Goal: Task Accomplishment & Management: Manage account settings

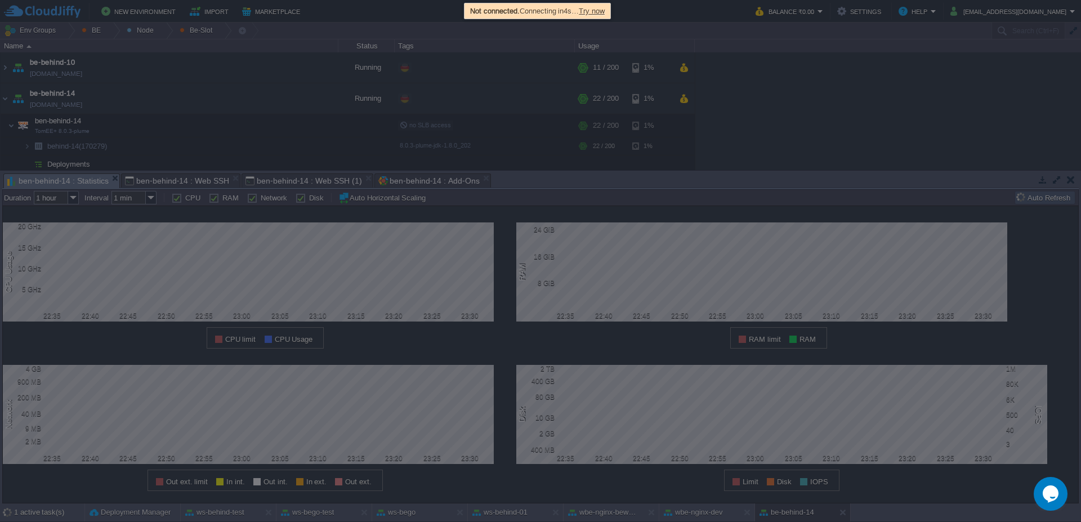
click at [592, 5] on div "Not connected. Connecting in 4s … Try now" at bounding box center [537, 11] width 140 height 13
click at [596, 12] on span "Try now" at bounding box center [592, 11] width 26 height 8
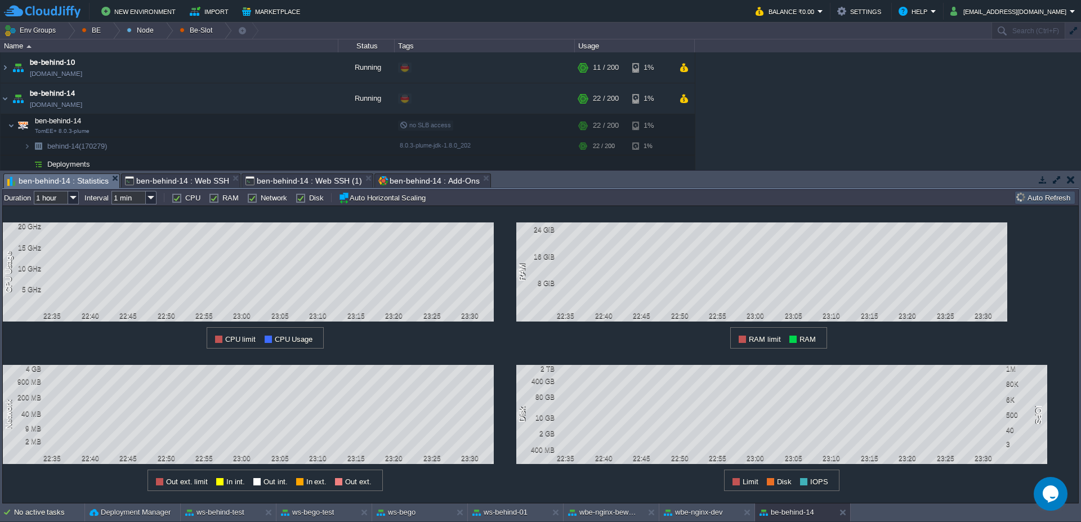
click at [1041, 199] on button "Auto Refresh" at bounding box center [1044, 198] width 57 height 10
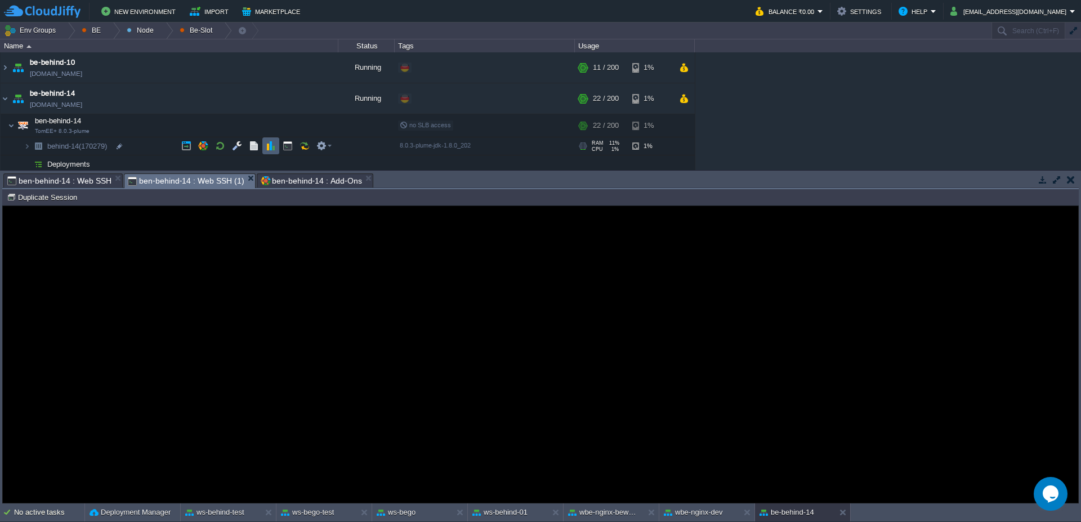
click at [270, 153] on td at bounding box center [270, 145] width 17 height 17
click at [150, 177] on span "ben-behind-14 : Web SSH (1)" at bounding box center [186, 181] width 117 height 14
click at [60, 196] on button "Duplicate Session" at bounding box center [44, 197] width 74 height 10
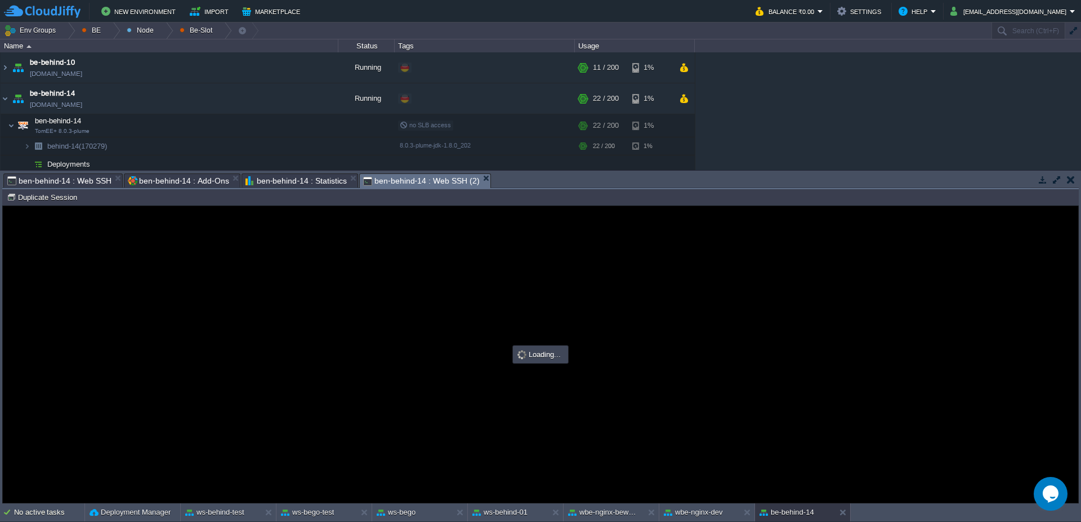
click at [84, 179] on span "ben-behind-14 : Web SSH" at bounding box center [59, 181] width 104 height 14
type input "#000000"
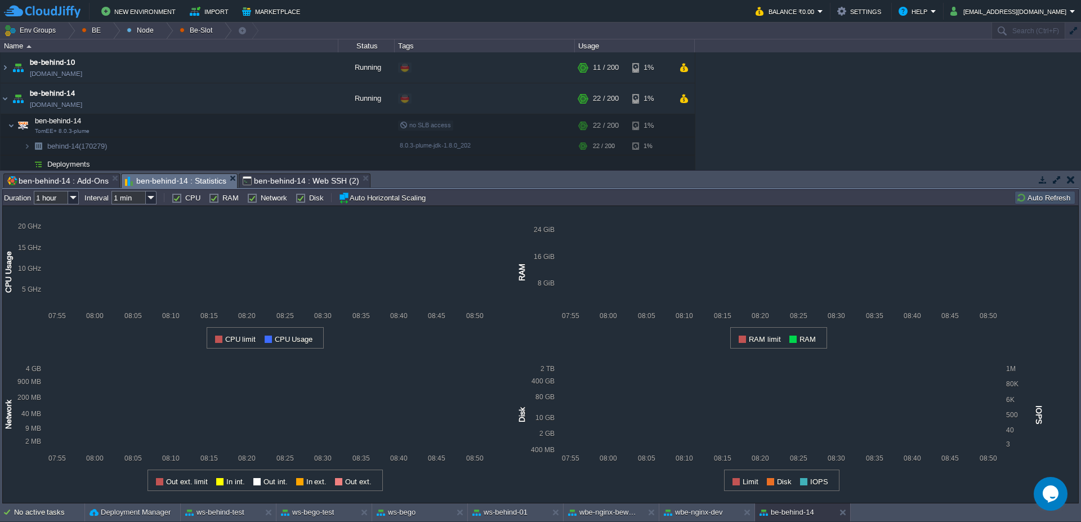
click at [142, 177] on span "ben-behind-14 : Statistics" at bounding box center [175, 181] width 101 height 14
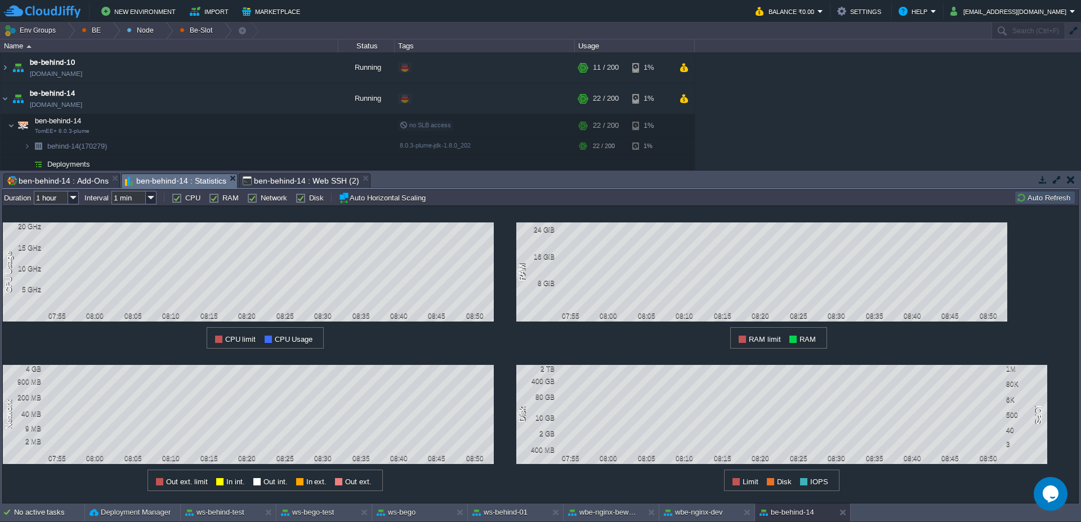
click at [1051, 201] on button "Auto Refresh" at bounding box center [1044, 198] width 57 height 10
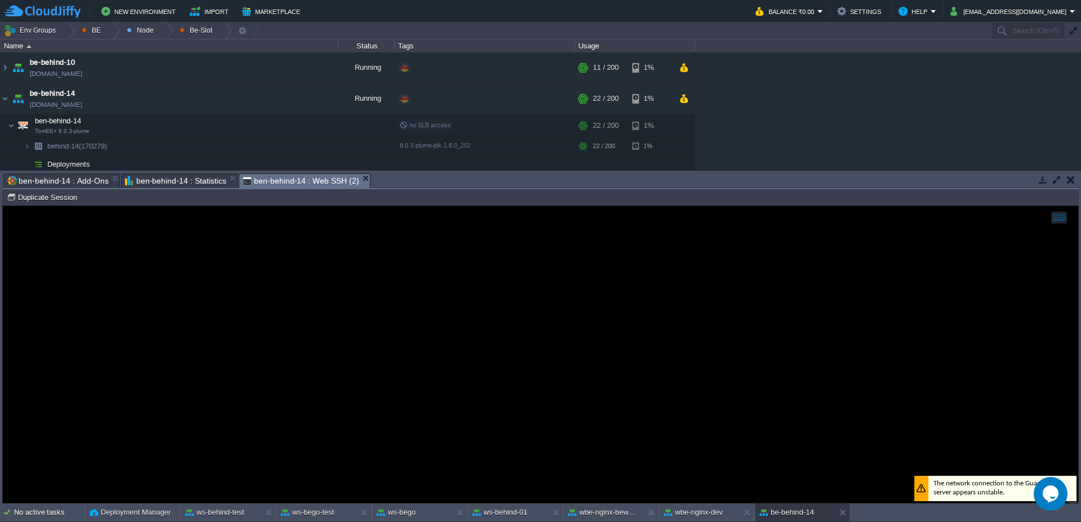
click at [257, 179] on span "ben-behind-14 : Web SSH (2)" at bounding box center [301, 181] width 117 height 14
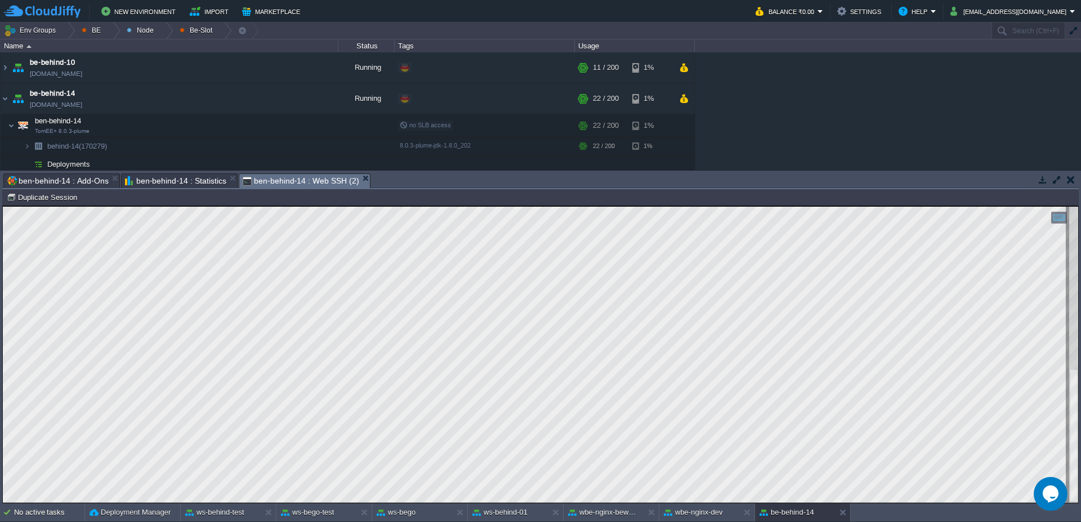
click at [148, 182] on span "ben-behind-14 : Statistics" at bounding box center [175, 181] width 101 height 14
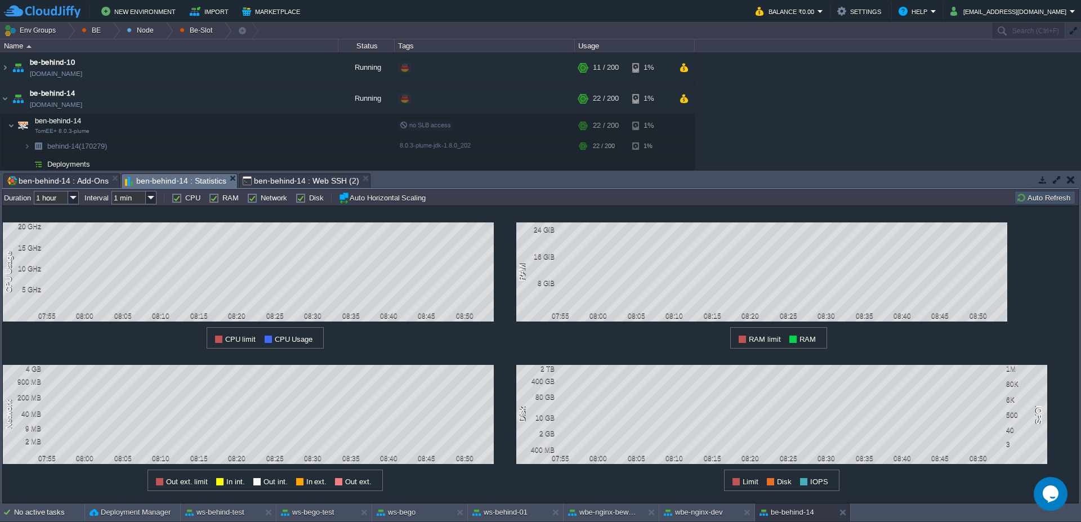
click at [1038, 198] on button "Auto Refresh" at bounding box center [1044, 198] width 57 height 10
click at [60, 177] on span "ben-behind-14 : Add-Ons" at bounding box center [57, 181] width 101 height 14
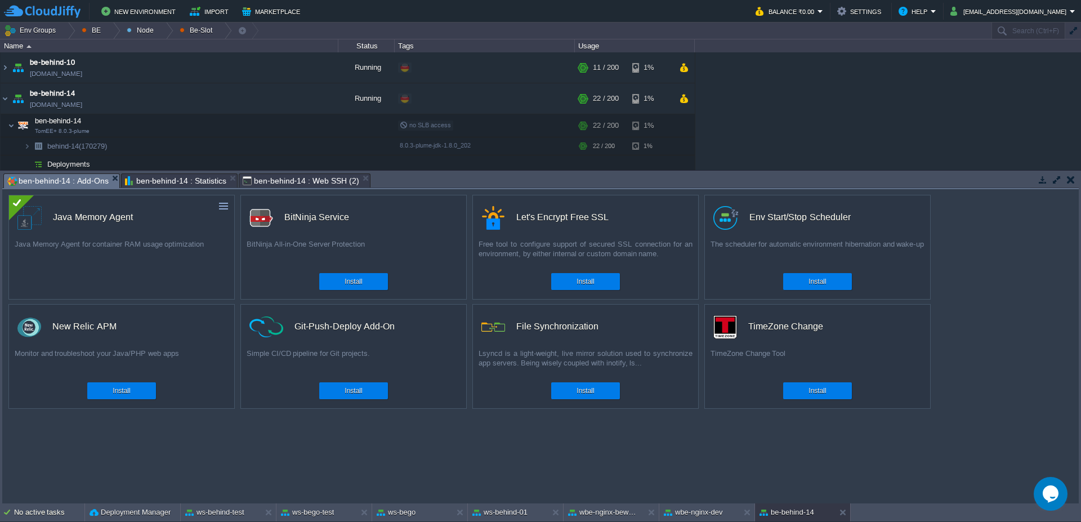
click at [180, 175] on span "ben-behind-14 : Statistics" at bounding box center [175, 181] width 101 height 14
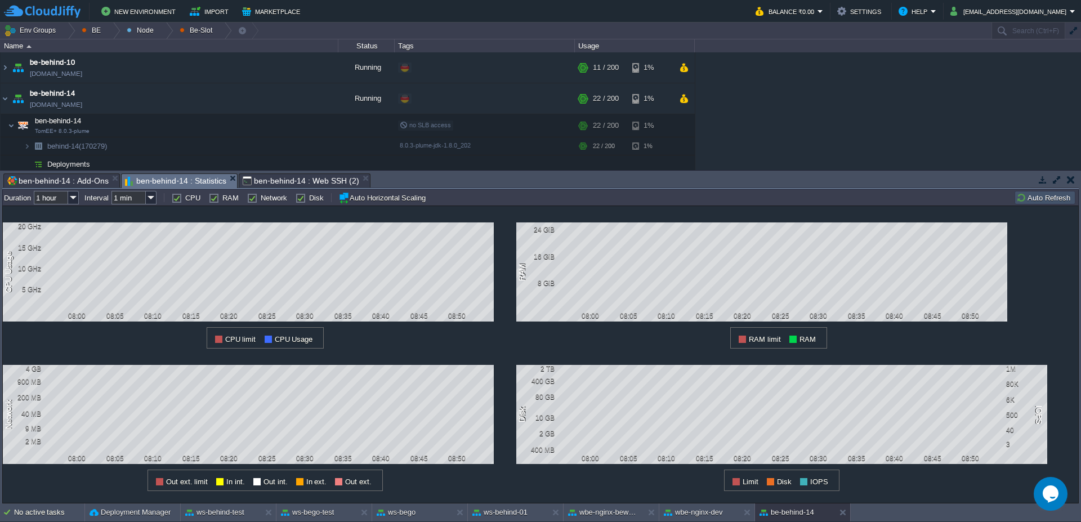
click at [296, 183] on span "ben-behind-14 : Web SSH (2)" at bounding box center [301, 181] width 117 height 14
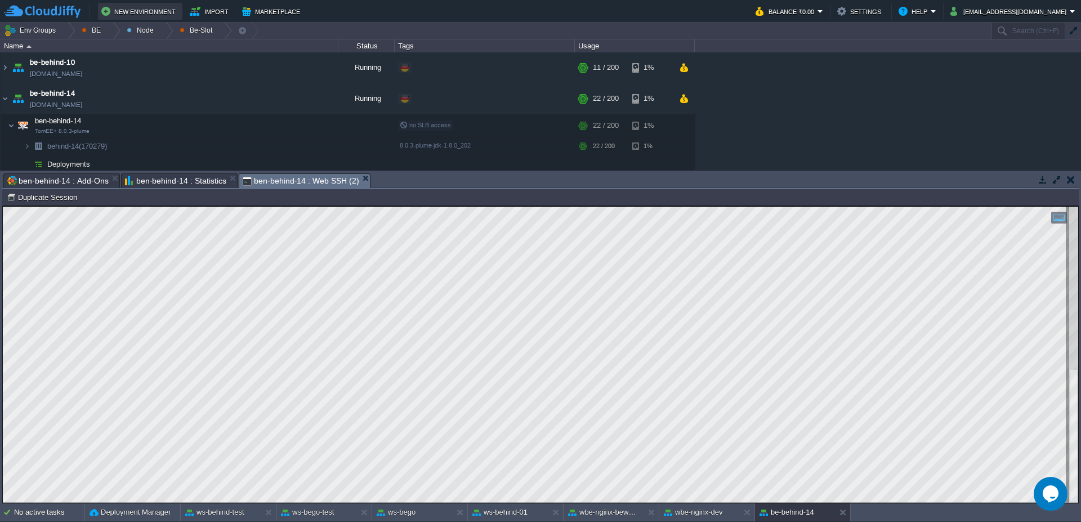
click at [172, 16] on button "New Environment" at bounding box center [140, 12] width 78 height 14
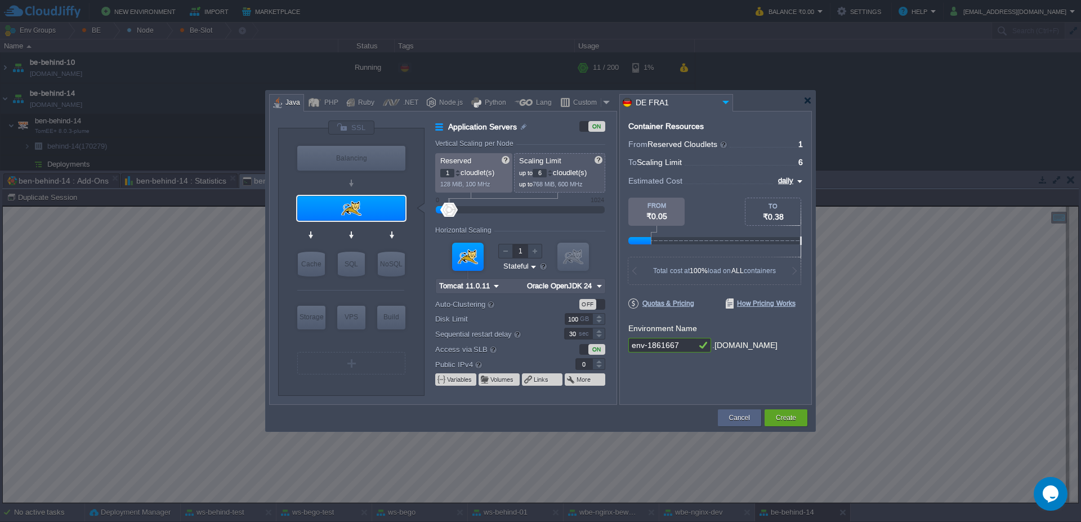
click at [496, 287] on img at bounding box center [496, 286] width 12 height 15
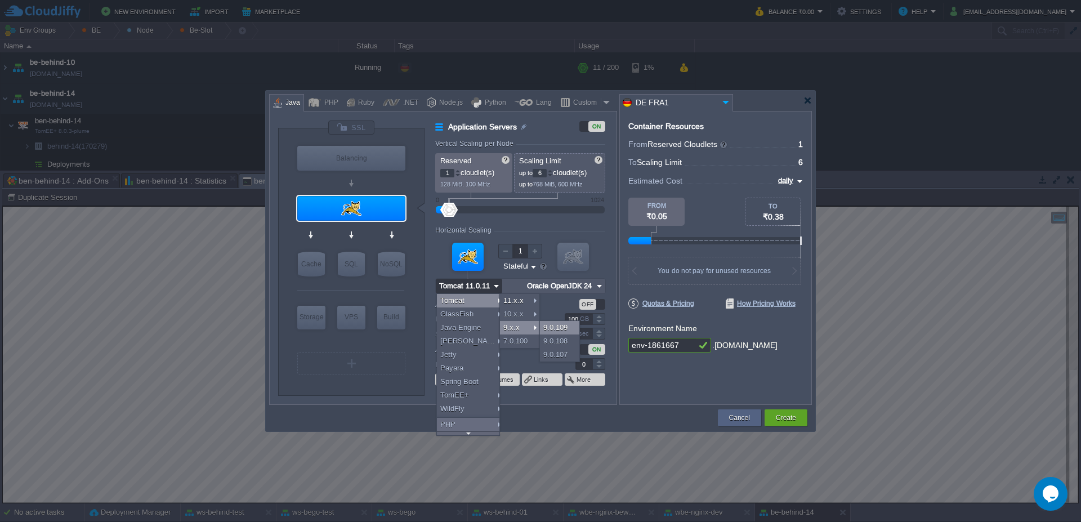
click at [565, 327] on div "9.0.109" at bounding box center [559, 328] width 39 height 14
type input "Tomcat 9.0.109"
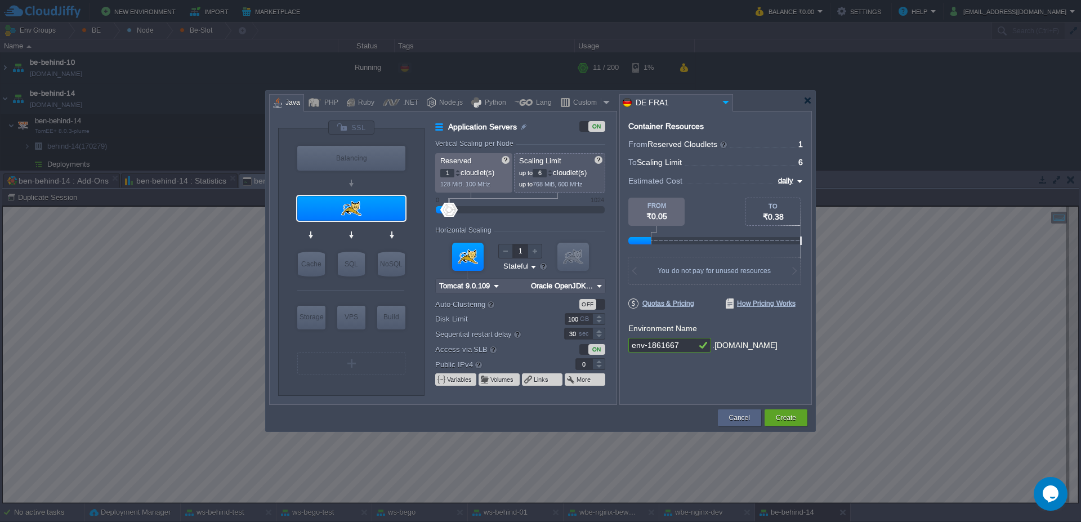
click at [597, 287] on img at bounding box center [599, 286] width 12 height 15
click at [616, 306] on div "17.0.16" at bounding box center [624, 301] width 39 height 14
type input "Oracle OpenJDK..."
click at [495, 287] on img at bounding box center [496, 286] width 12 height 15
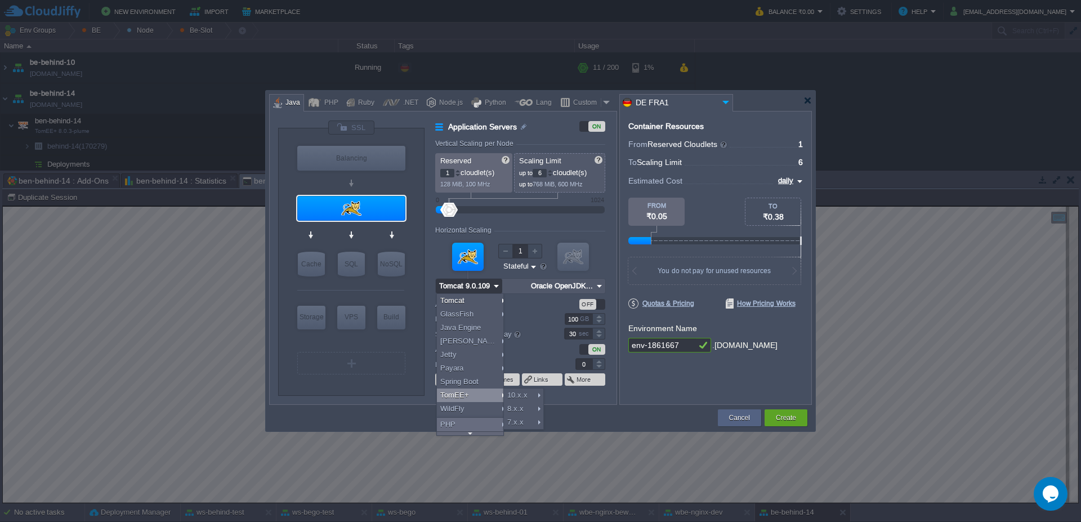
type input "Tomcat 9.0.109"
click at [524, 410] on div "8.x.x" at bounding box center [523, 409] width 39 height 14
type input "8"
type input "TomEE+ 8.0.0-web..."
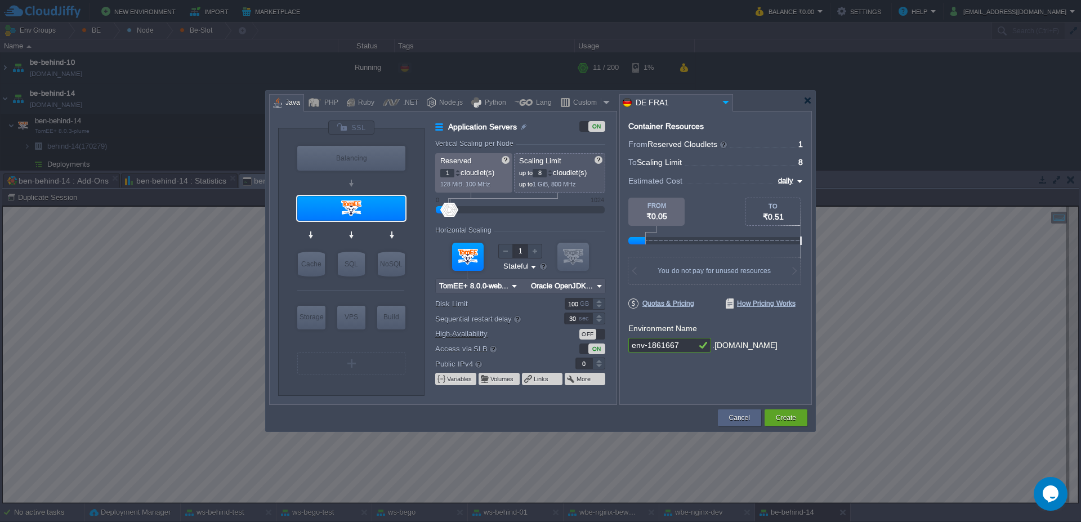
click at [598, 281] on img at bounding box center [599, 286] width 12 height 15
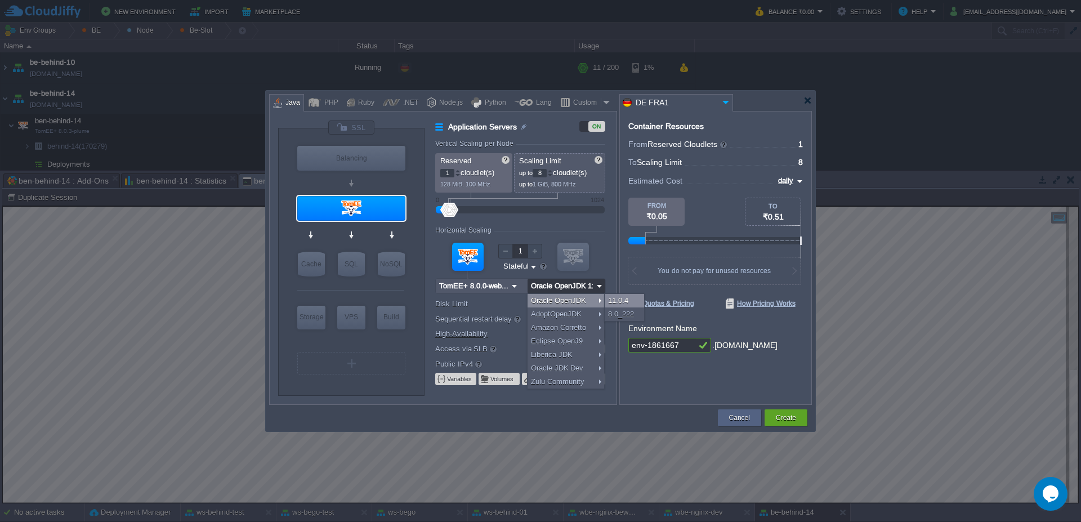
click at [623, 302] on div "11.0.4" at bounding box center [624, 301] width 39 height 14
type input "Oracle OpenJDK..."
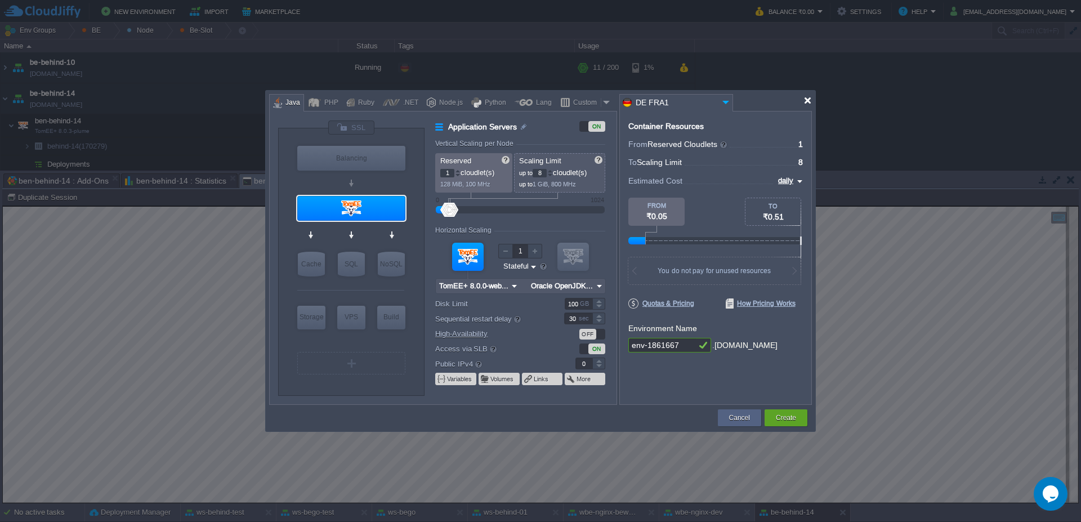
click at [808, 104] on div at bounding box center [807, 100] width 8 height 8
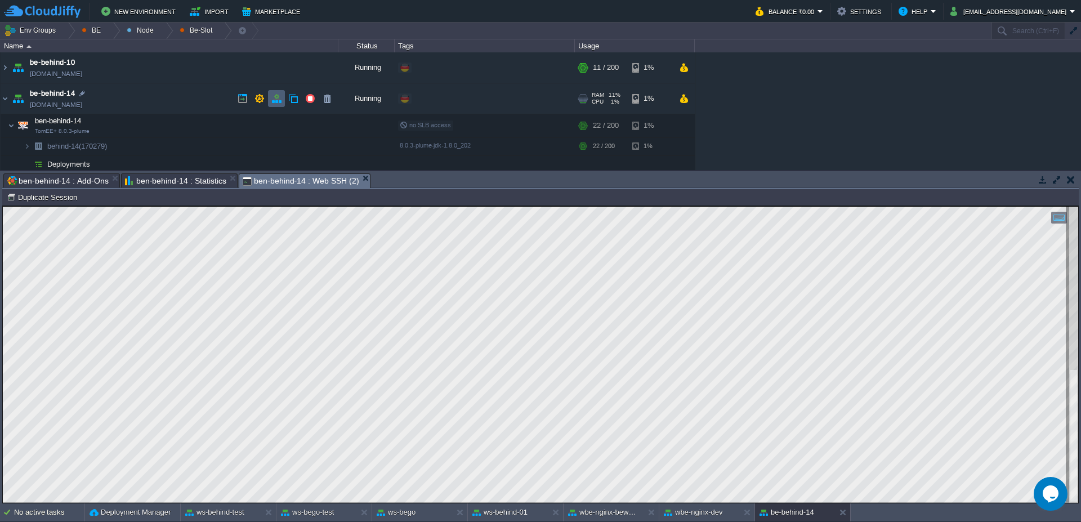
click at [277, 103] on button "button" at bounding box center [276, 98] width 10 height 10
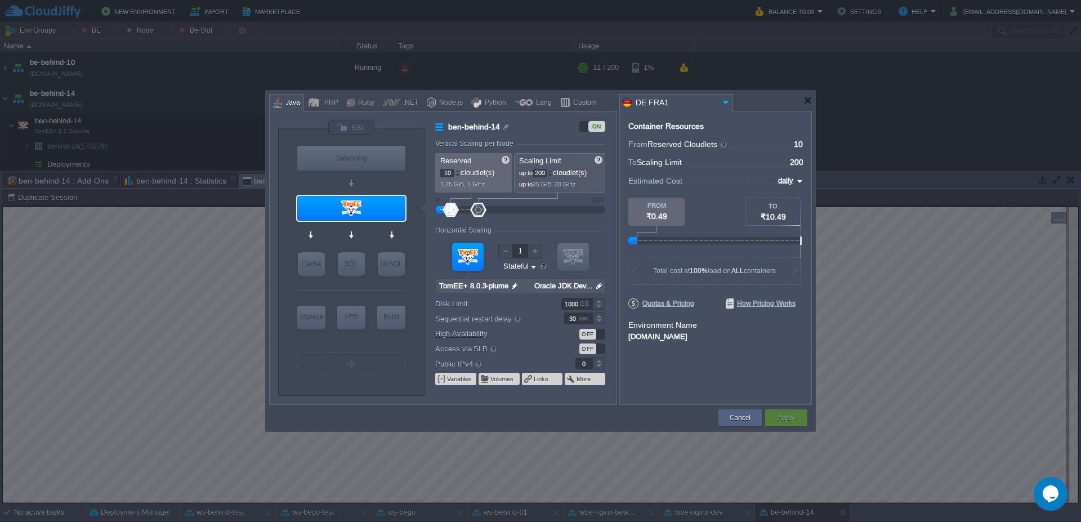
click at [601, 285] on img at bounding box center [599, 286] width 12 height 15
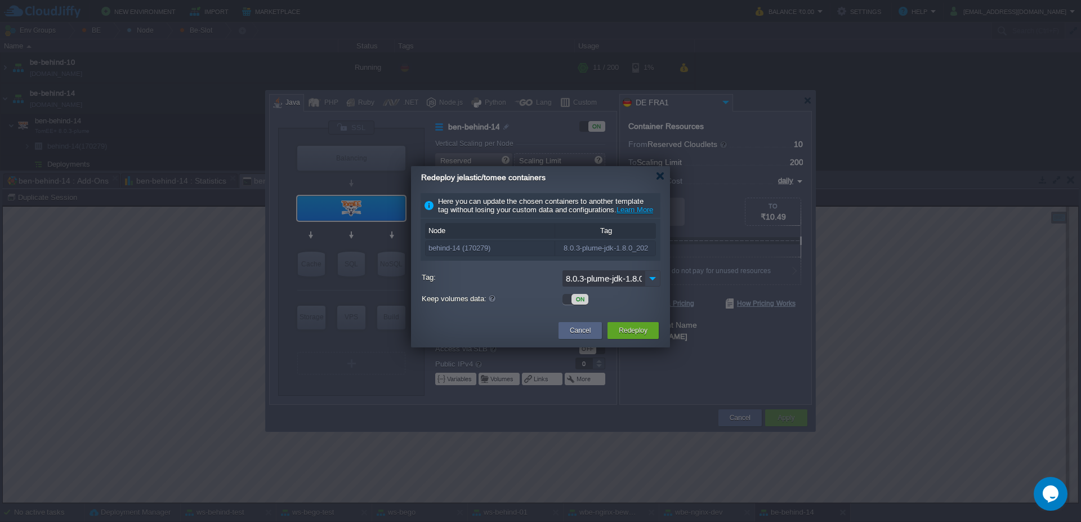
click at [649, 287] on img at bounding box center [652, 278] width 16 height 16
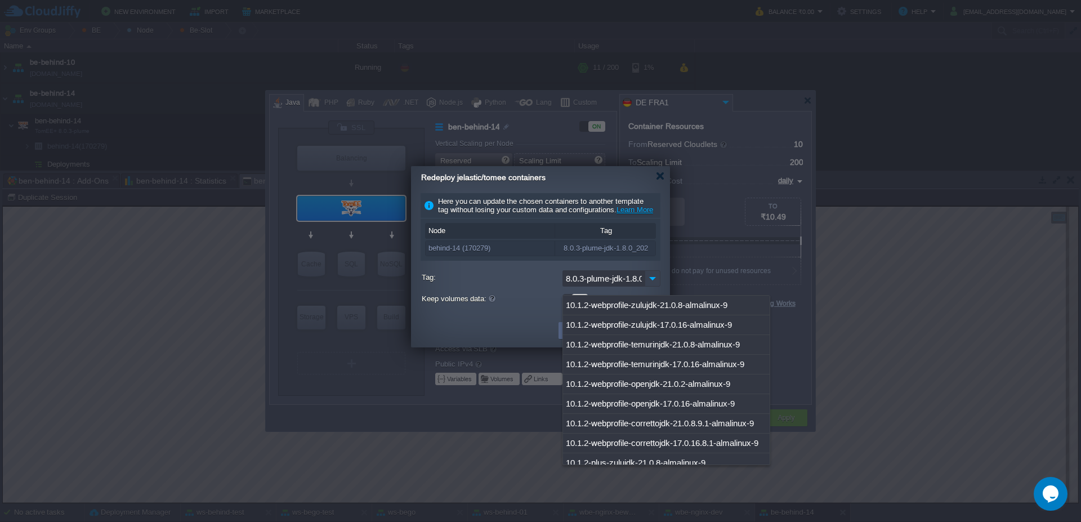
scroll to position [4520, 0]
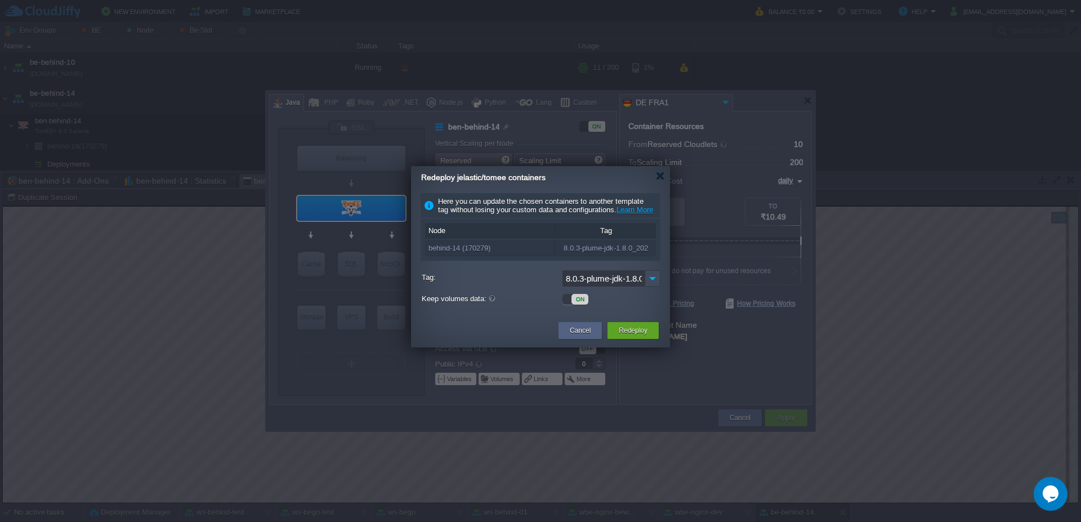
click at [664, 180] on div "Redeploy jelastic/tomee containers" at bounding box center [545, 177] width 249 height 23
click at [662, 179] on div at bounding box center [660, 176] width 8 height 8
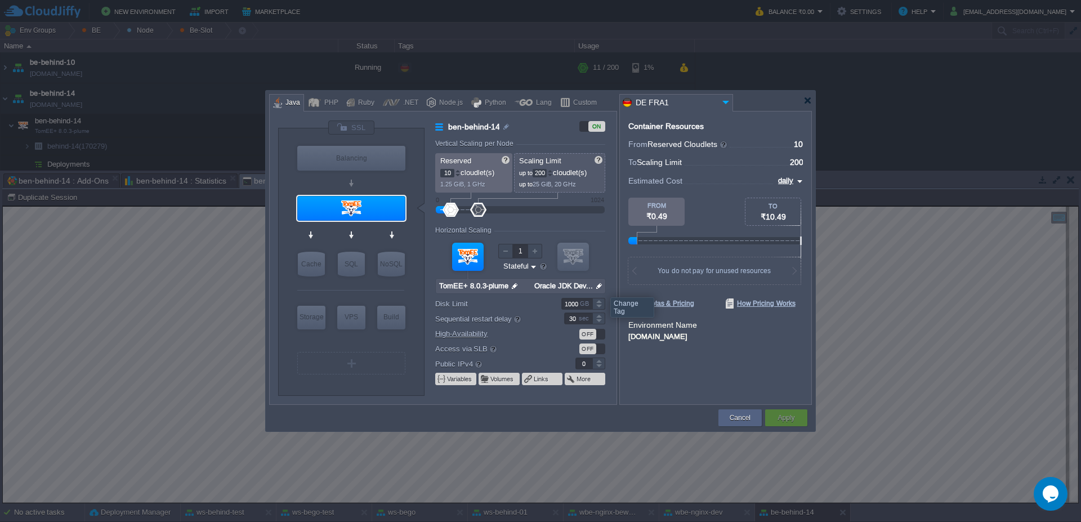
click at [599, 287] on img at bounding box center [599, 286] width 12 height 15
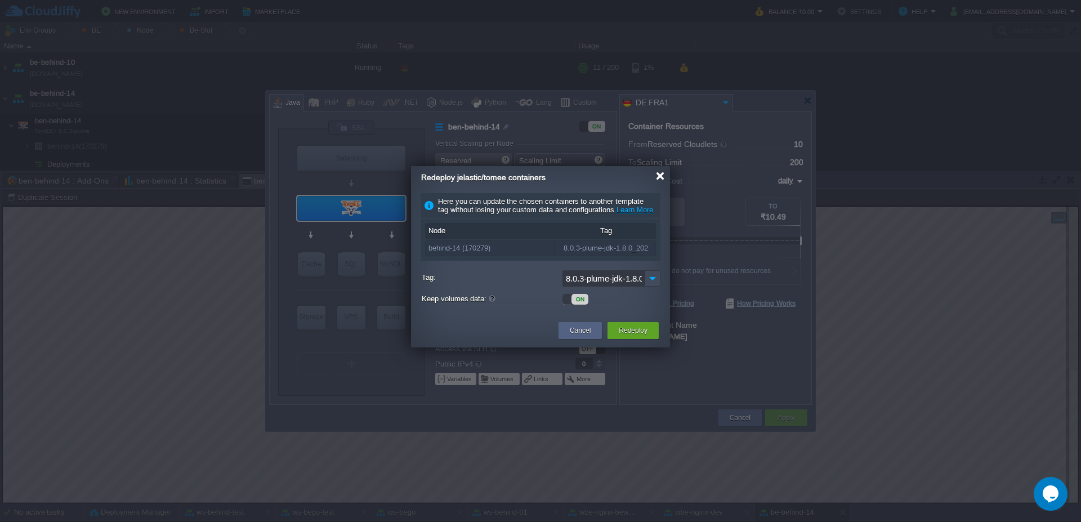
click at [657, 176] on div at bounding box center [660, 176] width 8 height 8
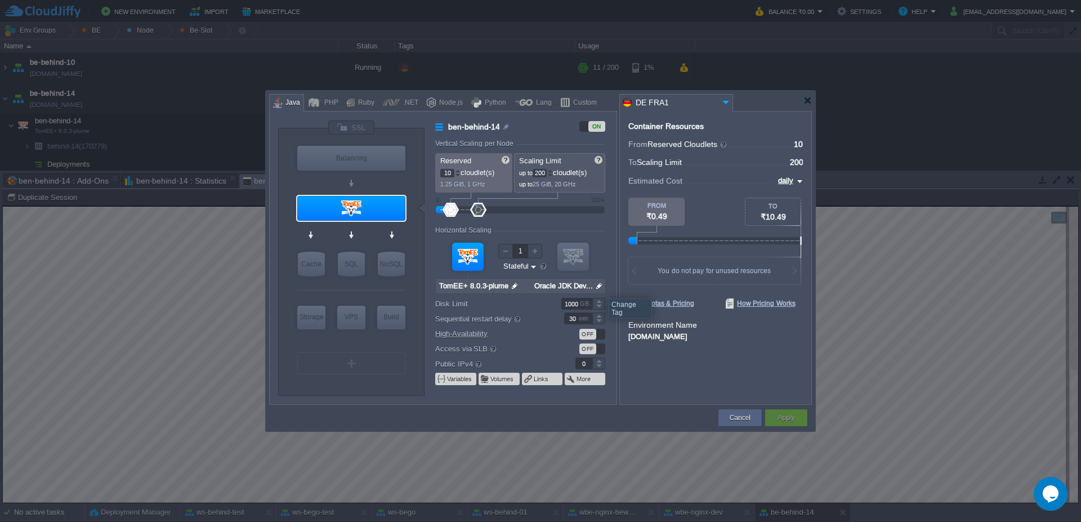
click at [599, 287] on img at bounding box center [599, 286] width 12 height 15
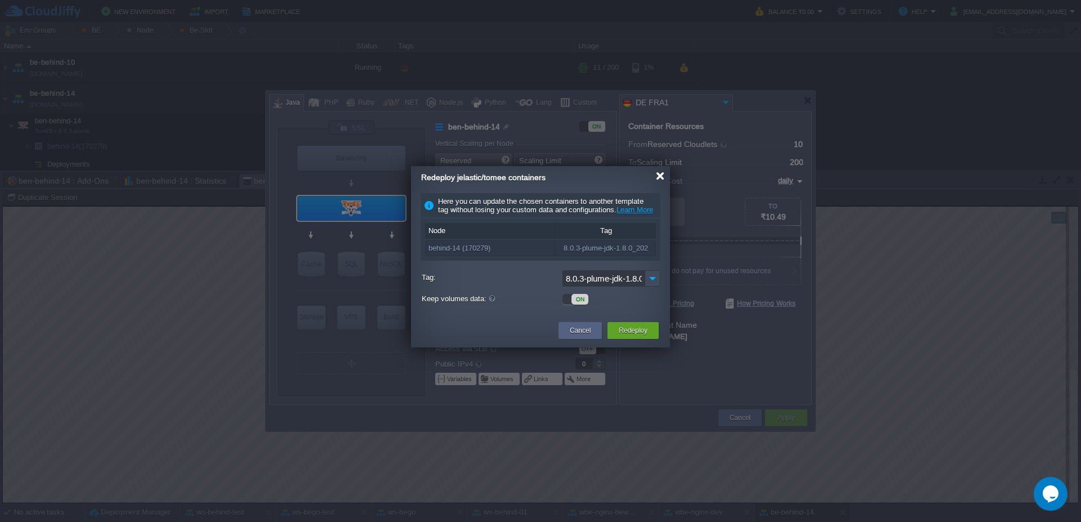
click at [661, 176] on div at bounding box center [660, 176] width 8 height 8
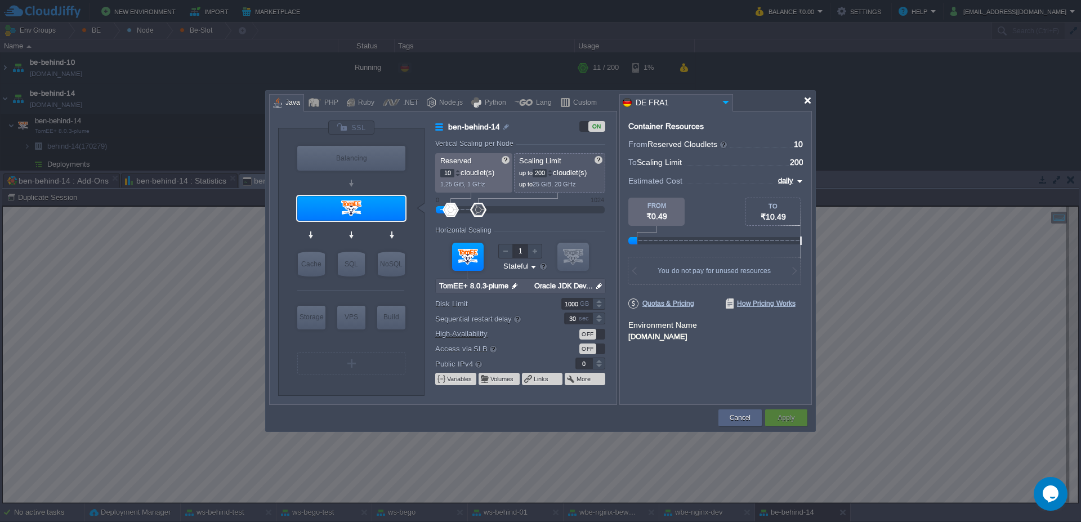
click at [808, 104] on div at bounding box center [807, 100] width 8 height 8
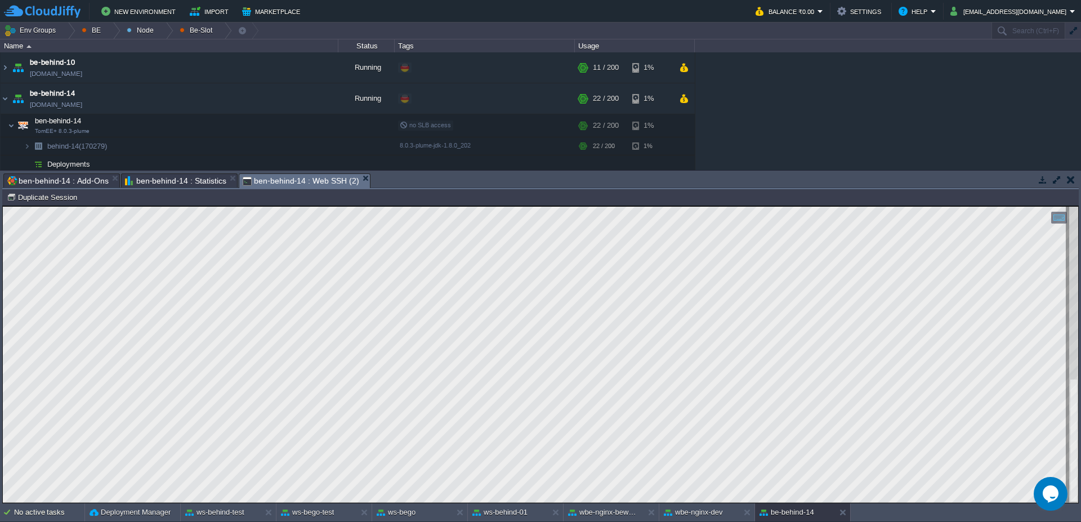
click at [192, 181] on span "ben-behind-14 : Statistics" at bounding box center [175, 181] width 101 height 14
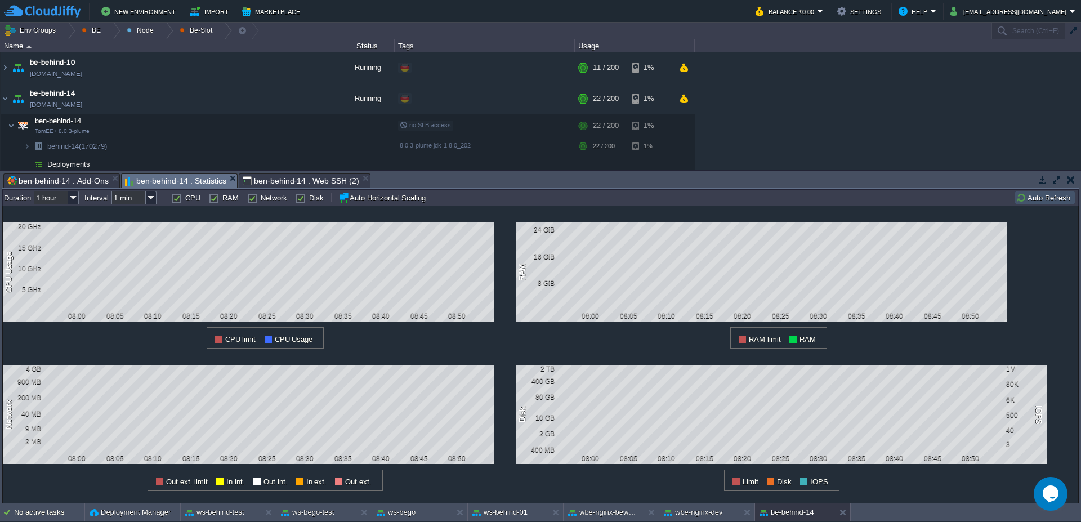
click at [1053, 202] on button "Auto Refresh" at bounding box center [1044, 198] width 57 height 10
click at [160, 14] on button "New Environment" at bounding box center [140, 12] width 78 height 14
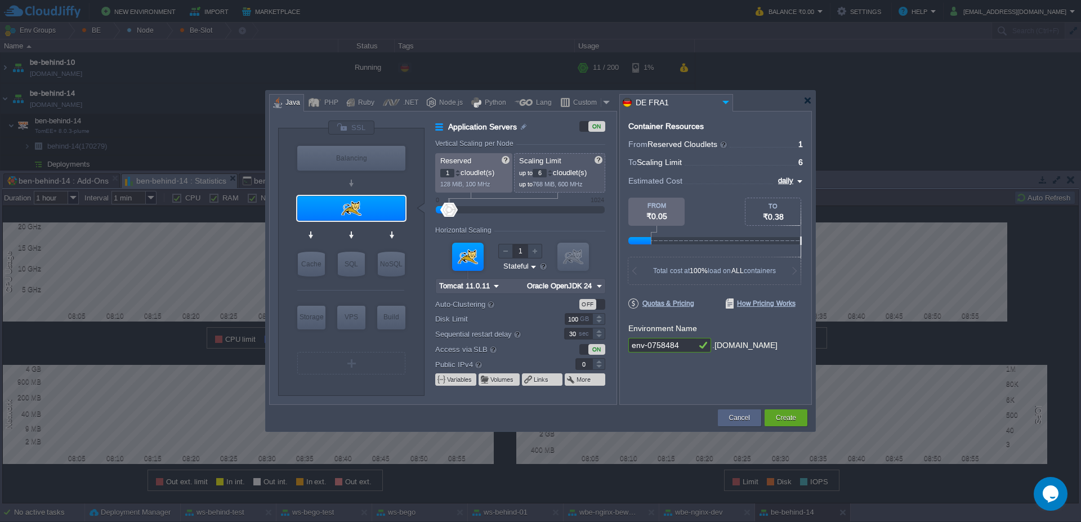
click at [491, 288] on img at bounding box center [496, 286] width 12 height 15
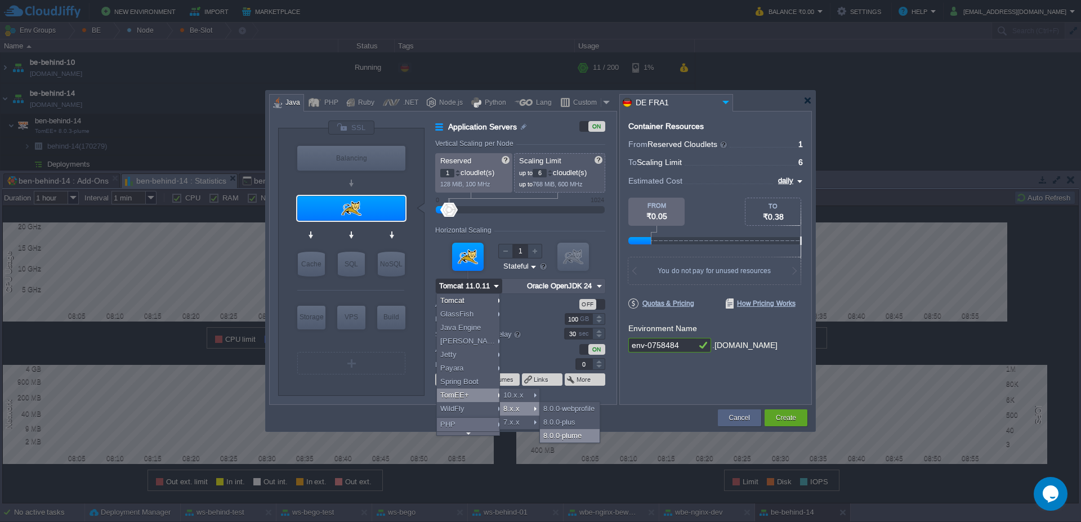
click at [574, 432] on div "8.0.0-plume" at bounding box center [570, 436] width 60 height 14
type input "8"
type input "TomEE+ 8.0.0-plume"
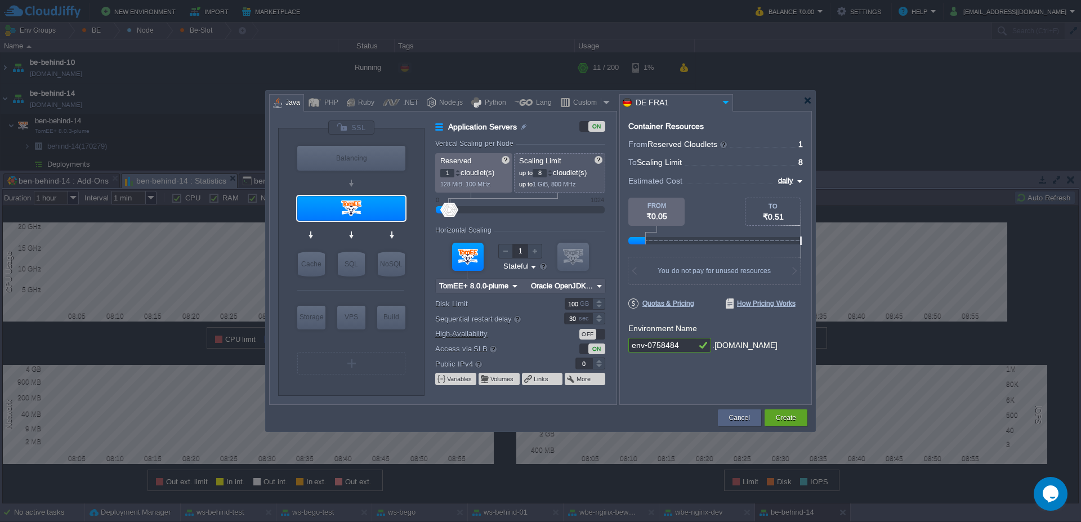
click at [596, 284] on img at bounding box center [599, 286] width 12 height 15
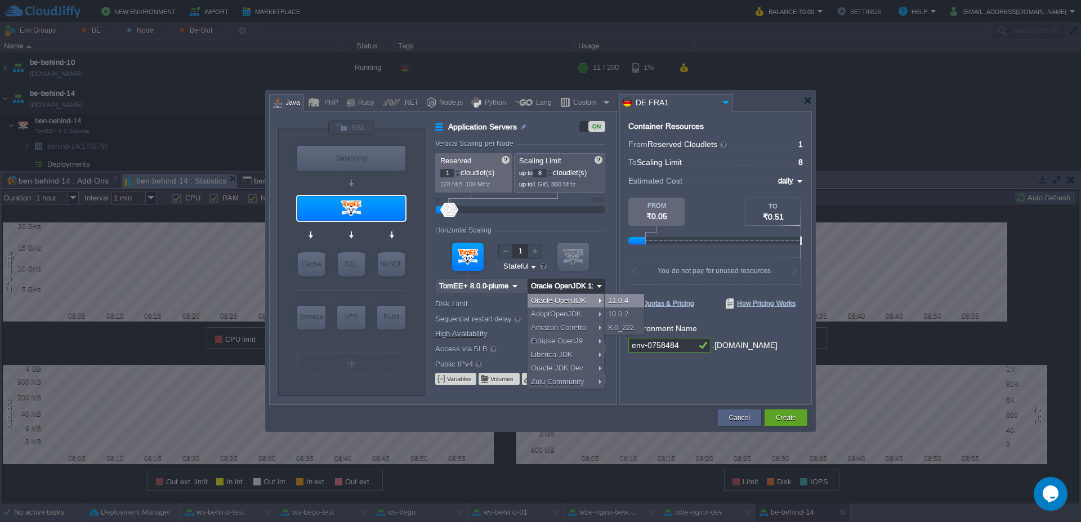
click at [614, 306] on div "11.0.4" at bounding box center [624, 301] width 39 height 14
type input "Oracle OpenJDK..."
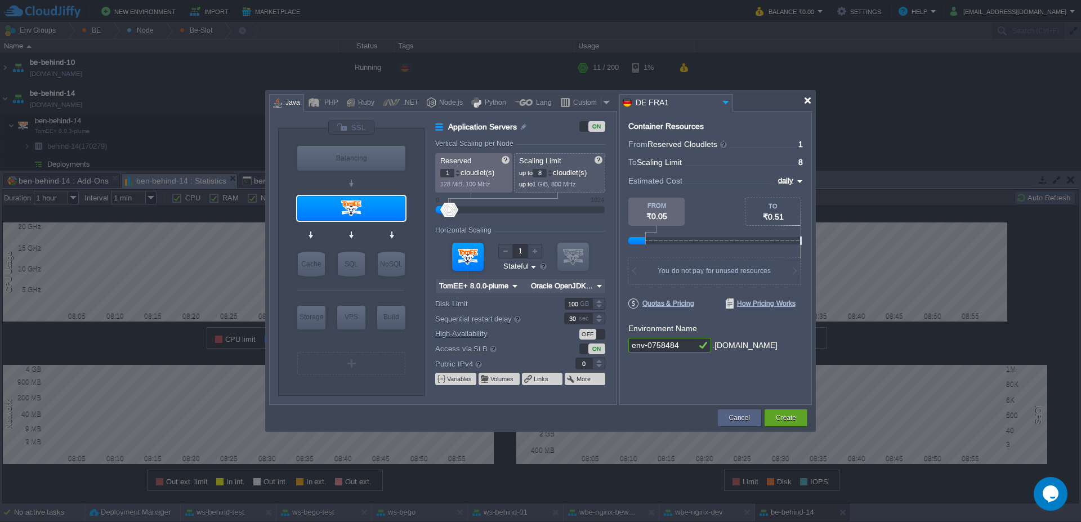
click at [806, 101] on div at bounding box center [807, 100] width 8 height 8
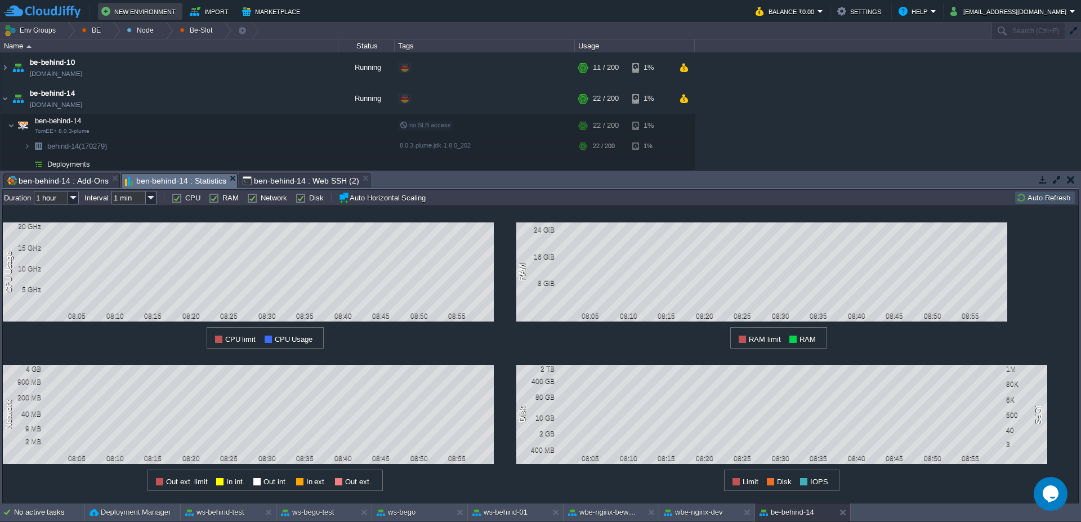
click at [159, 11] on button "New Environment" at bounding box center [140, 12] width 78 height 14
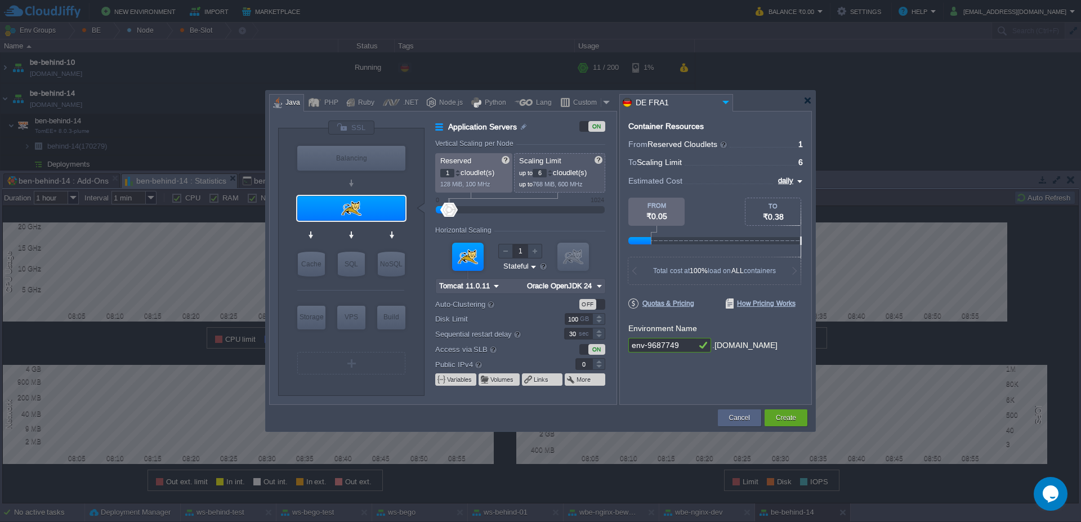
click at [492, 290] on img at bounding box center [496, 286] width 12 height 15
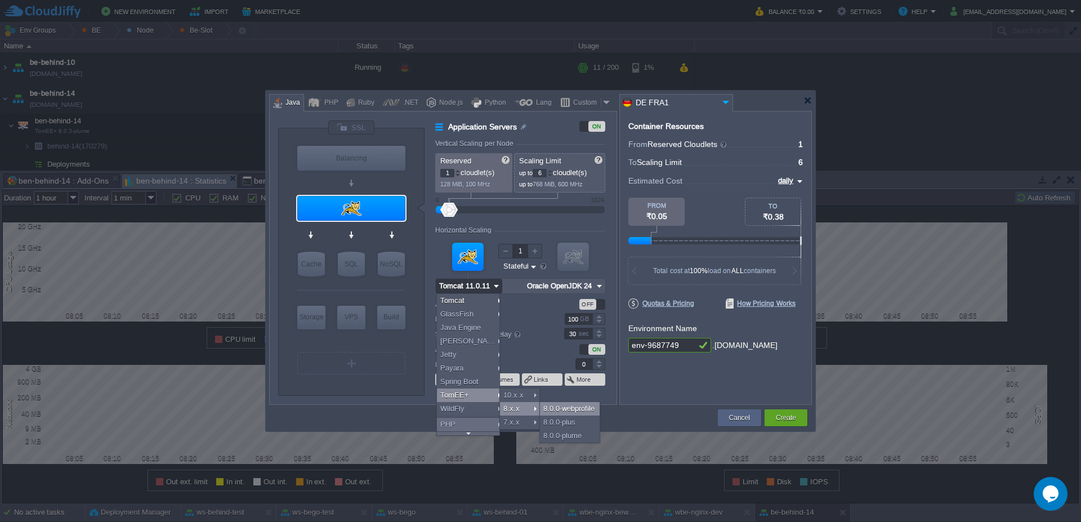
click at [570, 411] on div "8.0.0-webprofile" at bounding box center [570, 409] width 60 height 14
type input "8"
type input "TomEE+ 8.0.0-web..."
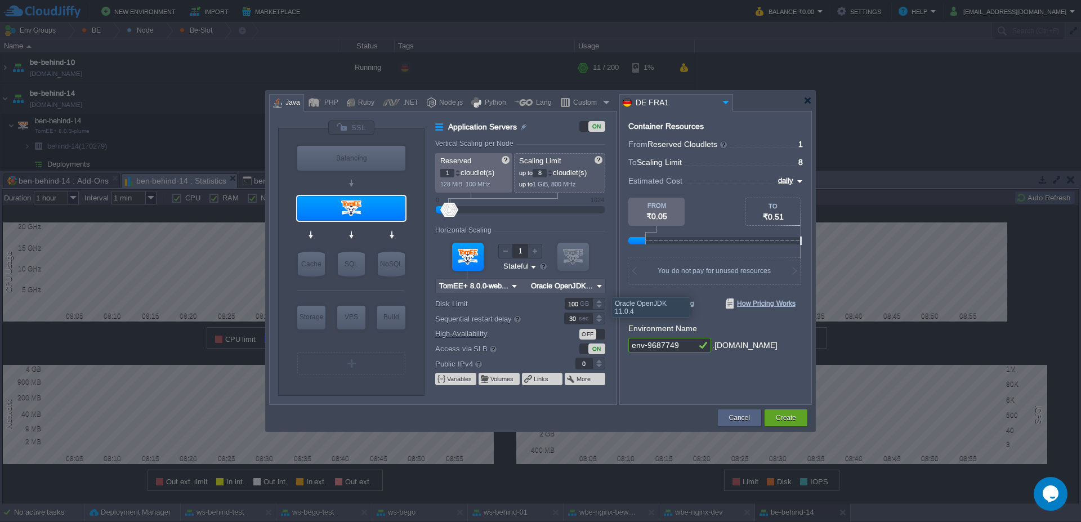
click at [596, 287] on img at bounding box center [599, 286] width 12 height 15
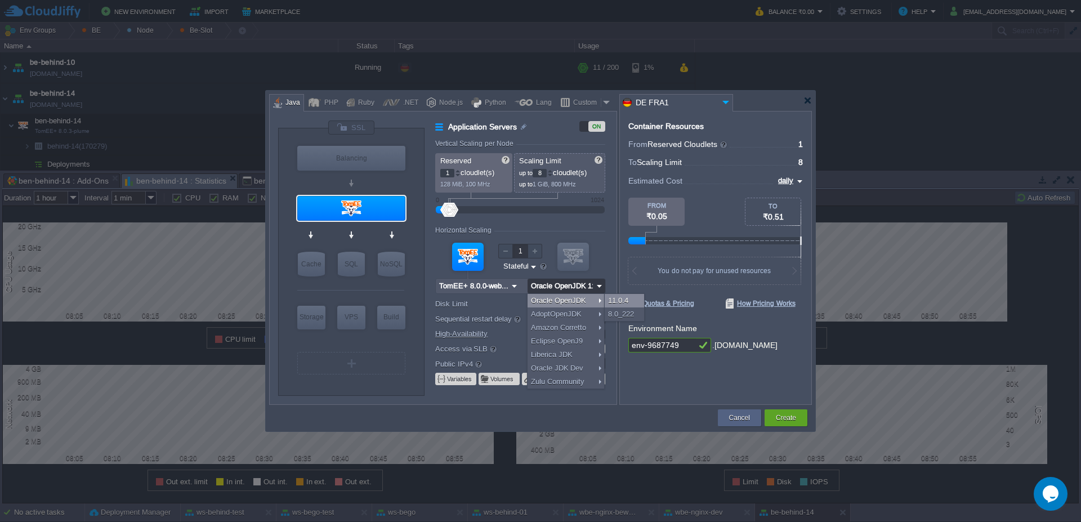
click at [613, 301] on div "11.0.4" at bounding box center [624, 301] width 39 height 14
type input "Oracle OpenJDK..."
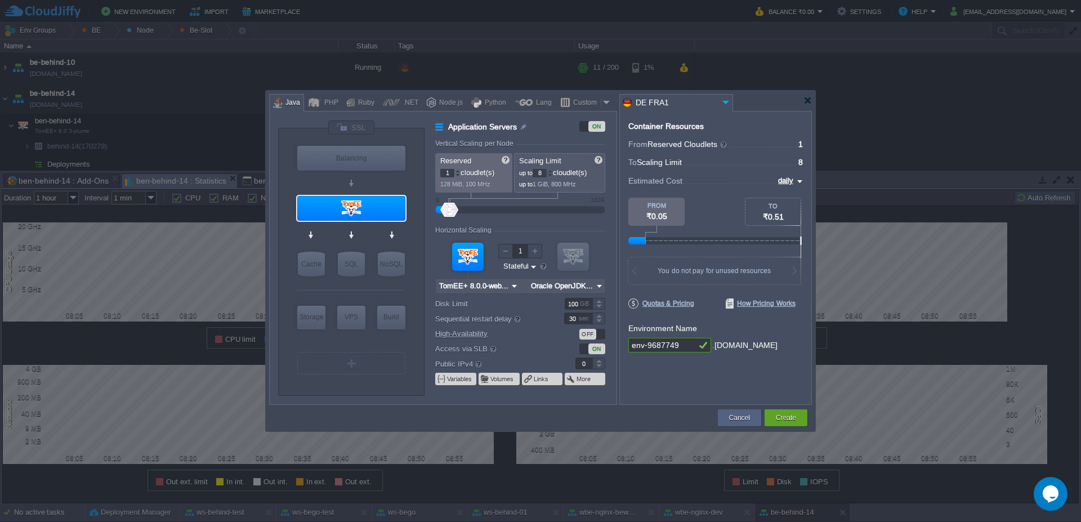
drag, startPoint x: 686, startPoint y: 343, endPoint x: 579, endPoint y: 347, distance: 107.0
click at [579, 347] on div "VM Balancing VM Application Servers VM Cache VM SQL VM NoSQL VM Storage VM VPS …" at bounding box center [540, 258] width 543 height 294
type input "be-test"
type input "342"
drag, startPoint x: 454, startPoint y: 212, endPoint x: 498, endPoint y: 215, distance: 43.5
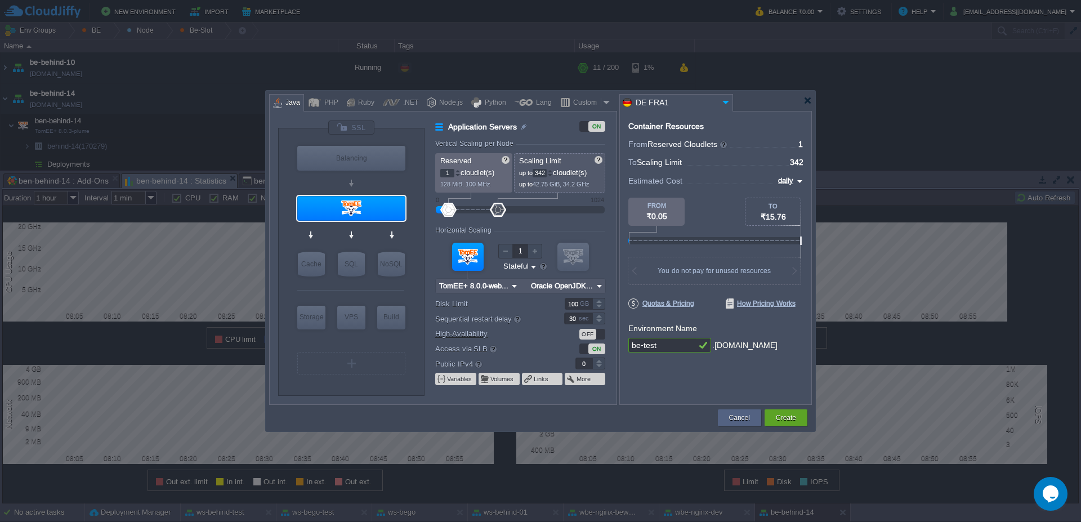
click at [498, 215] on div at bounding box center [498, 210] width 16 height 14
click at [452, 209] on div at bounding box center [452, 210] width 16 height 14
click at [447, 174] on input "14" at bounding box center [447, 173] width 14 height 8
click at [448, 172] on input "2" at bounding box center [447, 173] width 14 height 8
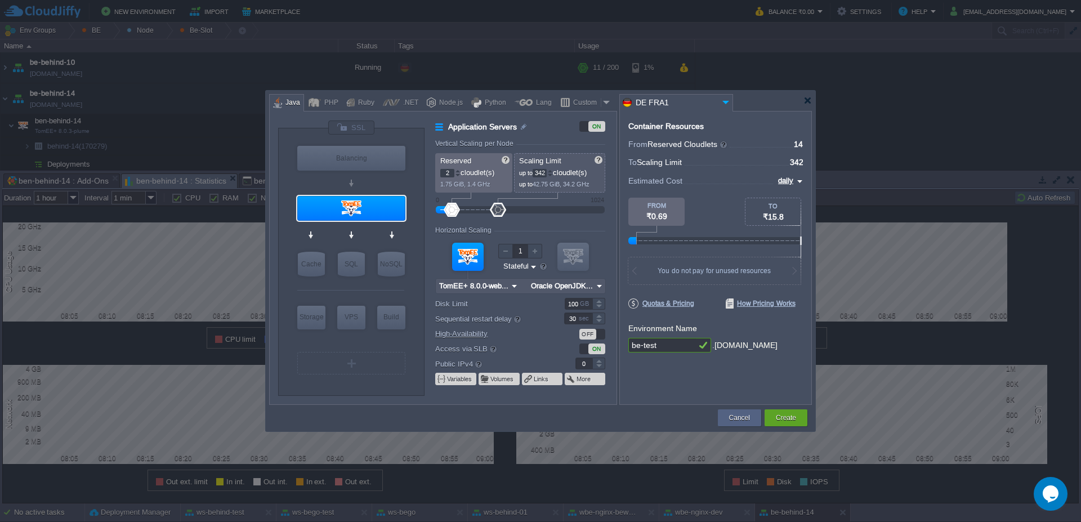
click at [448, 172] on input "2" at bounding box center [447, 173] width 14 height 8
click at [456, 176] on div at bounding box center [458, 175] width 6 height 4
click at [458, 171] on div at bounding box center [458, 171] width 6 height 4
type input "4"
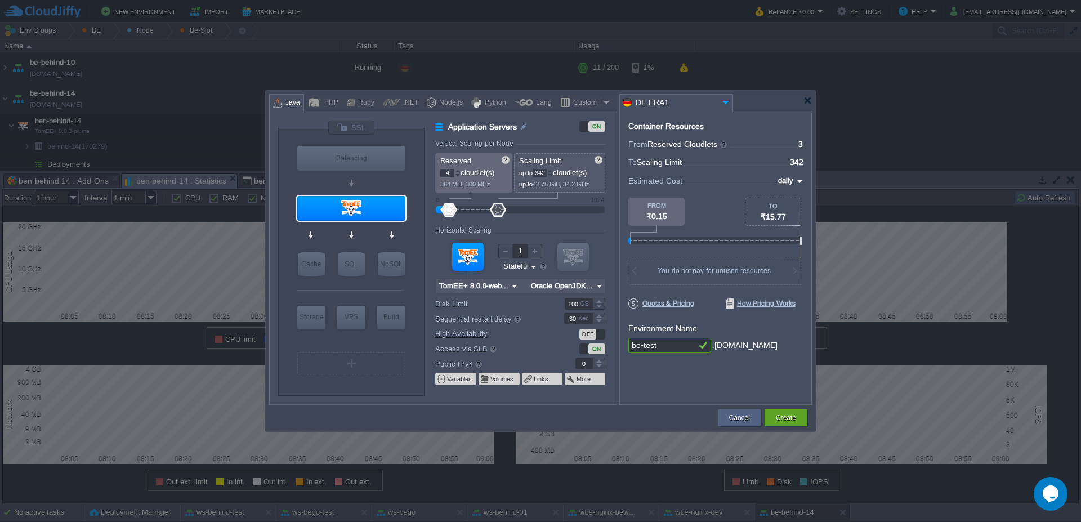
click at [458, 171] on div at bounding box center [458, 171] width 6 height 4
click at [790, 418] on button "Create" at bounding box center [786, 417] width 20 height 11
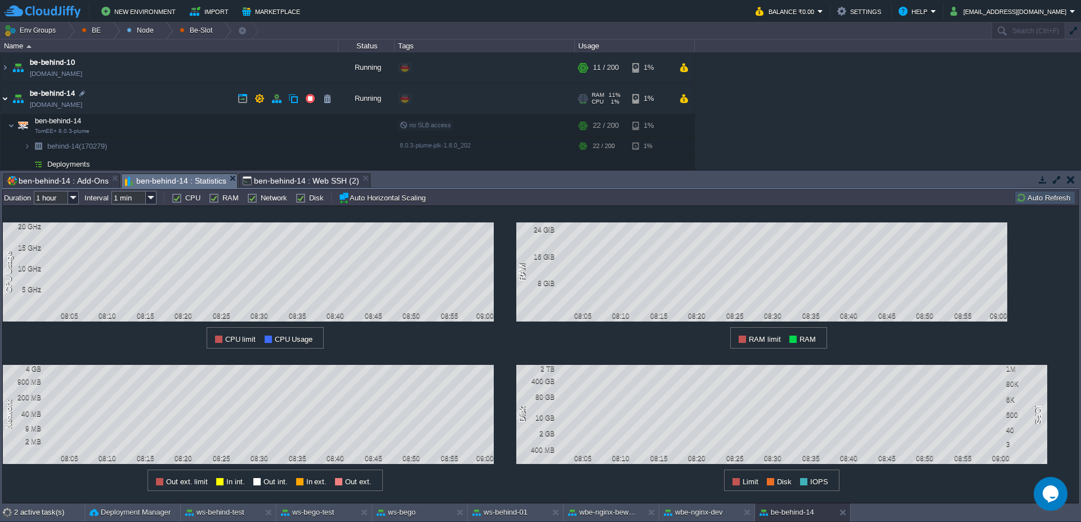
click at [3, 103] on img at bounding box center [5, 98] width 9 height 30
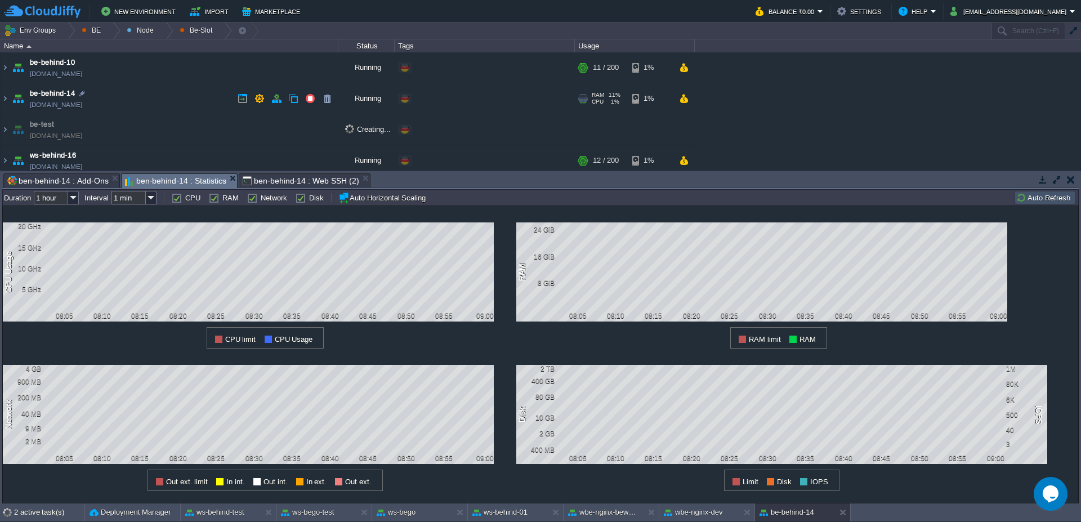
scroll to position [6, 0]
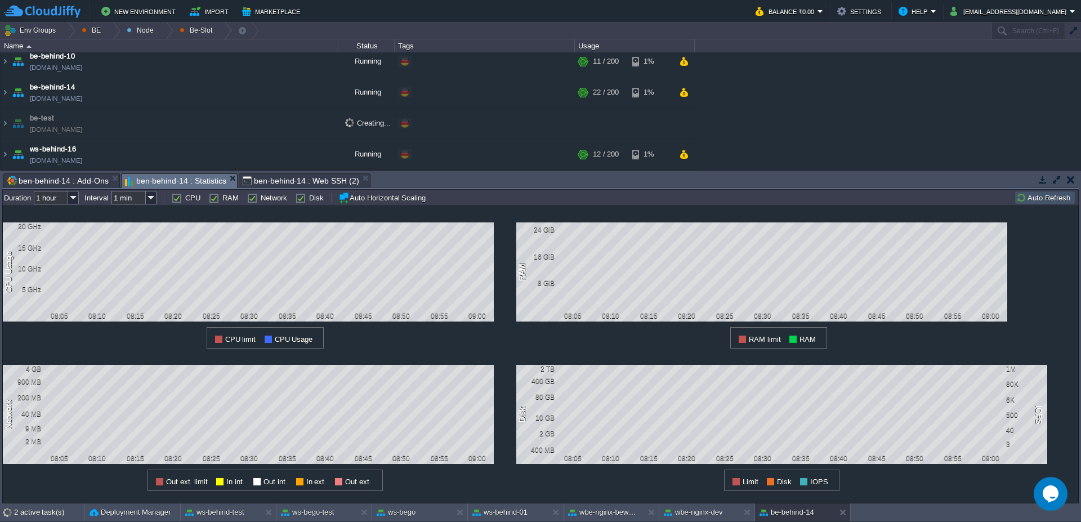
click at [281, 180] on span "ben-behind-14 : Web SSH (2)" at bounding box center [301, 181] width 117 height 14
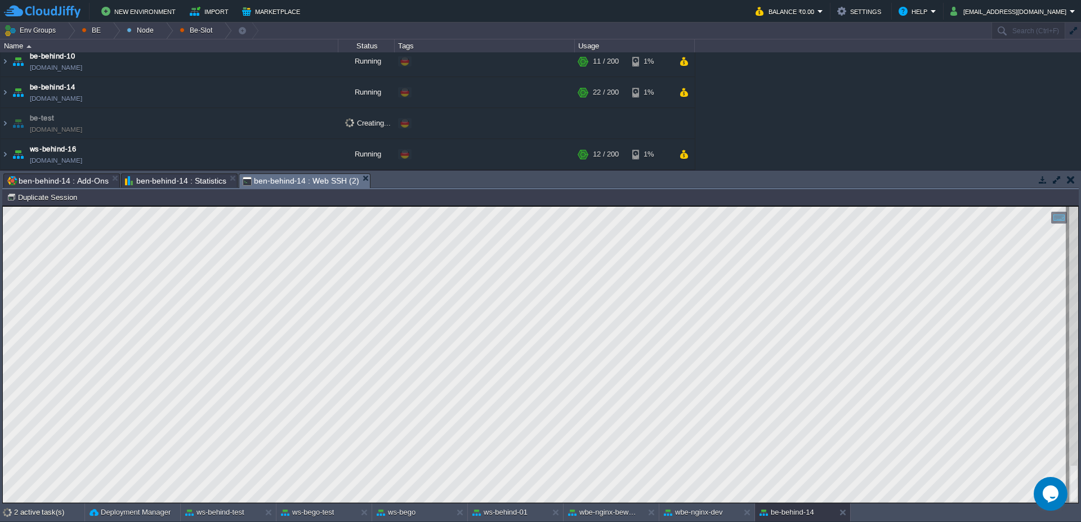
click at [178, 177] on span "ben-behind-14 : Statistics" at bounding box center [175, 181] width 101 height 14
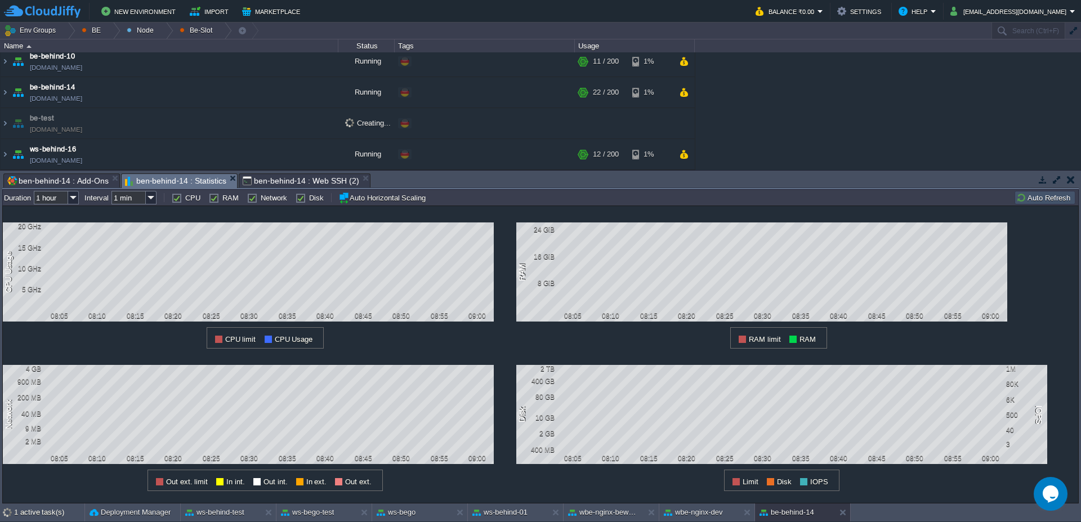
click at [1050, 198] on button "Auto Refresh" at bounding box center [1044, 198] width 57 height 10
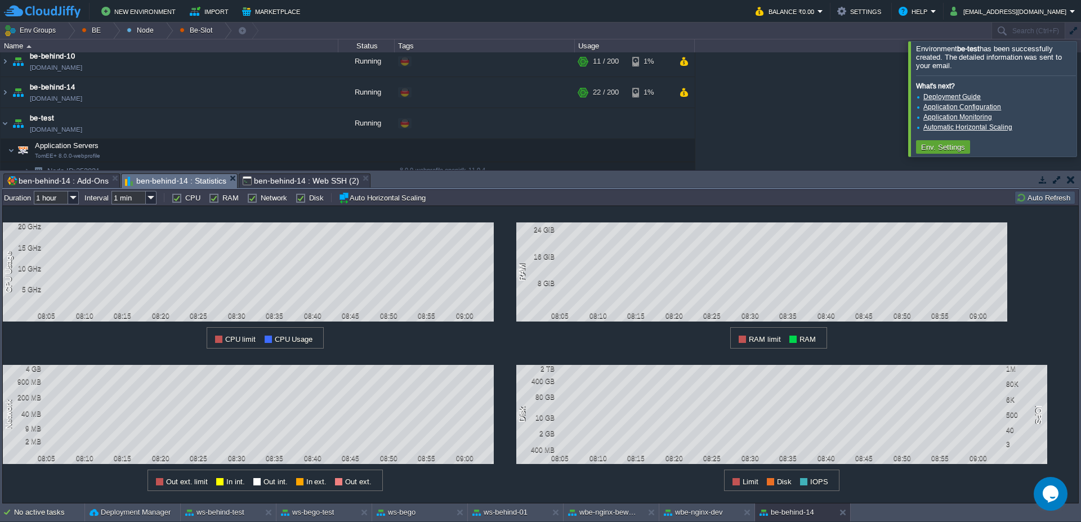
click at [1080, 82] on div at bounding box center [1094, 98] width 0 height 115
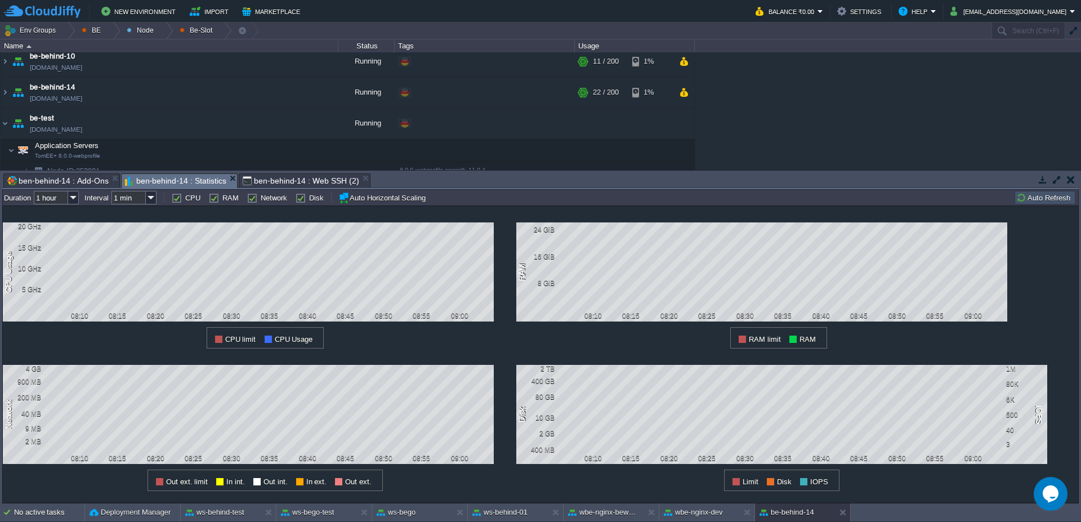
click at [1044, 199] on button "Auto Refresh" at bounding box center [1044, 198] width 57 height 10
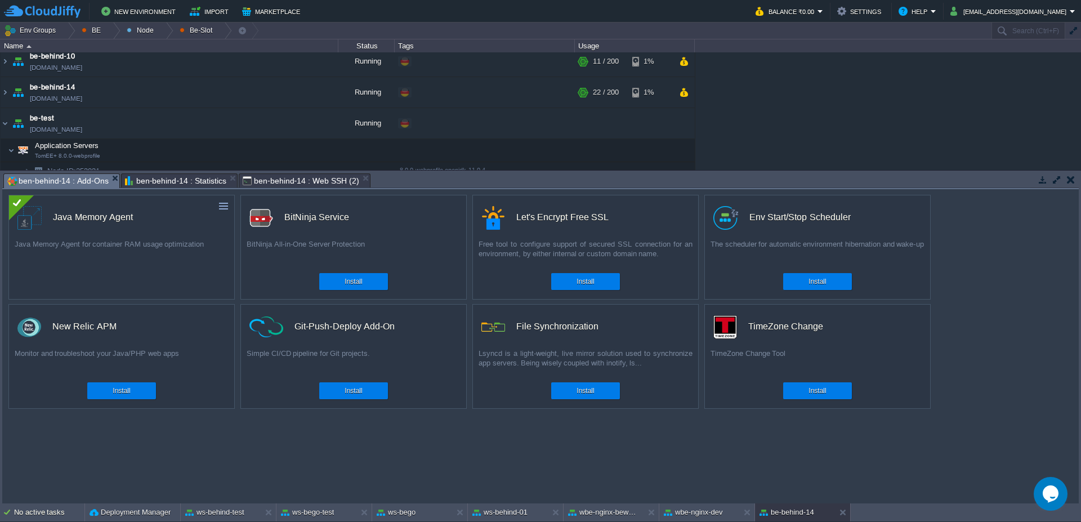
click at [69, 179] on span "ben-behind-14 : Add-Ons" at bounding box center [57, 181] width 101 height 14
click at [317, 181] on span "ben-behind-14 : Web SSH (2)" at bounding box center [301, 181] width 117 height 14
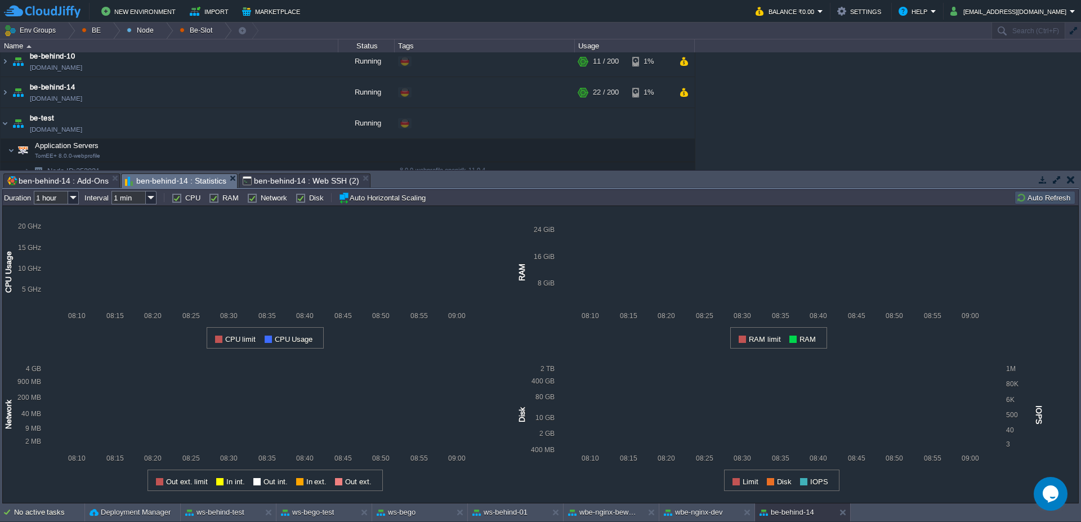
click at [159, 178] on span "ben-behind-14 : Statistics" at bounding box center [175, 181] width 101 height 14
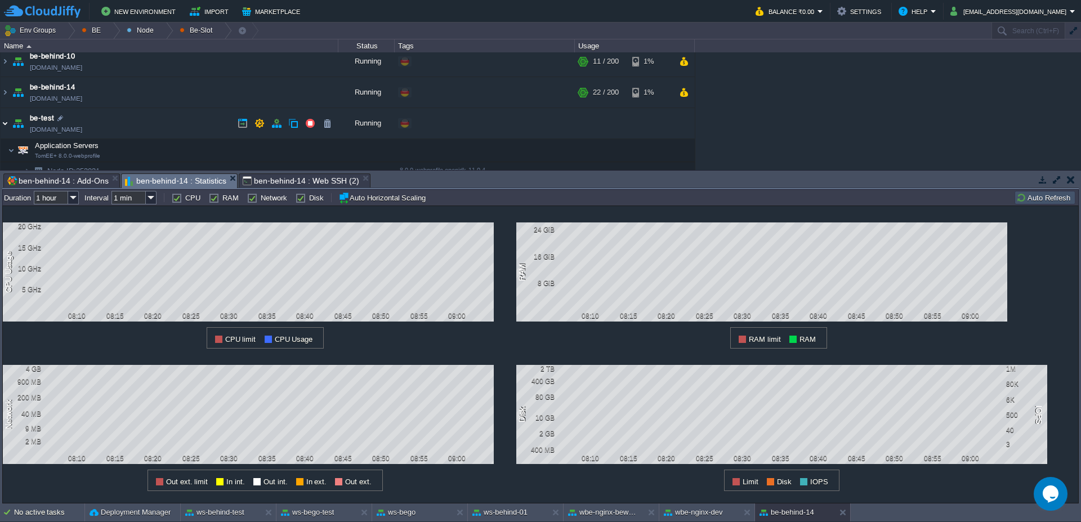
click at [1, 126] on img at bounding box center [5, 123] width 9 height 30
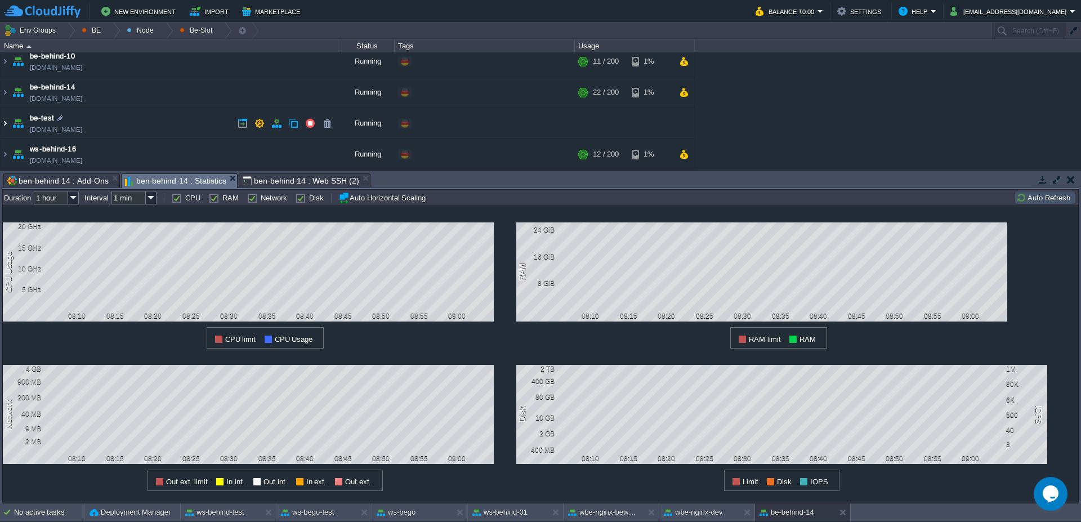
click at [1, 129] on img at bounding box center [5, 123] width 9 height 30
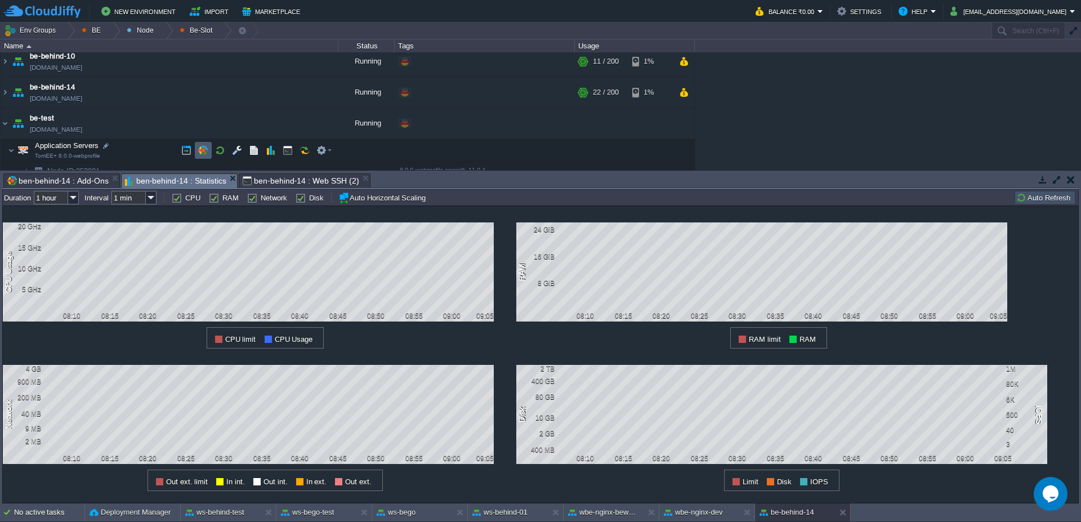
click at [196, 147] on td at bounding box center [203, 150] width 17 height 17
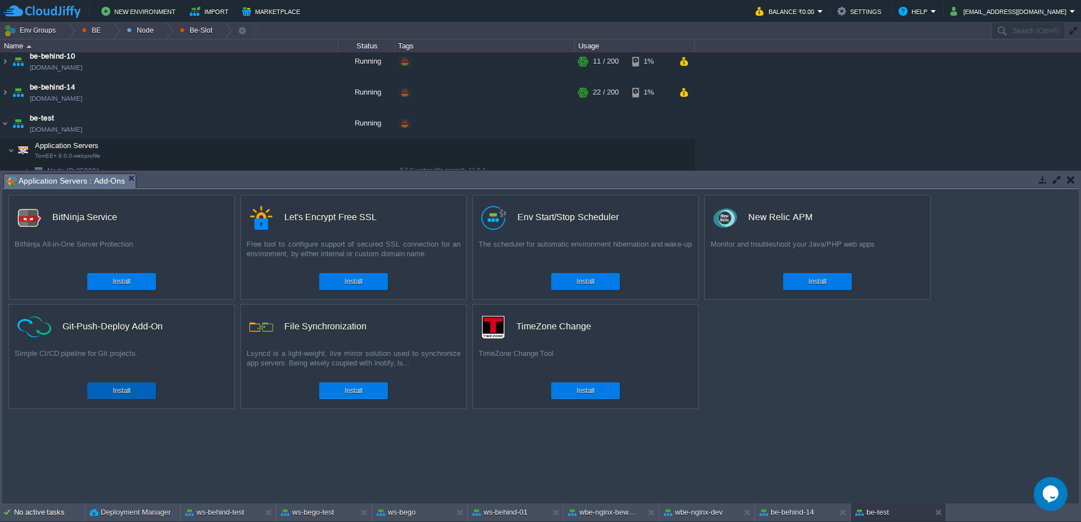
click at [108, 390] on div "Install" at bounding box center [122, 390] width 52 height 17
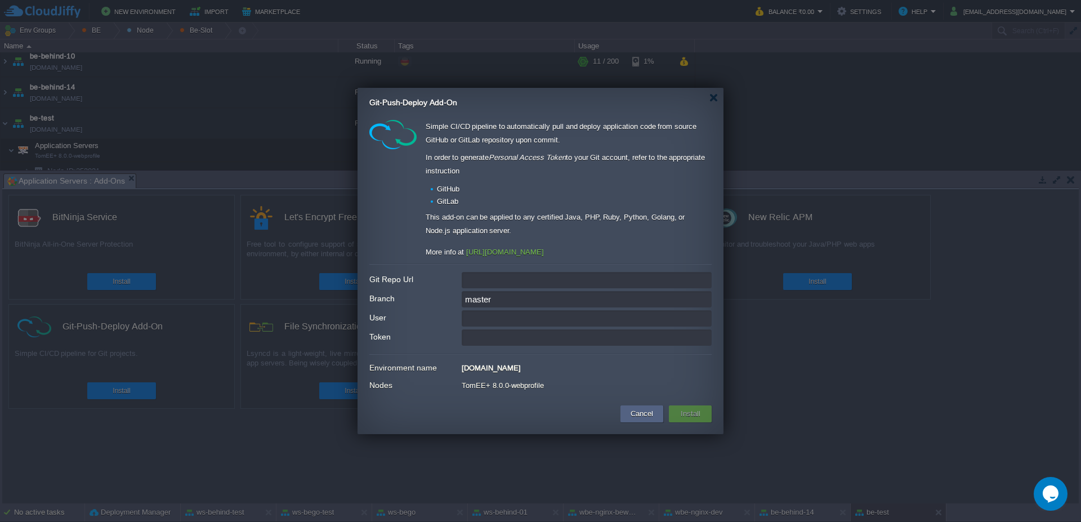
click at [521, 284] on input "Git Repo Url" at bounding box center [587, 280] width 250 height 16
click at [712, 102] on div "Git-Push-Deploy Add-On" at bounding box center [546, 99] width 354 height 23
click at [718, 96] on div "Git-Push-Deploy Add-On" at bounding box center [546, 99] width 354 height 23
click at [714, 101] on div at bounding box center [713, 97] width 8 height 8
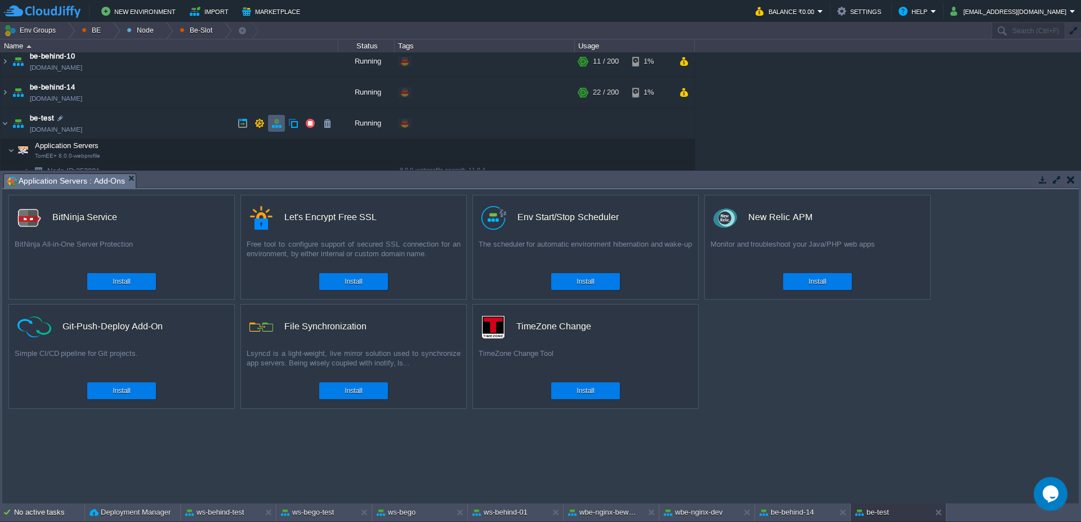
click at [276, 124] on button "button" at bounding box center [276, 123] width 10 height 10
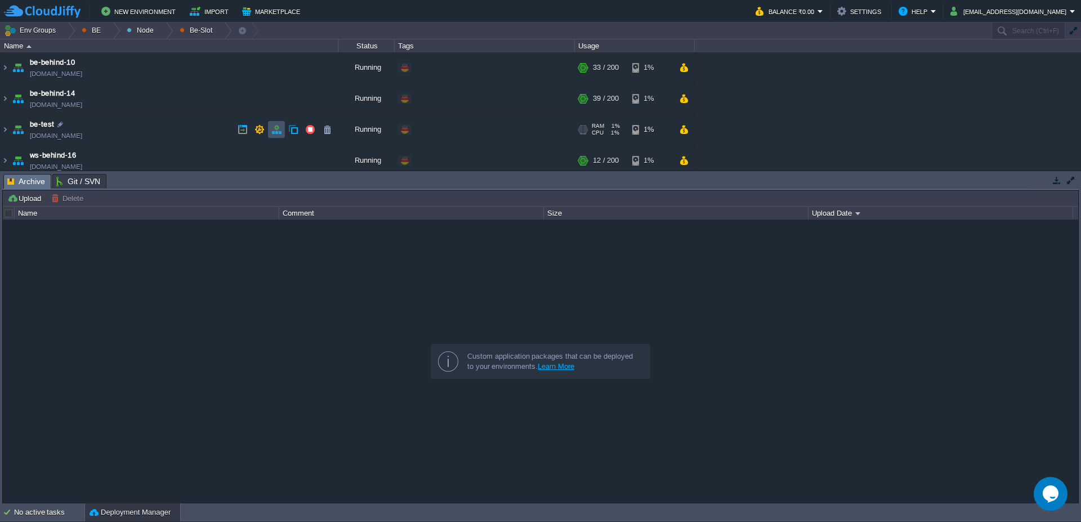
click at [277, 128] on button "button" at bounding box center [276, 129] width 10 height 10
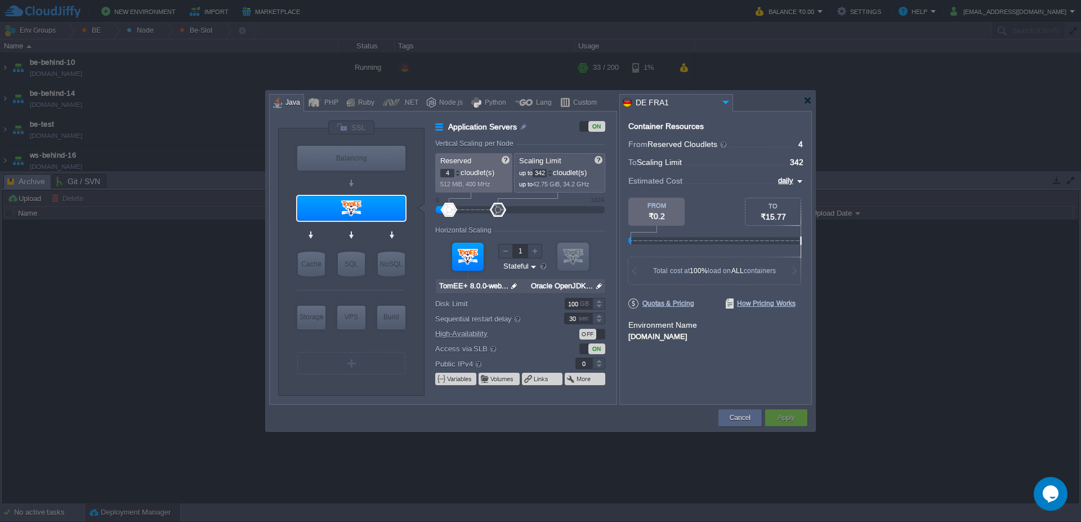
click at [512, 289] on img at bounding box center [514, 286] width 12 height 15
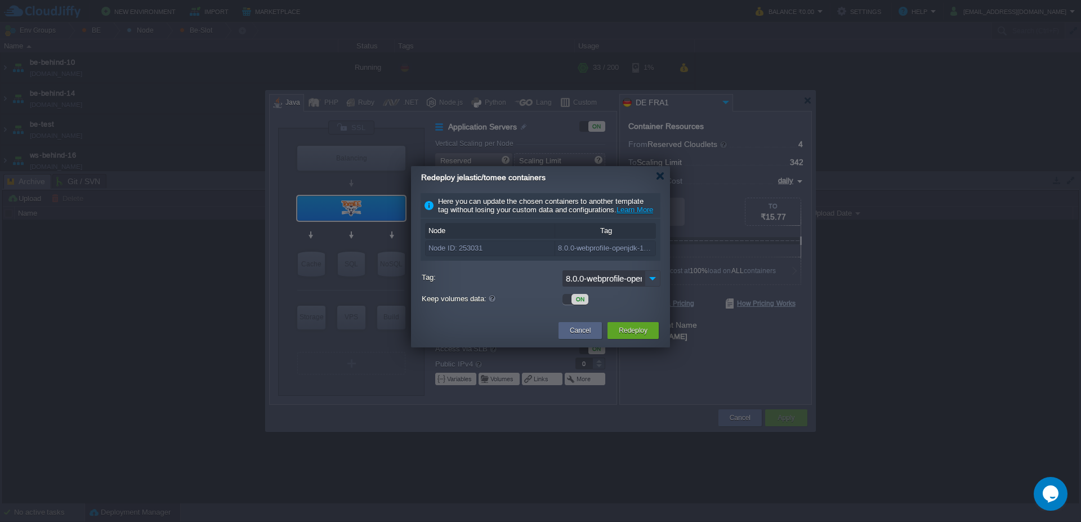
click at [651, 287] on img at bounding box center [652, 278] width 16 height 16
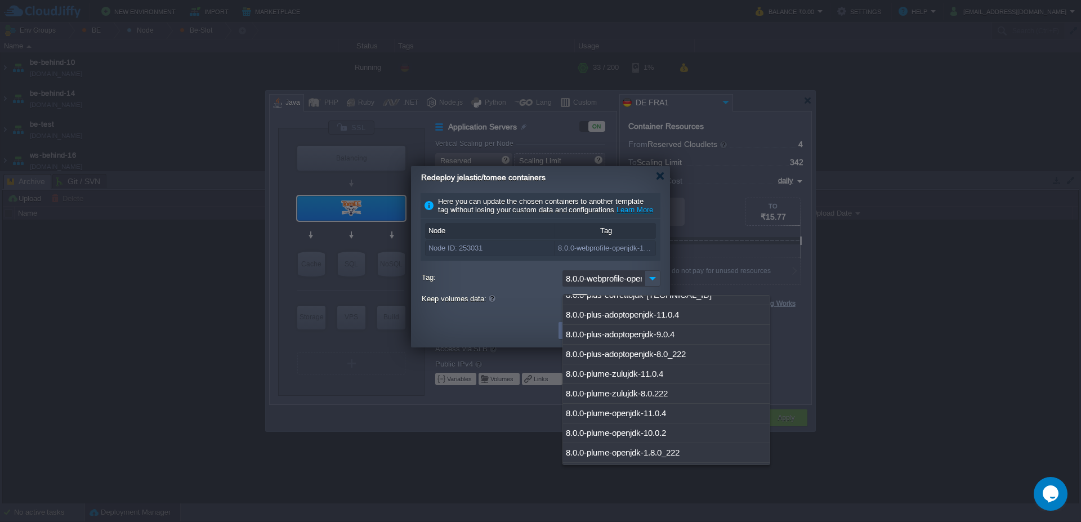
scroll to position [5370, 0]
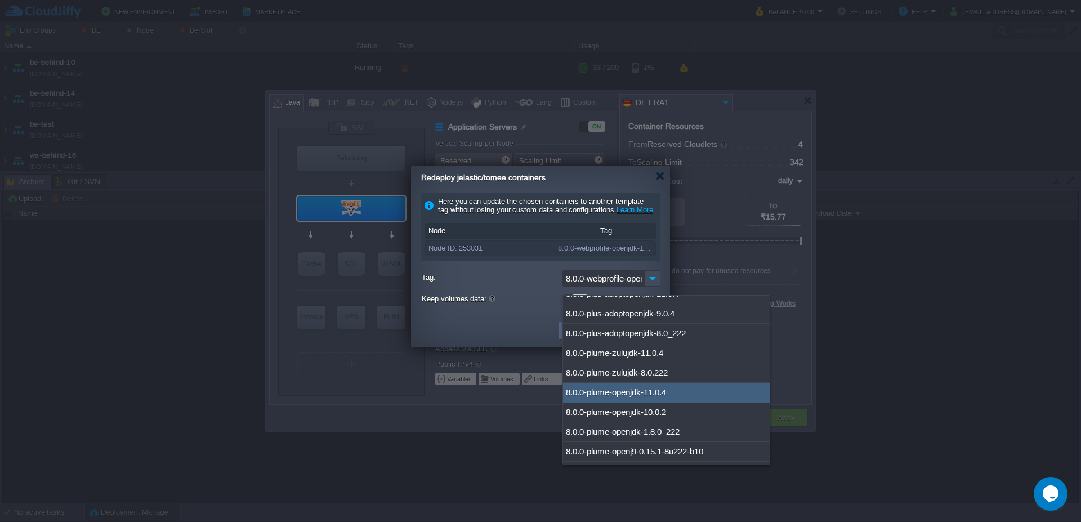
click at [675, 390] on div "8.0.0-plume-openjdk-11.0.4" at bounding box center [666, 393] width 207 height 20
type input "8.0.0-plume-openjdk-11.0.4"
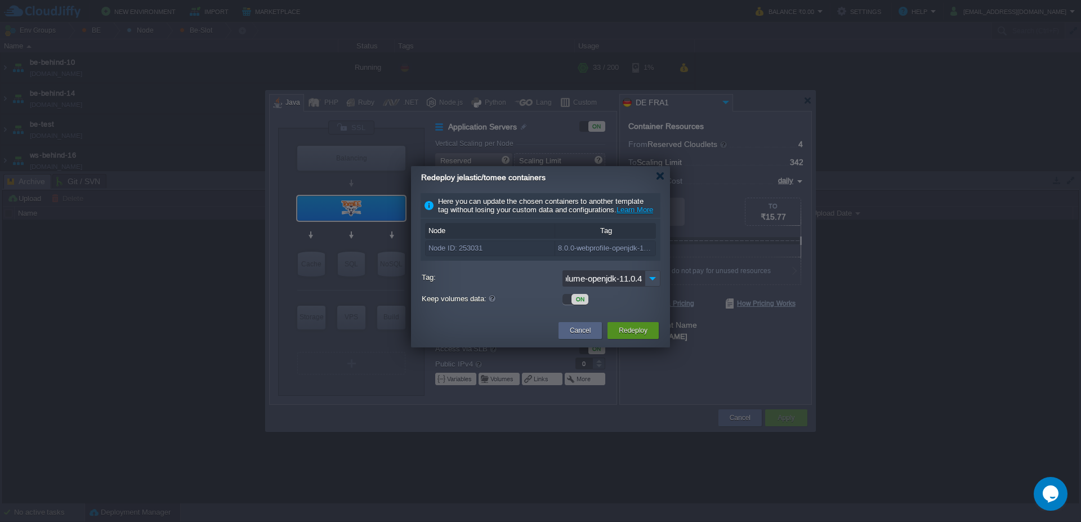
click at [638, 336] on button "Redeploy" at bounding box center [633, 330] width 29 height 11
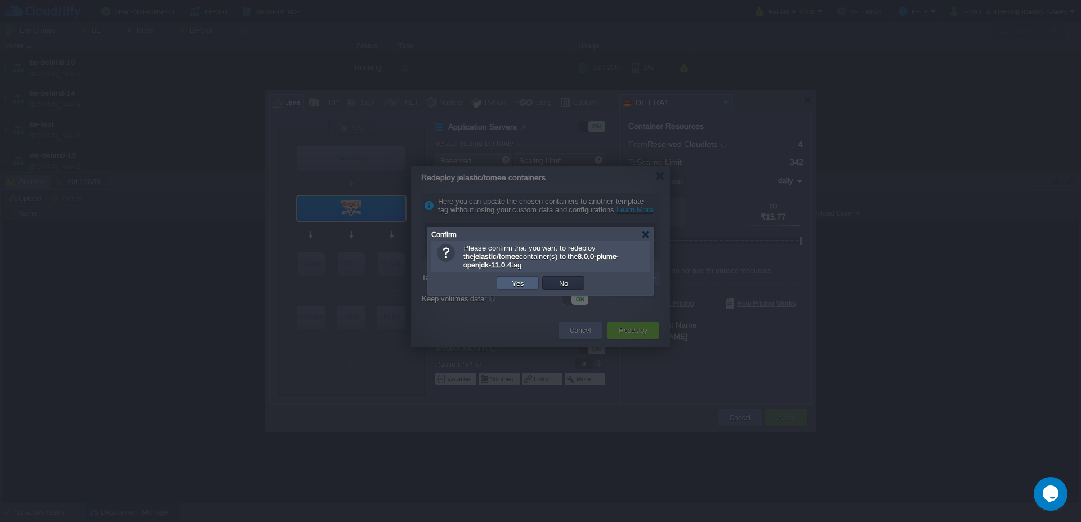
click at [518, 287] on button "Yes" at bounding box center [517, 283] width 19 height 10
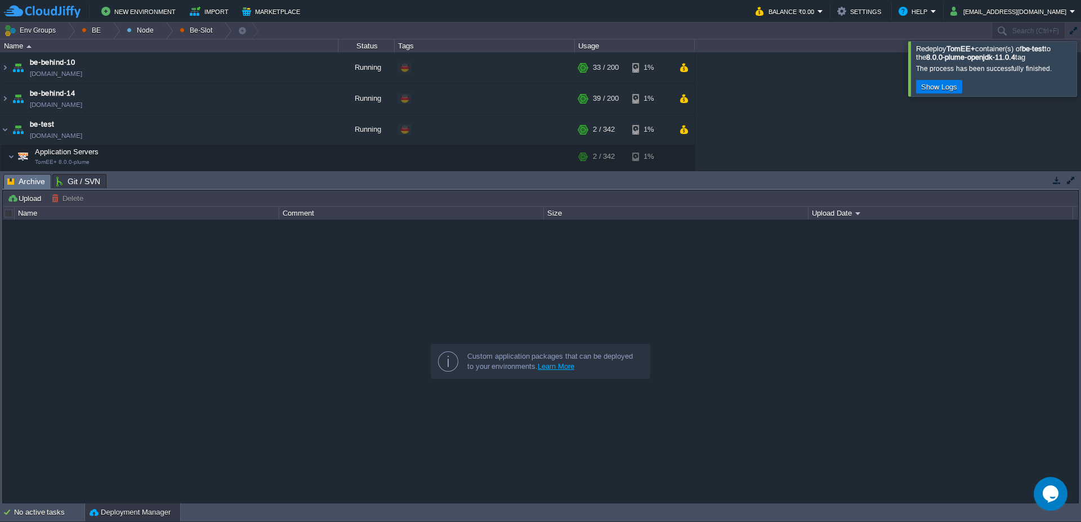
click at [1080, 65] on div at bounding box center [1094, 68] width 0 height 55
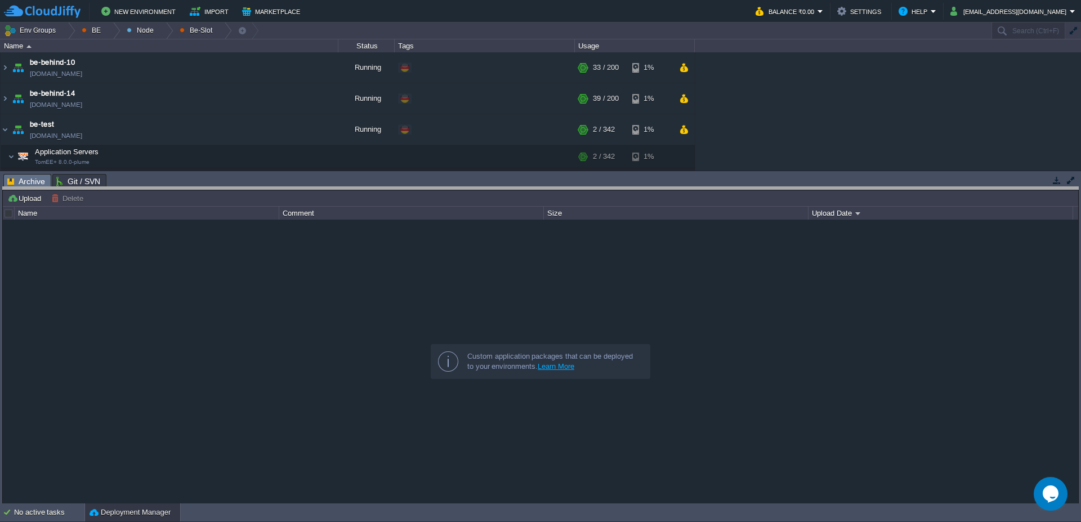
drag, startPoint x: 303, startPoint y: 183, endPoint x: 308, endPoint y: 214, distance: 31.5
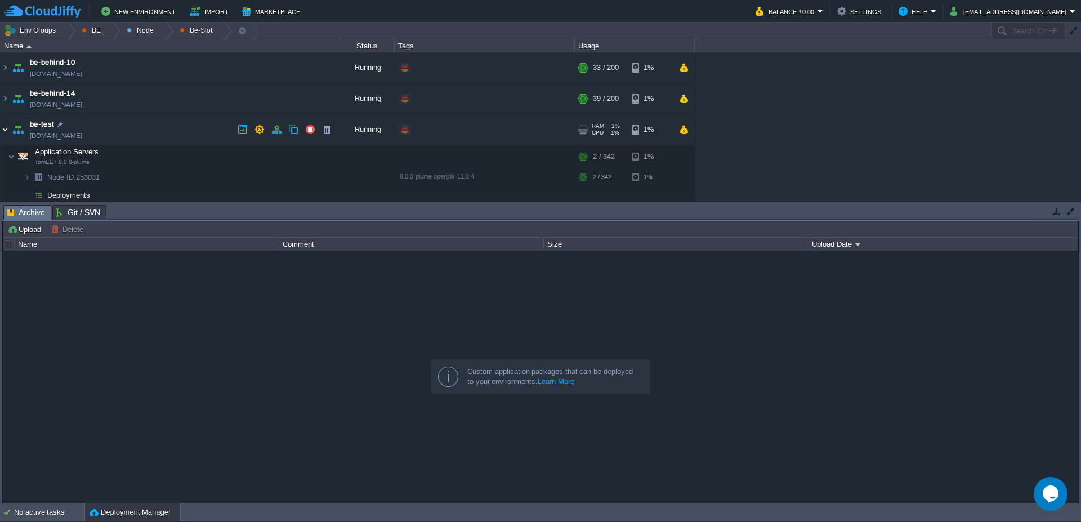
click at [1, 131] on img at bounding box center [5, 129] width 9 height 30
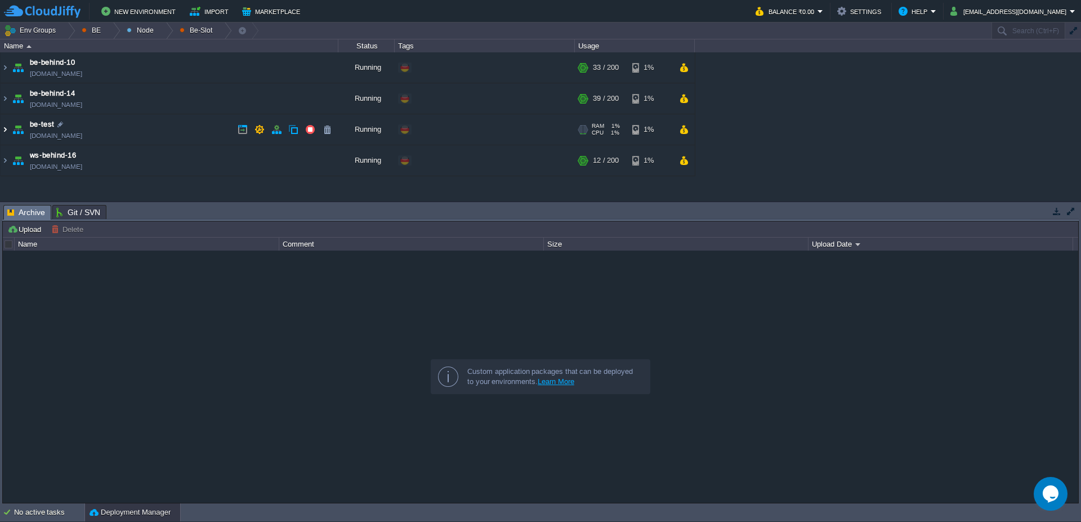
click at [1, 132] on img at bounding box center [5, 129] width 9 height 30
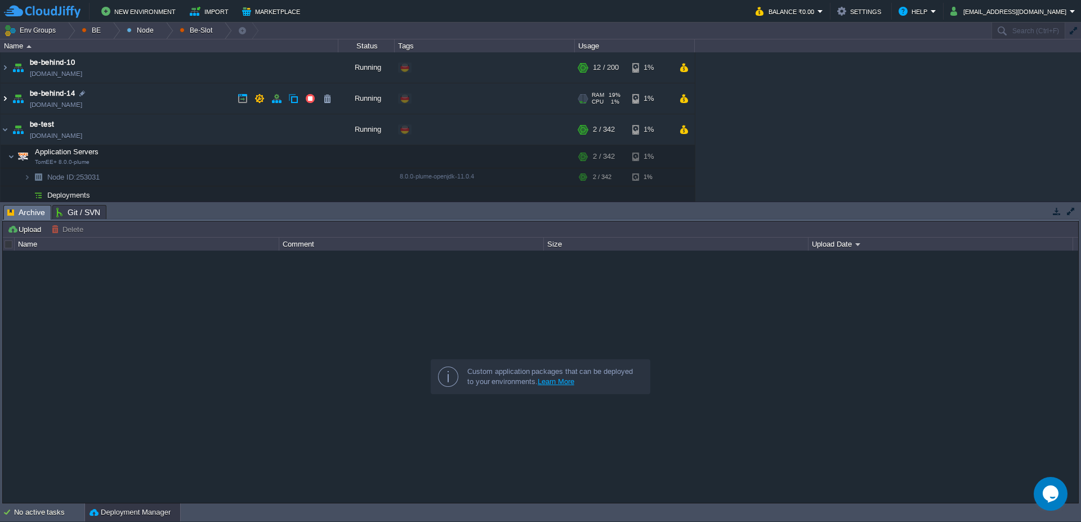
click at [5, 99] on img at bounding box center [5, 98] width 9 height 30
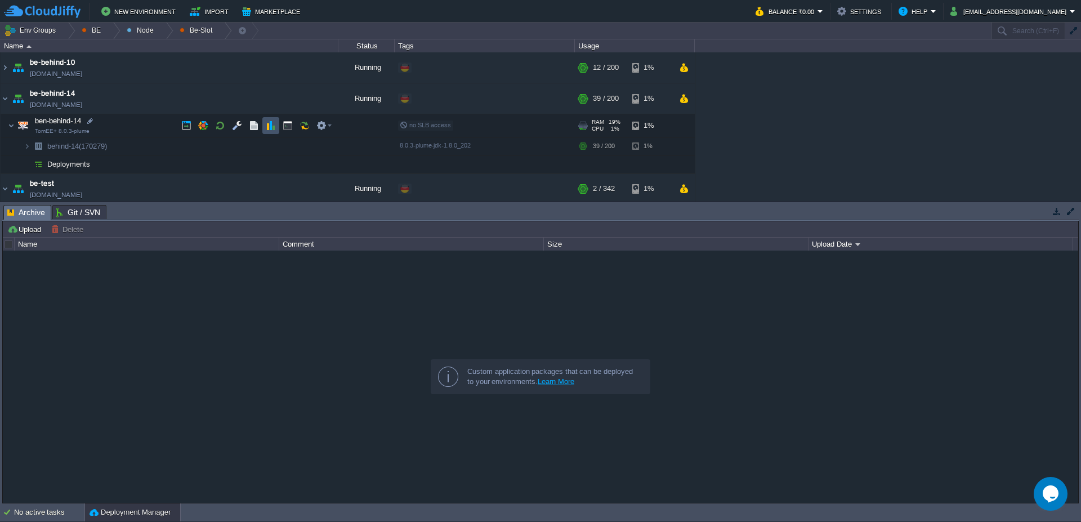
click at [268, 126] on button "button" at bounding box center [271, 125] width 10 height 10
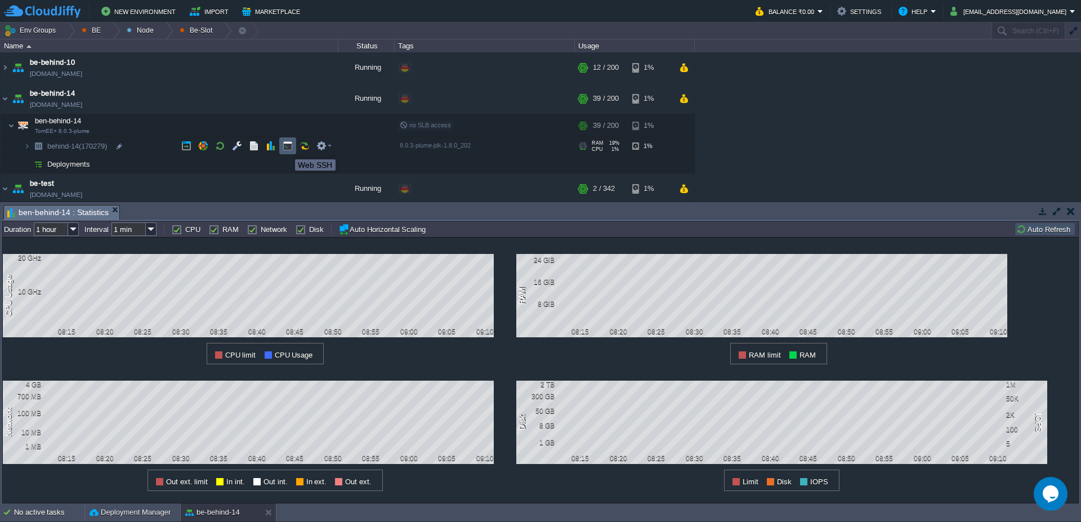
click at [288, 149] on button "button" at bounding box center [288, 146] width 10 height 10
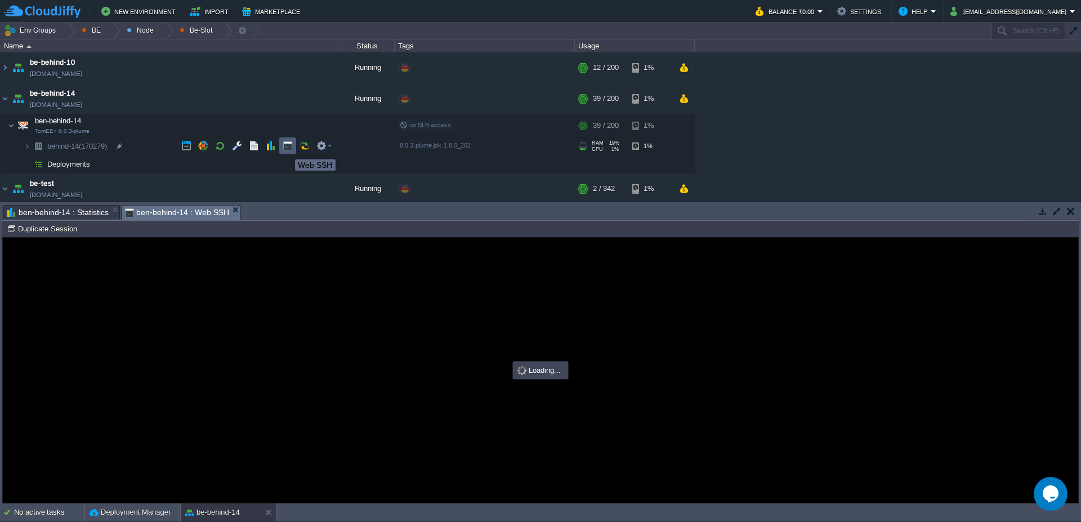
type input "#000000"
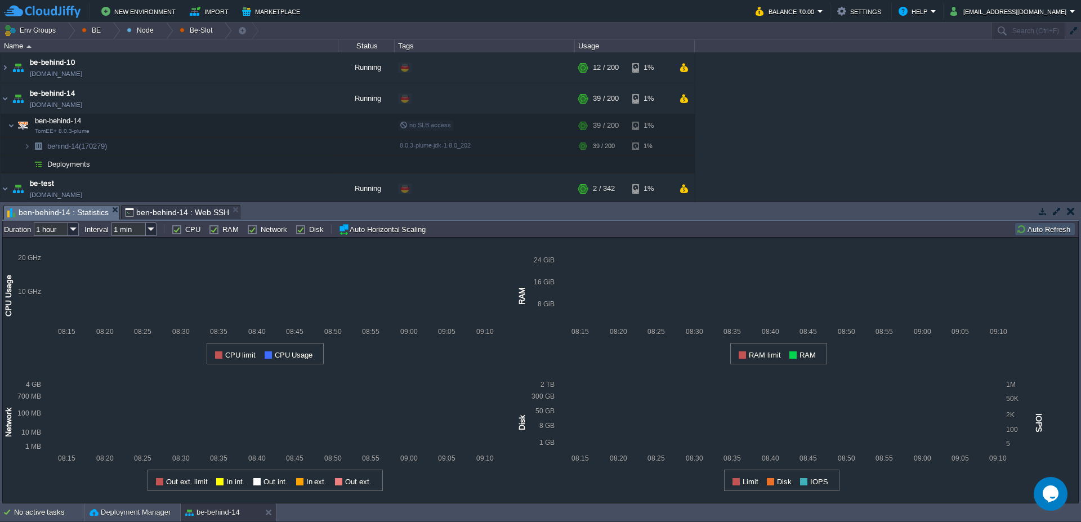
click at [91, 214] on span "ben-behind-14 : Statistics" at bounding box center [57, 212] width 101 height 14
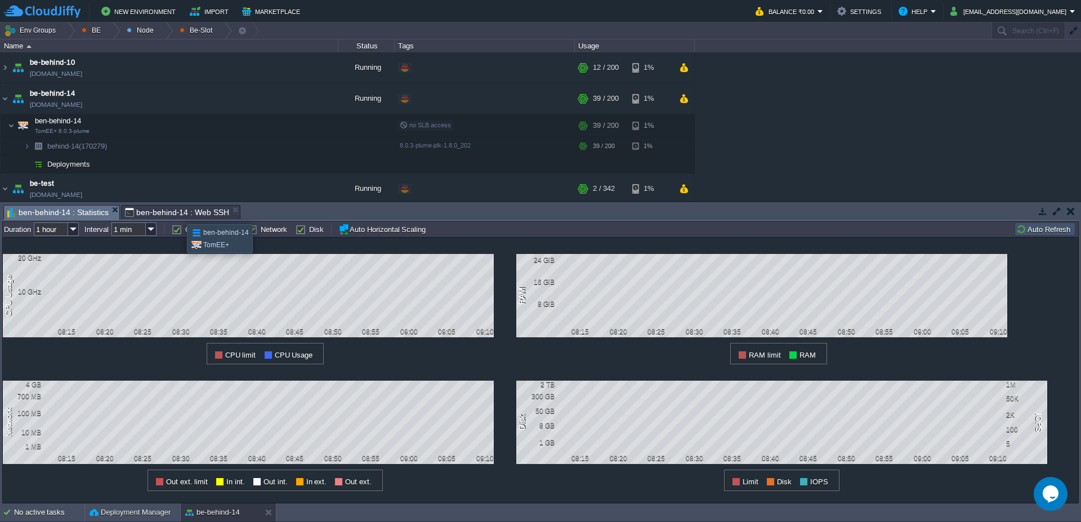
click at [178, 214] on span "ben-behind-14 : Web SSH" at bounding box center [177, 212] width 104 height 14
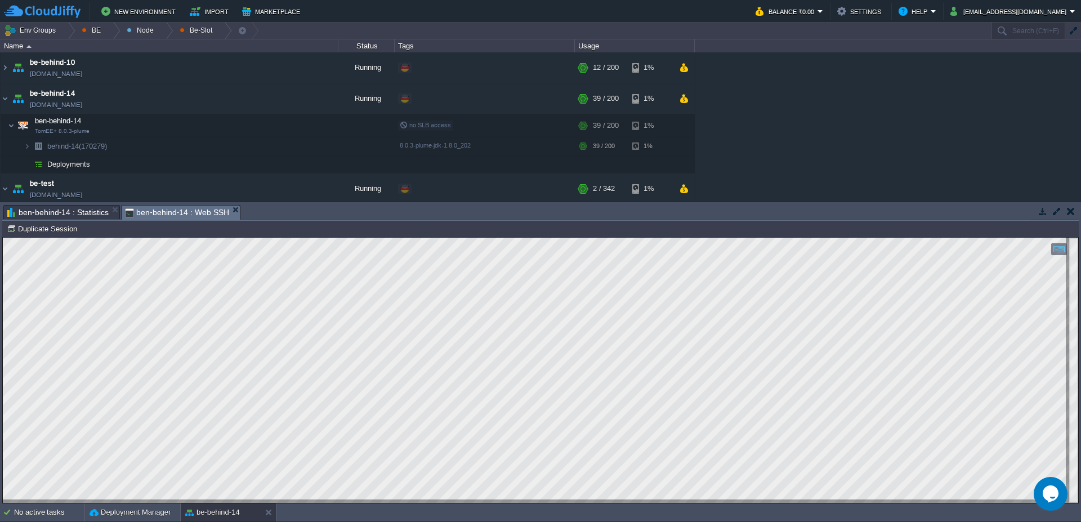
type textarea "JAVA_OPTS="\ -Xms256m \ -Xmx4g \ -XX:+UseG1GC \ -XX:MaxGCPauseMillis=200 \ -XX:…"
click at [5, 102] on img at bounding box center [5, 98] width 9 height 30
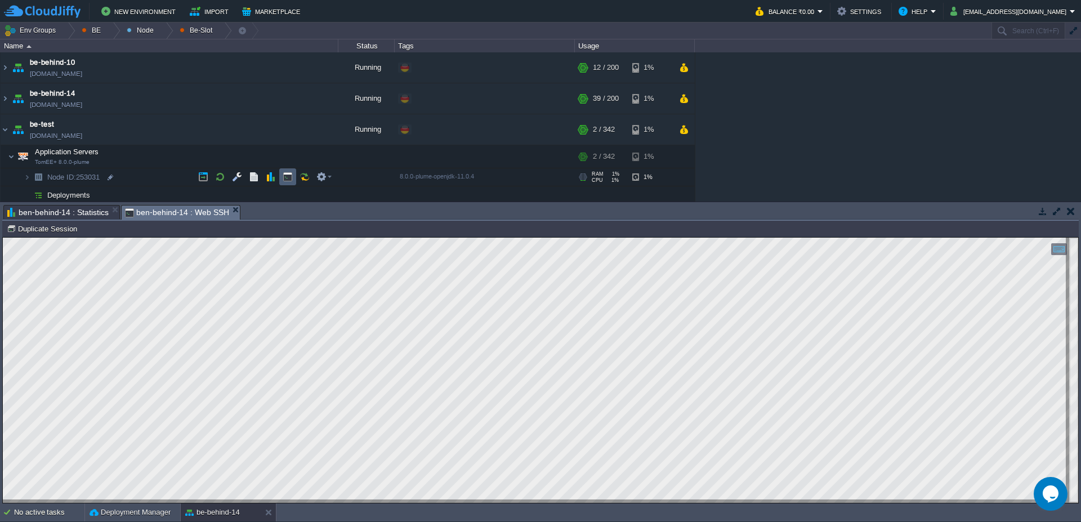
click at [287, 183] on td at bounding box center [287, 176] width 17 height 17
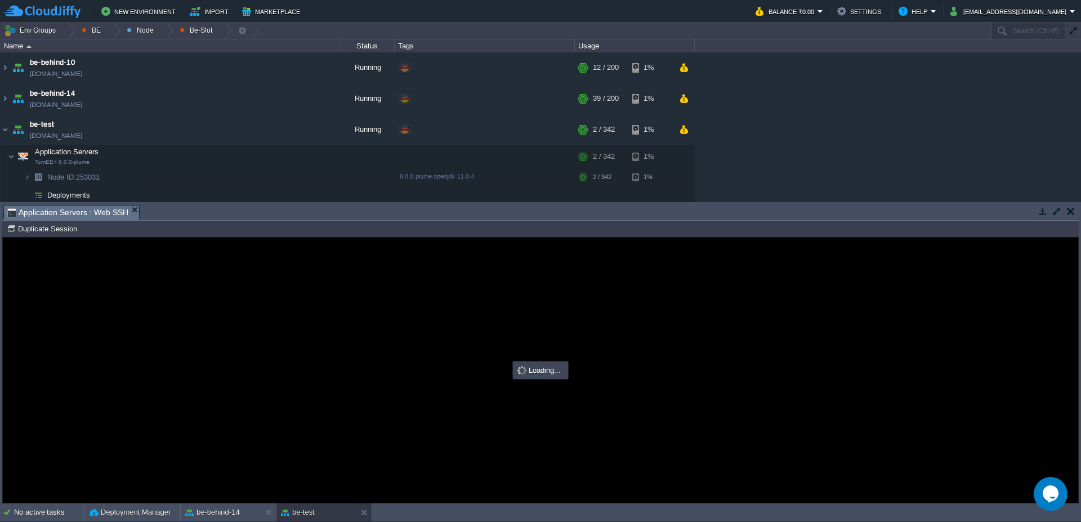
scroll to position [0, 0]
type input "#000000"
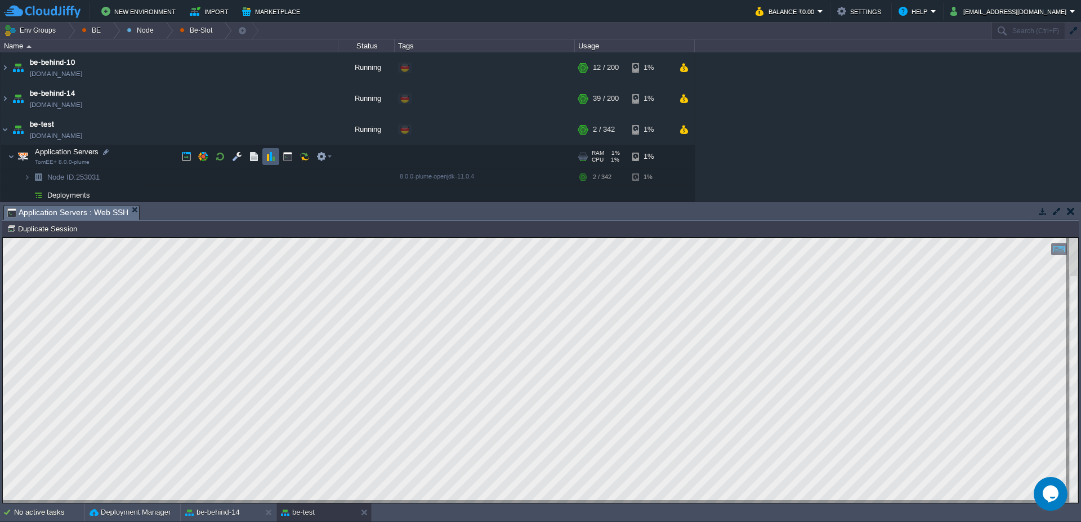
click at [265, 160] on td at bounding box center [270, 156] width 17 height 17
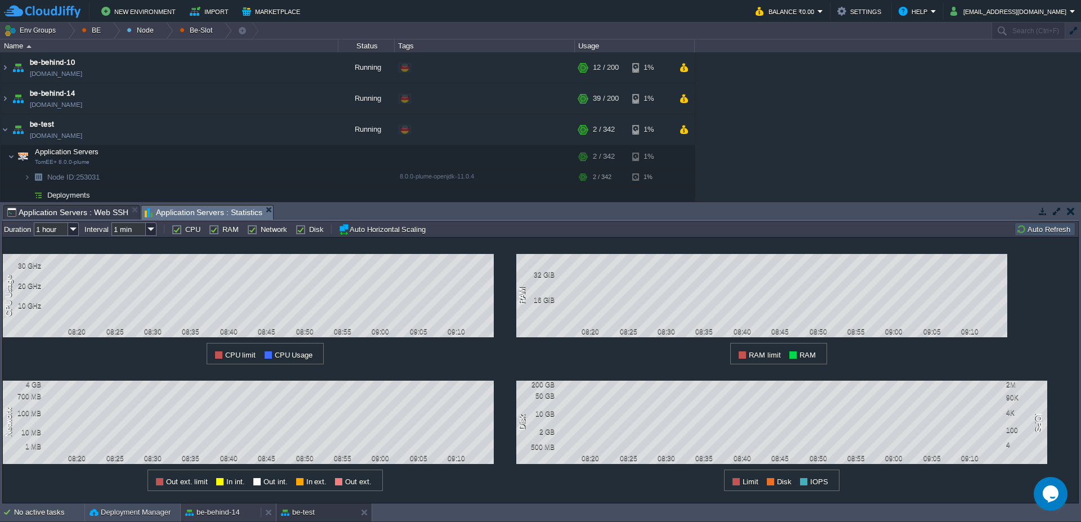
click at [216, 516] on button "be-behind-14" at bounding box center [212, 512] width 55 height 11
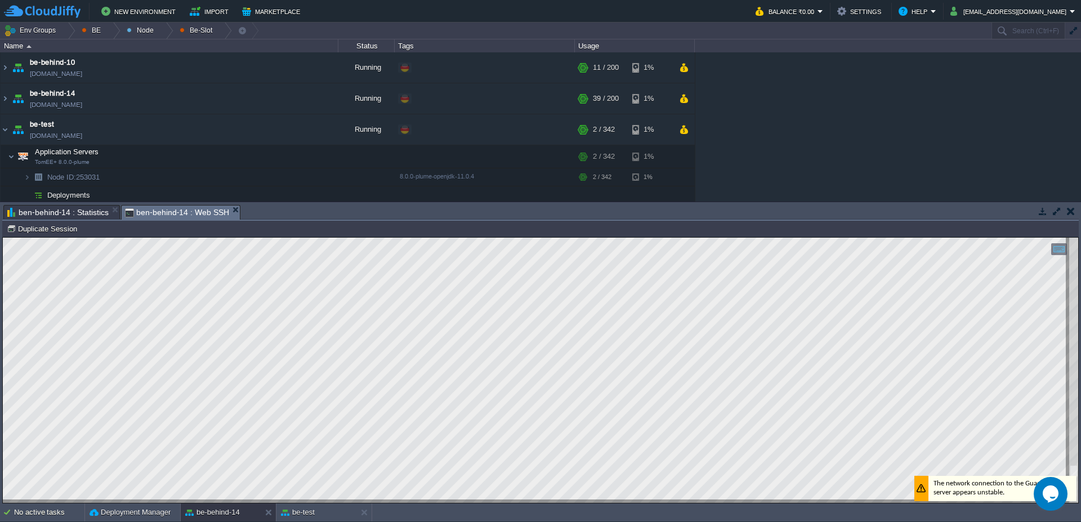
click at [82, 213] on span "ben-behind-14 : Statistics" at bounding box center [57, 212] width 101 height 14
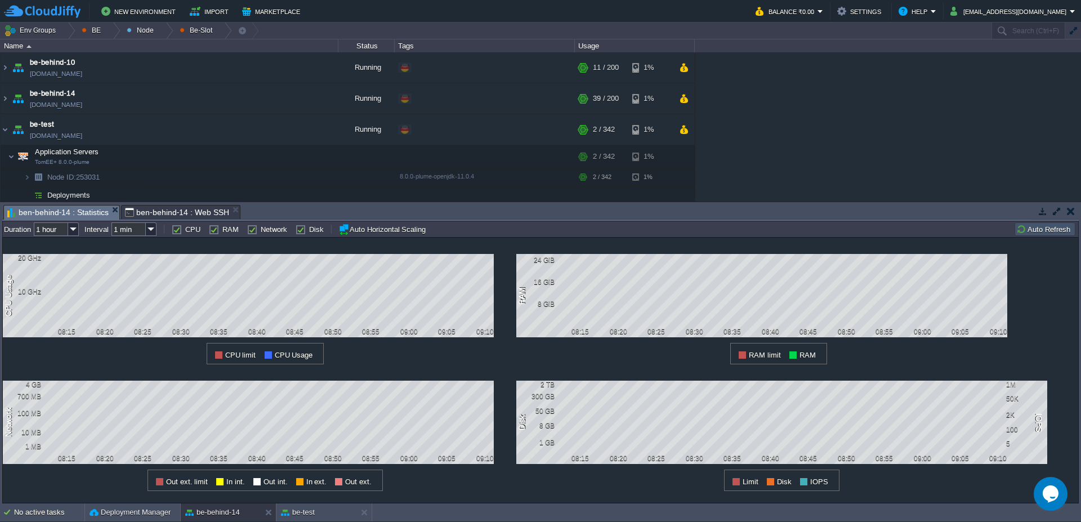
click at [1033, 230] on button "Auto Refresh" at bounding box center [1044, 229] width 57 height 10
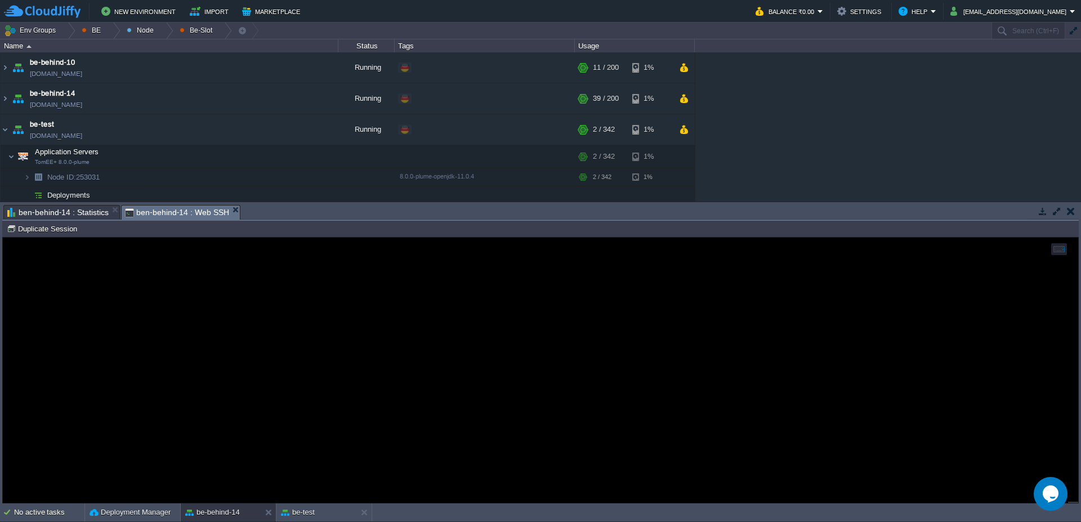
click at [181, 209] on span "ben-behind-14 : Web SSH" at bounding box center [177, 212] width 104 height 14
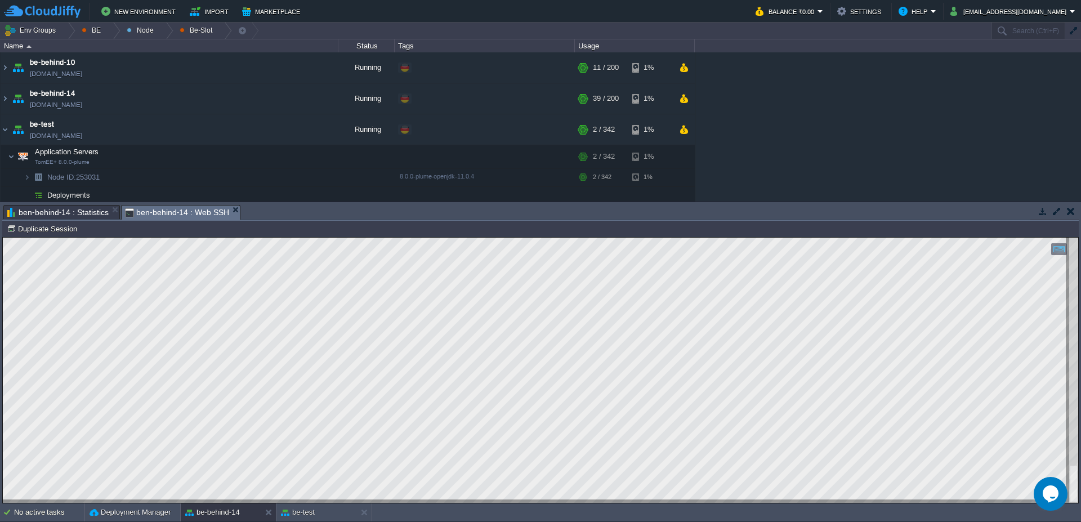
type textarea "curl --request GET "[URL][DOMAIN_NAME]""
click at [58, 124] on div at bounding box center [60, 124] width 10 height 10
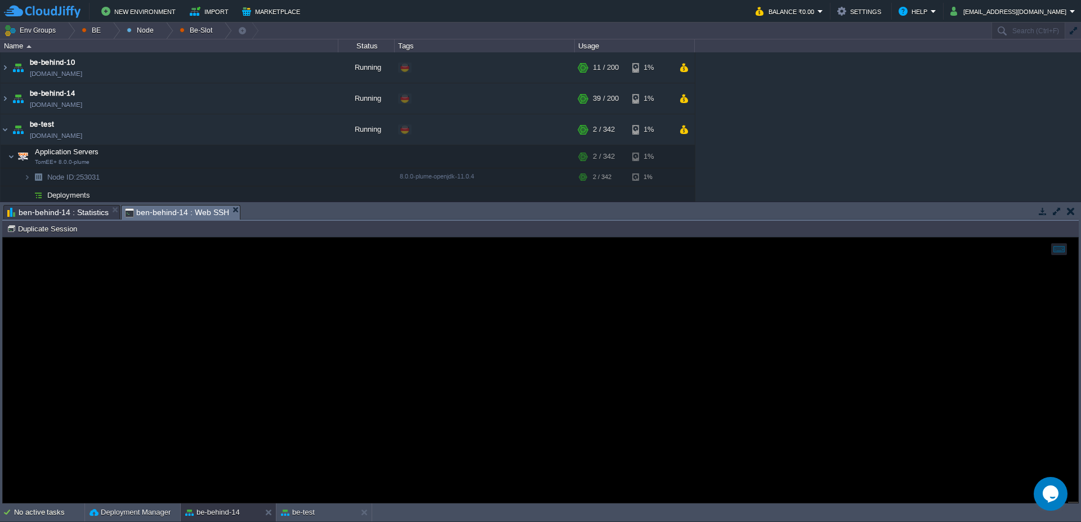
click at [99, 214] on span "ben-behind-14 : Statistics" at bounding box center [57, 212] width 101 height 14
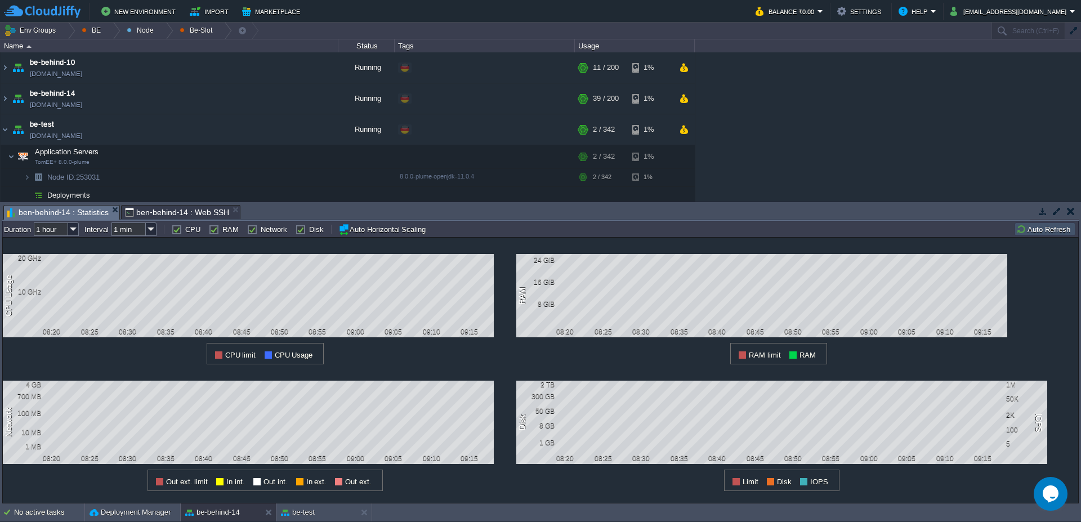
click at [1044, 225] on button "Auto Refresh" at bounding box center [1044, 229] width 57 height 10
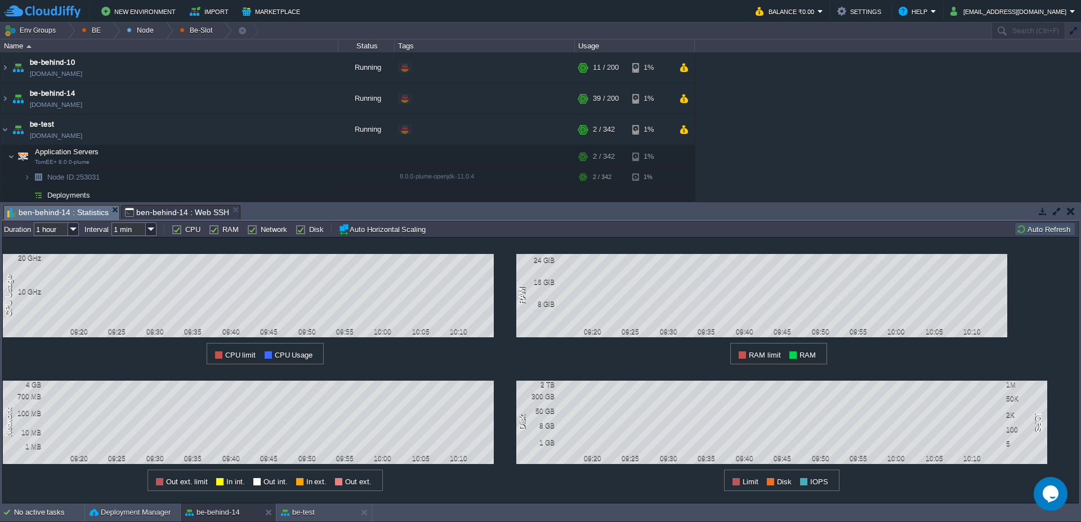
click at [1053, 221] on div "all Duration 1 hour Interval 1 min CPU RAM Network Disk Auto Horizontal Scaling…" at bounding box center [540, 229] width 1076 height 16
click at [1036, 235] on td "Auto Refresh" at bounding box center [1044, 229] width 61 height 14
click at [271, 159] on button "button" at bounding box center [271, 156] width 10 height 10
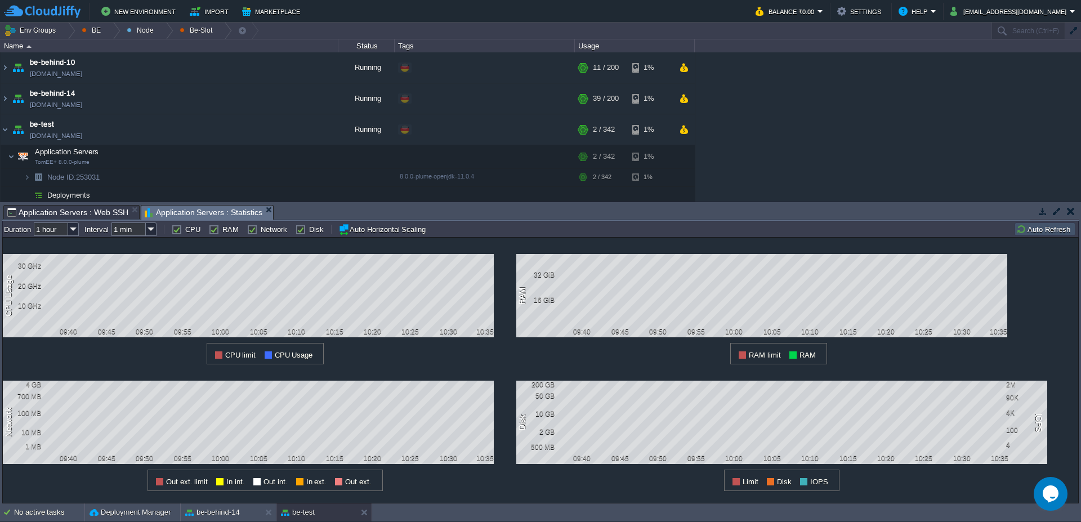
click at [1032, 223] on td "Auto Refresh" at bounding box center [1044, 229] width 61 height 14
click at [1033, 224] on button "Auto Refresh" at bounding box center [1044, 229] width 57 height 10
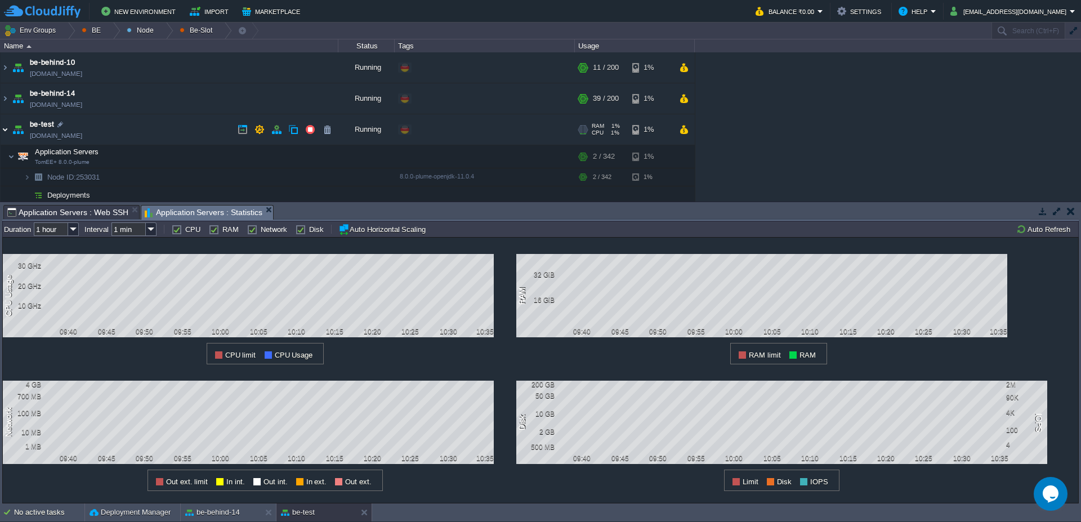
click at [4, 131] on img at bounding box center [5, 129] width 9 height 30
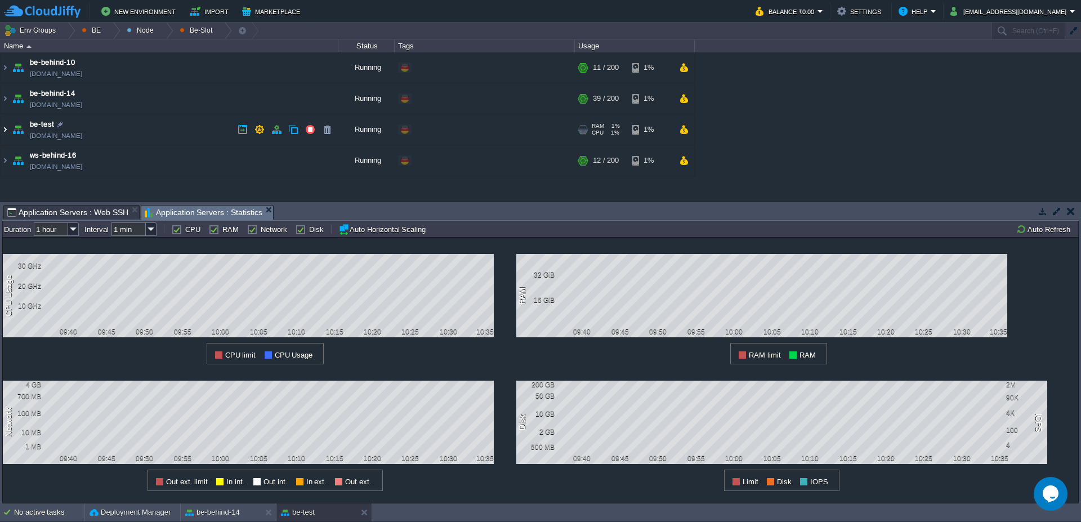
click at [3, 134] on img at bounding box center [5, 129] width 9 height 30
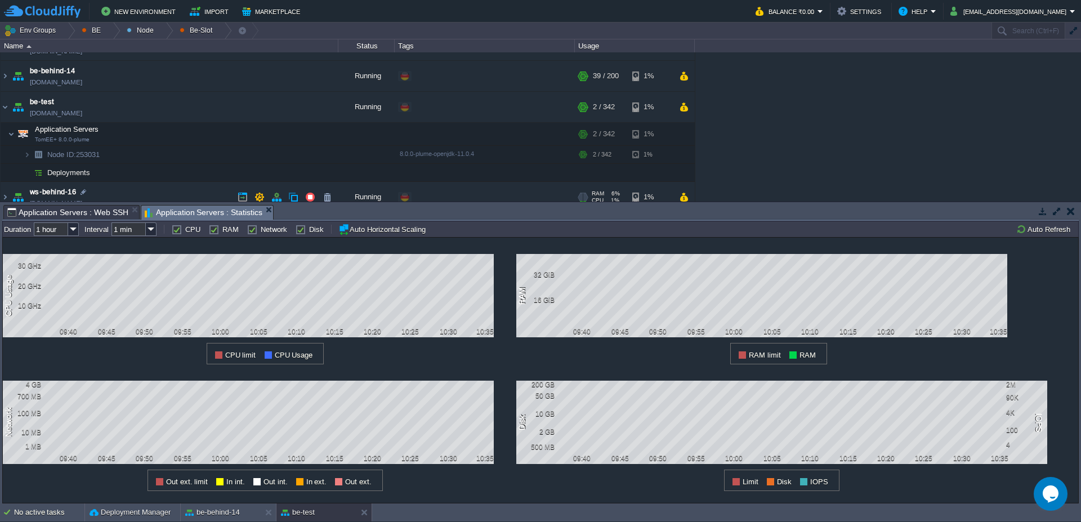
scroll to position [34, 0]
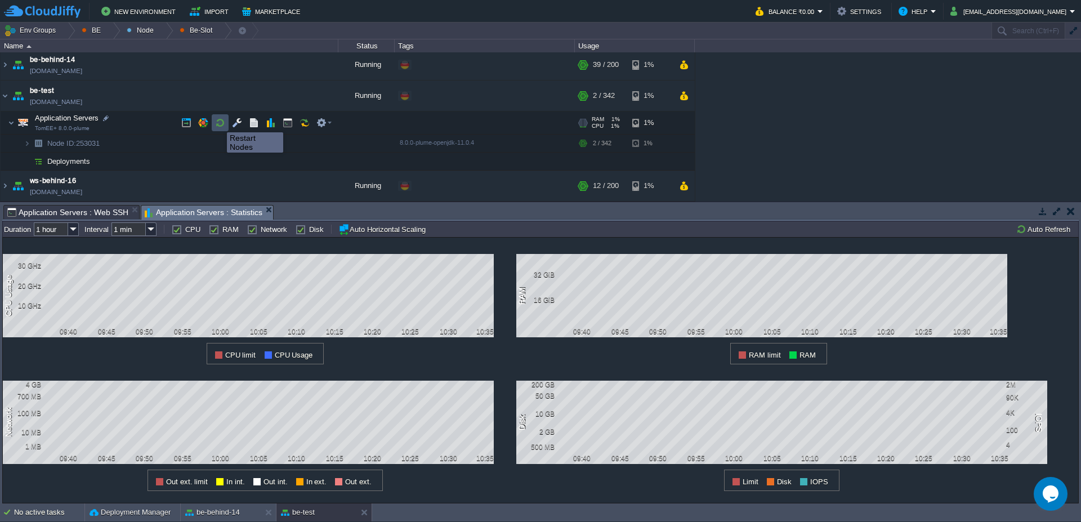
click at [218, 122] on button "button" at bounding box center [220, 123] width 10 height 10
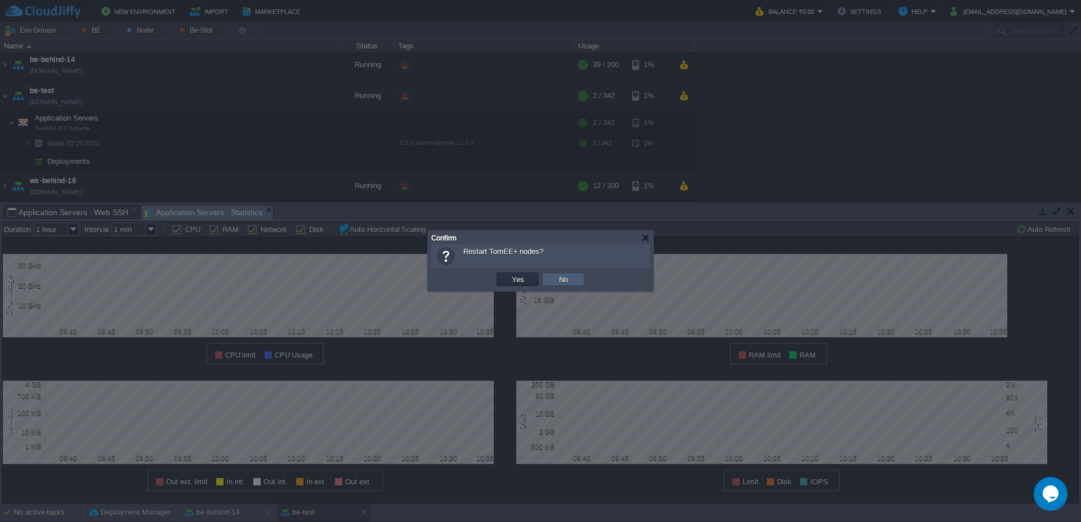
click at [554, 281] on td "No" at bounding box center [563, 279] width 42 height 14
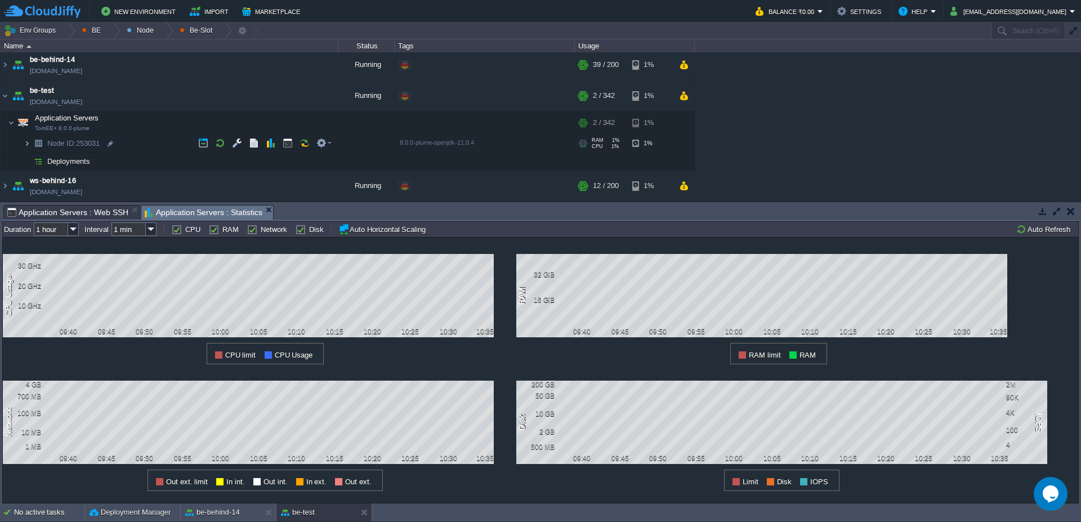
click at [25, 145] on img at bounding box center [27, 143] width 7 height 17
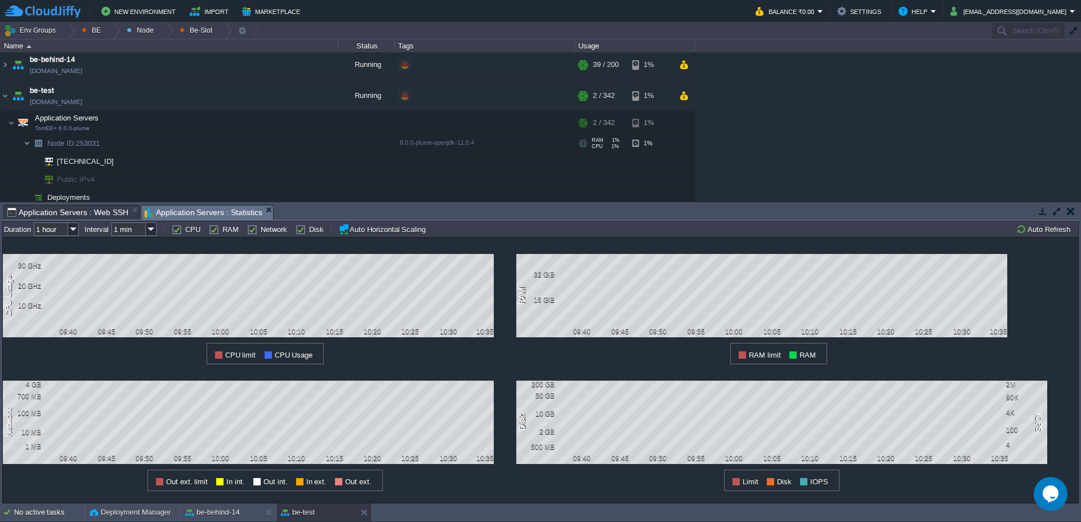
click at [25, 145] on img at bounding box center [27, 143] width 7 height 17
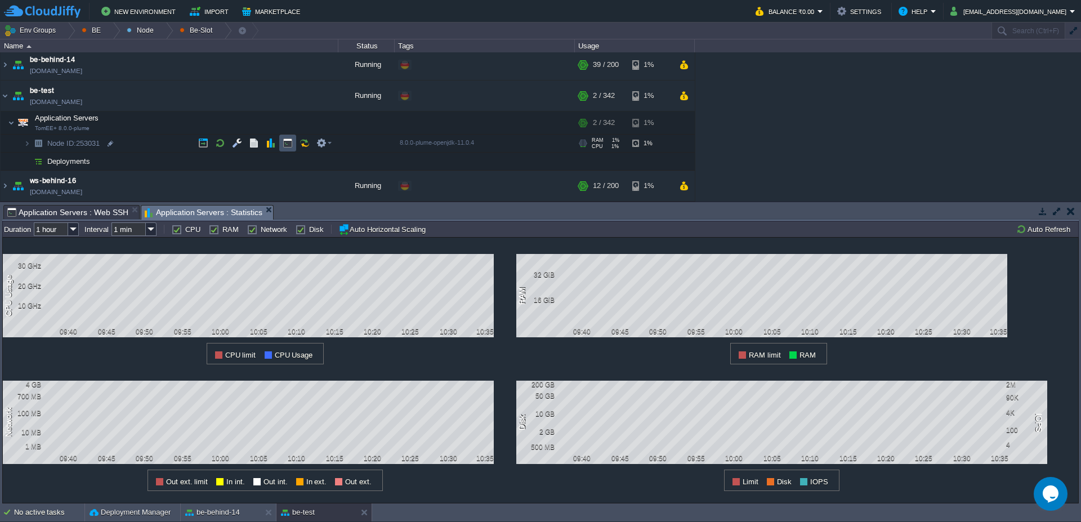
click at [289, 138] on button "button" at bounding box center [288, 143] width 10 height 10
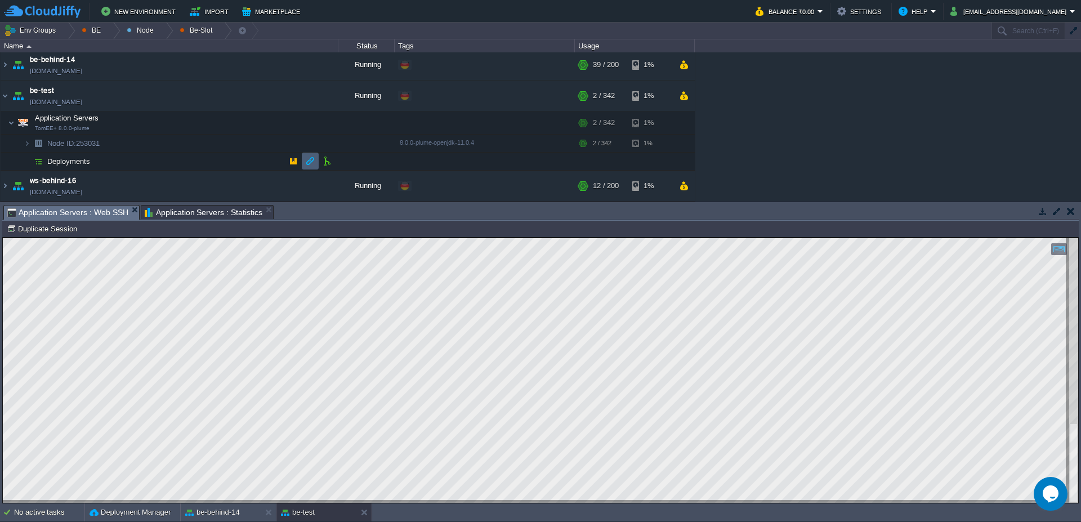
click at [308, 164] on button "button" at bounding box center [310, 161] width 10 height 10
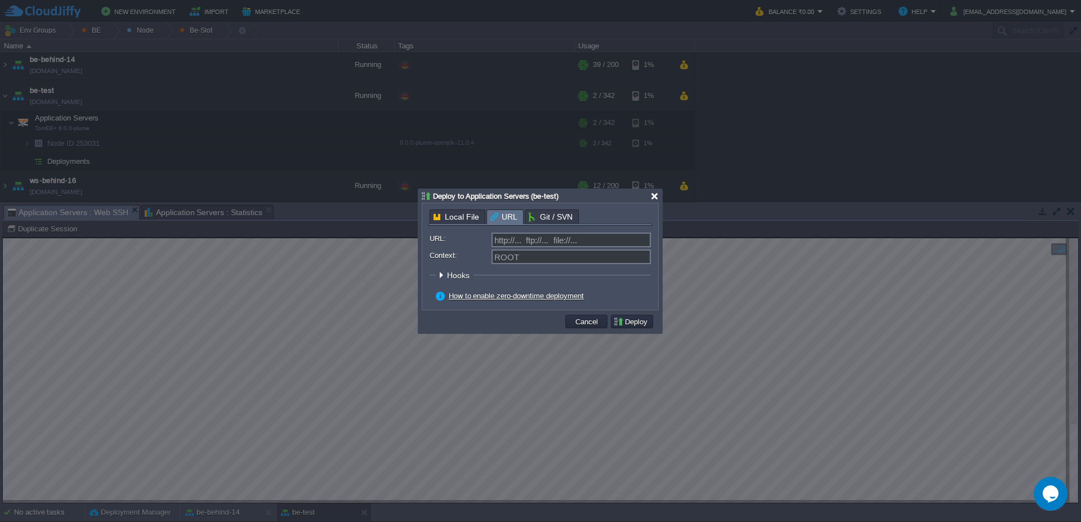
click at [654, 199] on div at bounding box center [654, 196] width 8 height 8
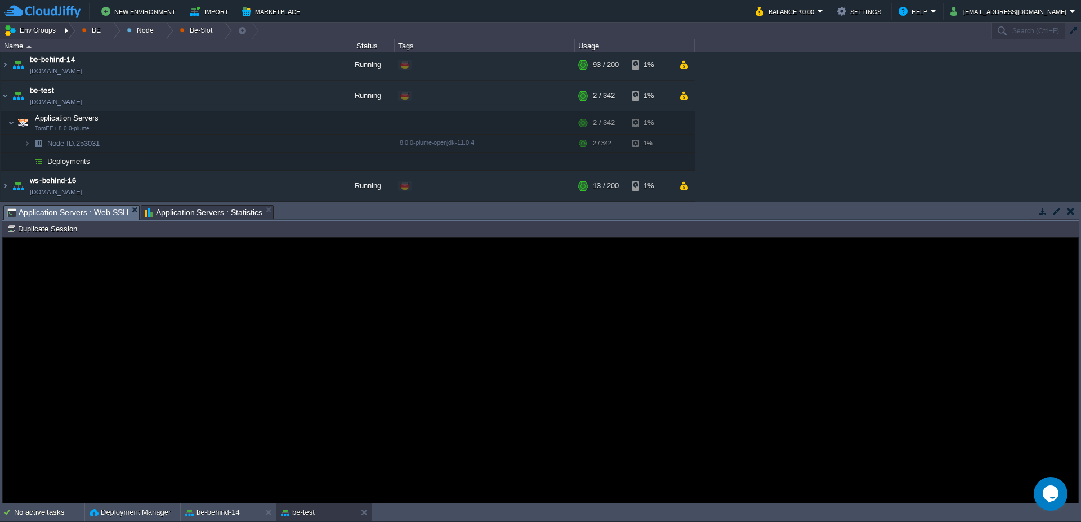
click at [47, 28] on button "Env Groups" at bounding box center [32, 31] width 56 height 16
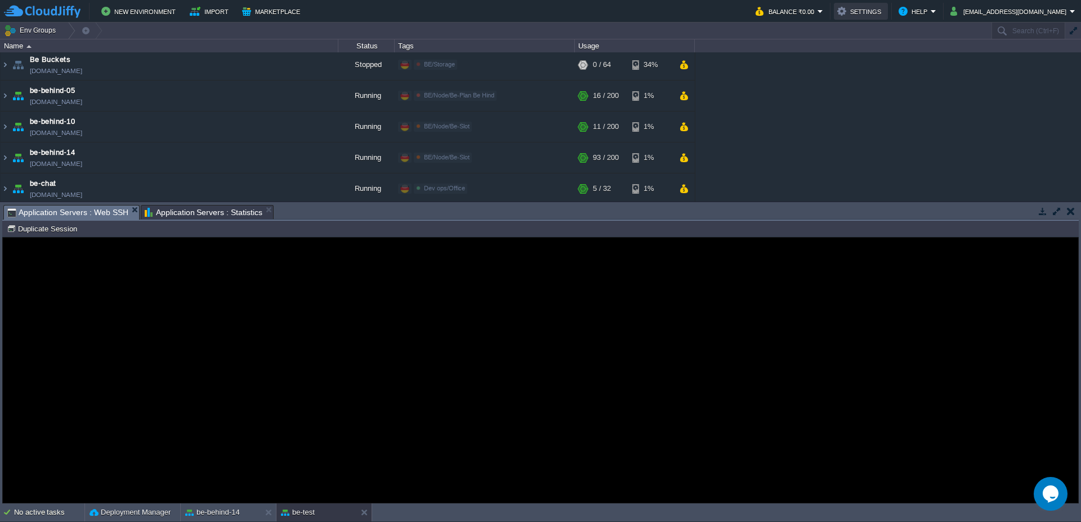
click at [884, 11] on button "Settings" at bounding box center [860, 12] width 47 height 14
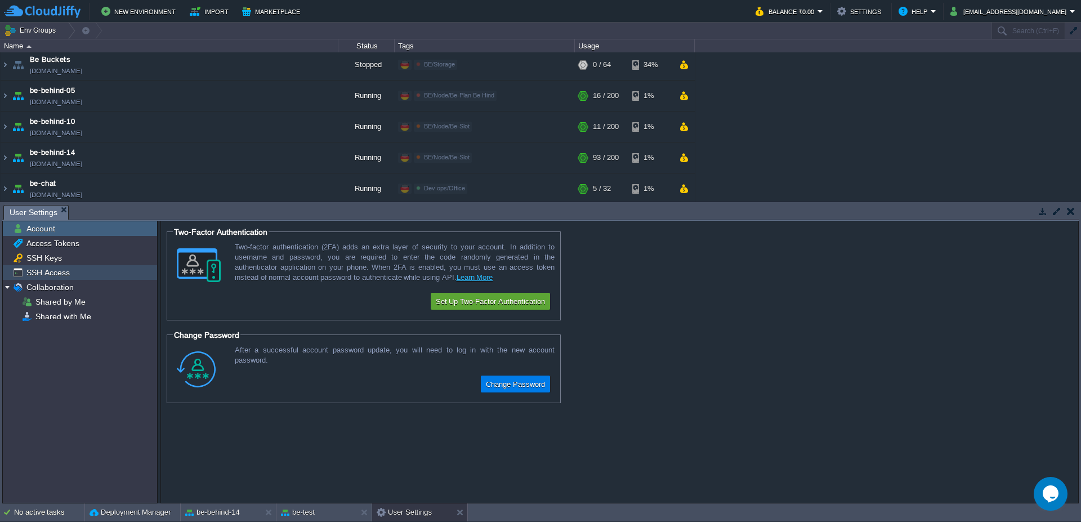
click at [48, 275] on span "SSH Access" at bounding box center [47, 272] width 47 height 10
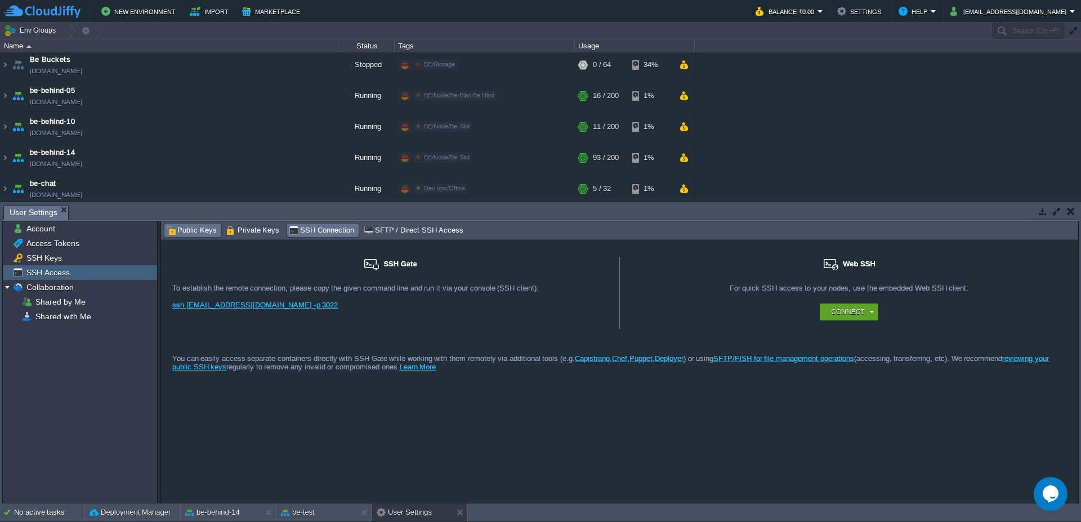
click at [191, 229] on span "Public Keys" at bounding box center [191, 230] width 51 height 12
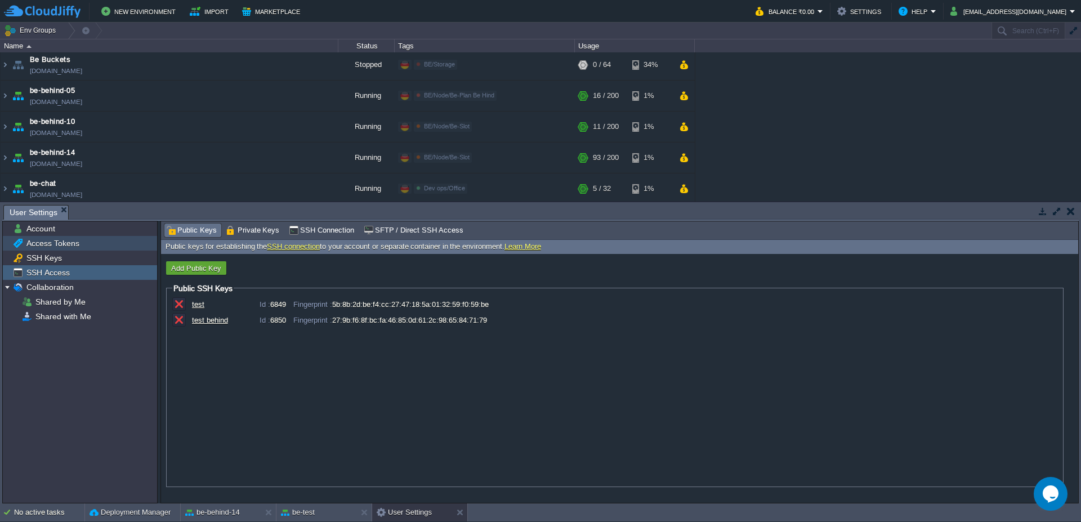
click at [65, 245] on span "Access Tokens" at bounding box center [52, 243] width 57 height 10
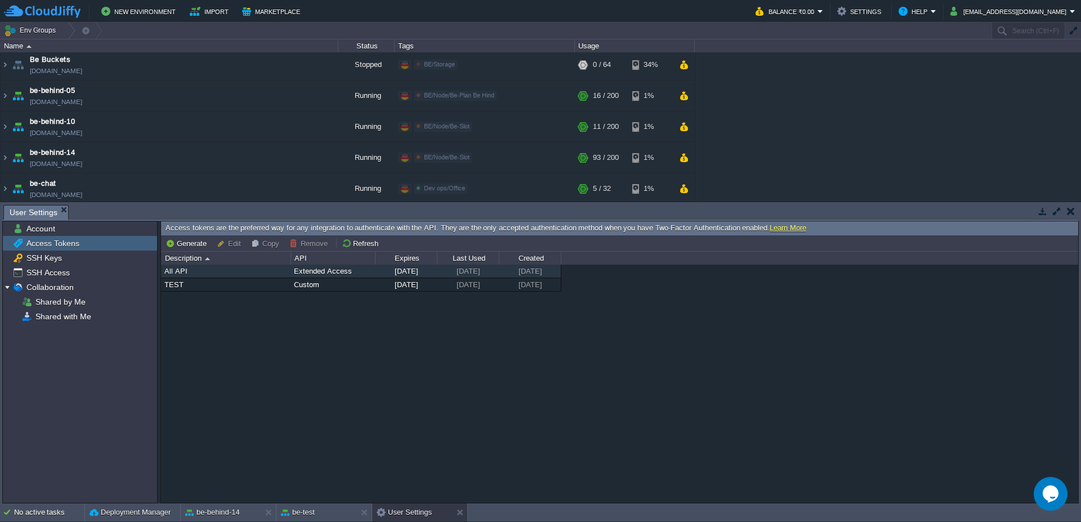
click at [341, 273] on span "Extended Access" at bounding box center [323, 271] width 58 height 8
click at [361, 269] on div "Extended Access" at bounding box center [332, 271] width 83 height 13
click at [358, 270] on span at bounding box center [357, 271] width 9 height 9
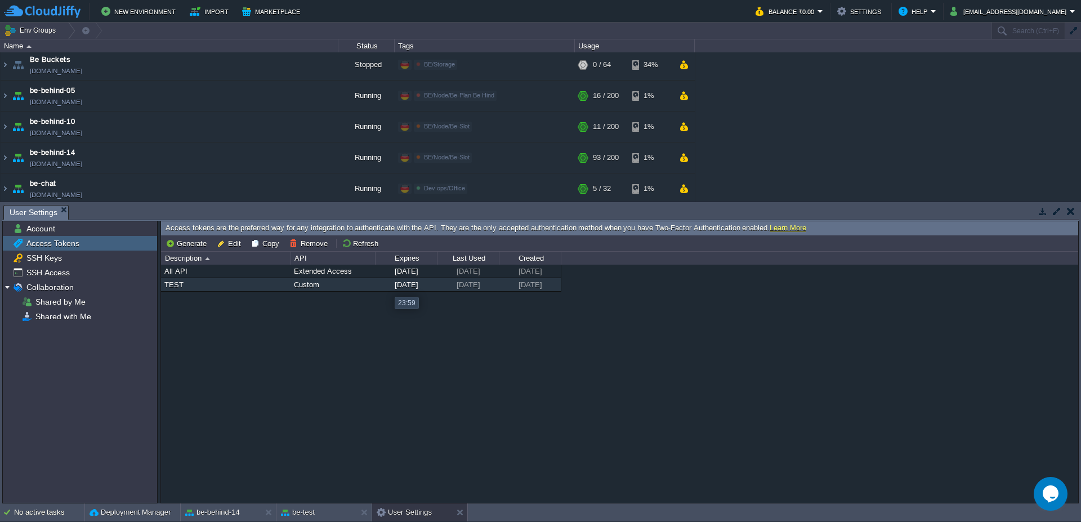
click at [395, 287] on span "[DATE]" at bounding box center [407, 284] width 24 height 8
click at [355, 271] on span at bounding box center [357, 271] width 9 height 9
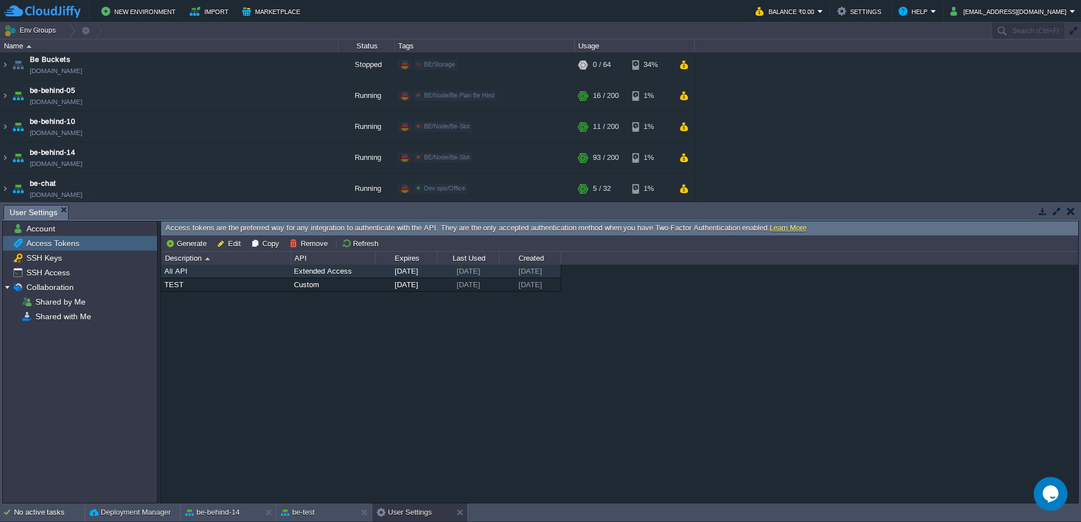
click at [207, 271] on div "All API" at bounding box center [226, 271] width 128 height 13
click at [234, 243] on button "Edit" at bounding box center [231, 243] width 28 height 10
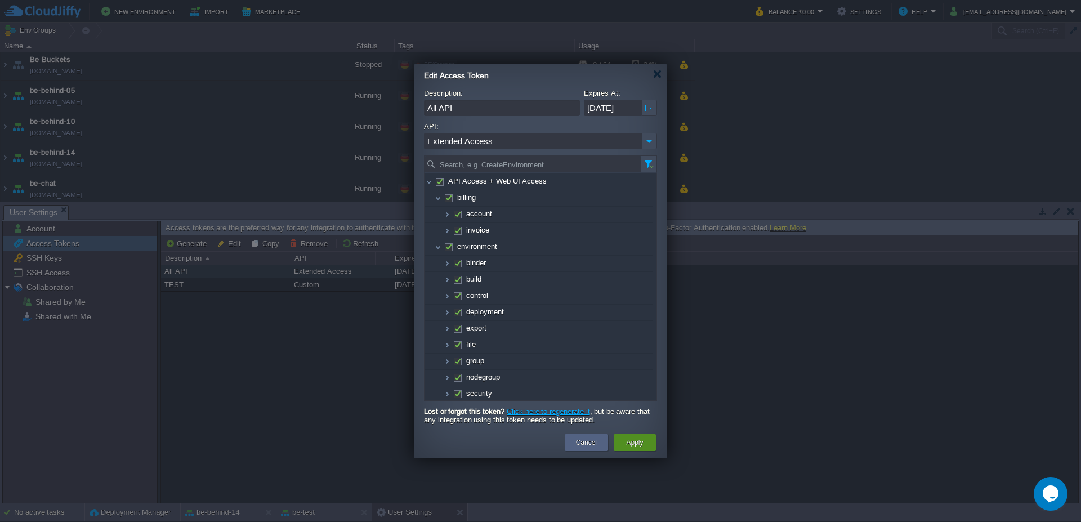
click at [633, 441] on button "Apply" at bounding box center [634, 442] width 17 height 11
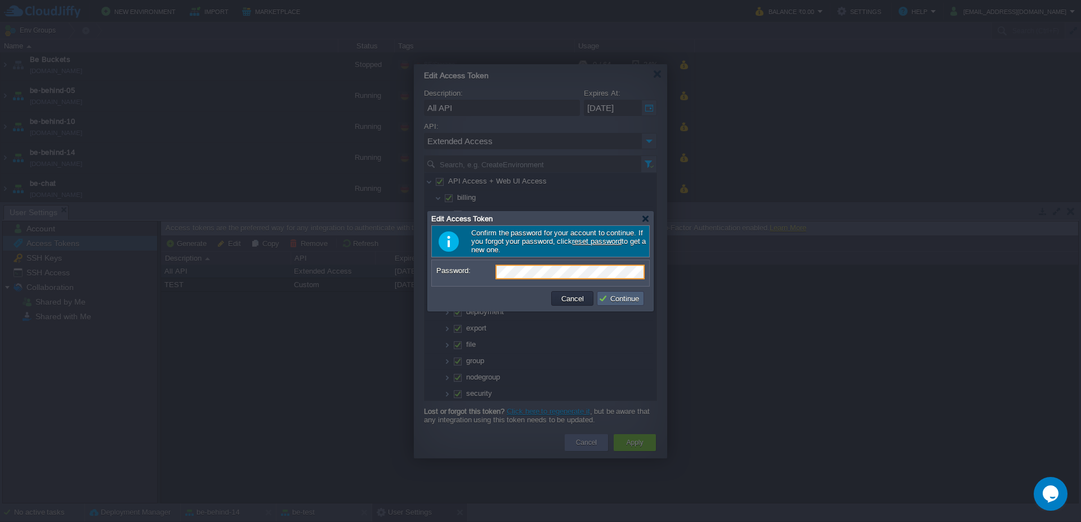
click at [614, 299] on button "Continue" at bounding box center [620, 298] width 44 height 10
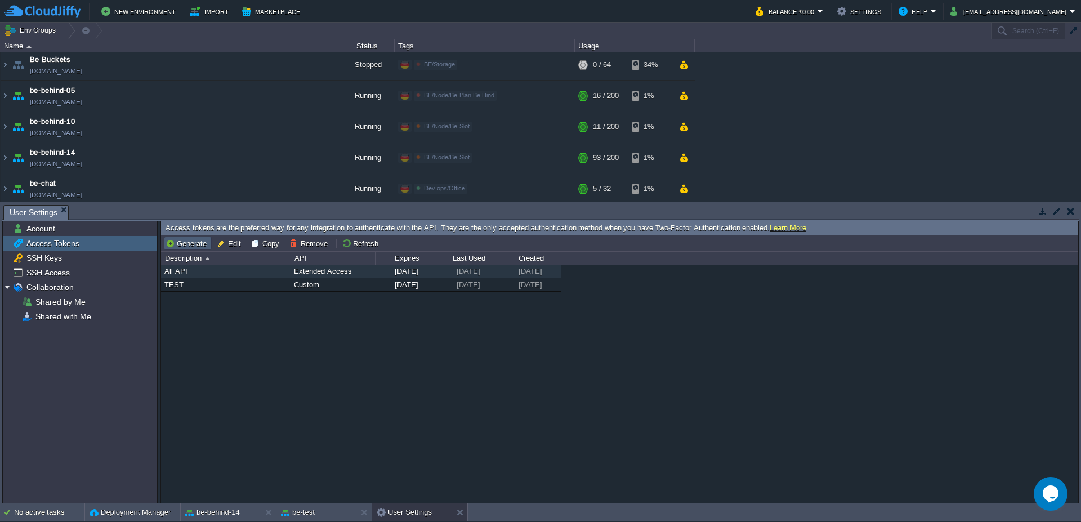
click at [191, 245] on button "Generate" at bounding box center [187, 243] width 44 height 10
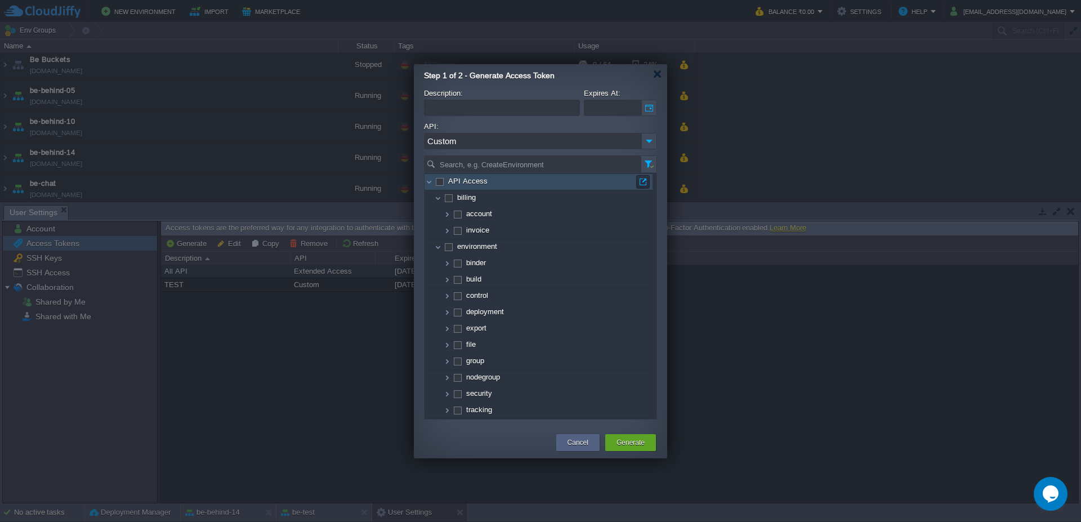
click at [440, 181] on span at bounding box center [439, 181] width 2 height 8
checkbox input "true"
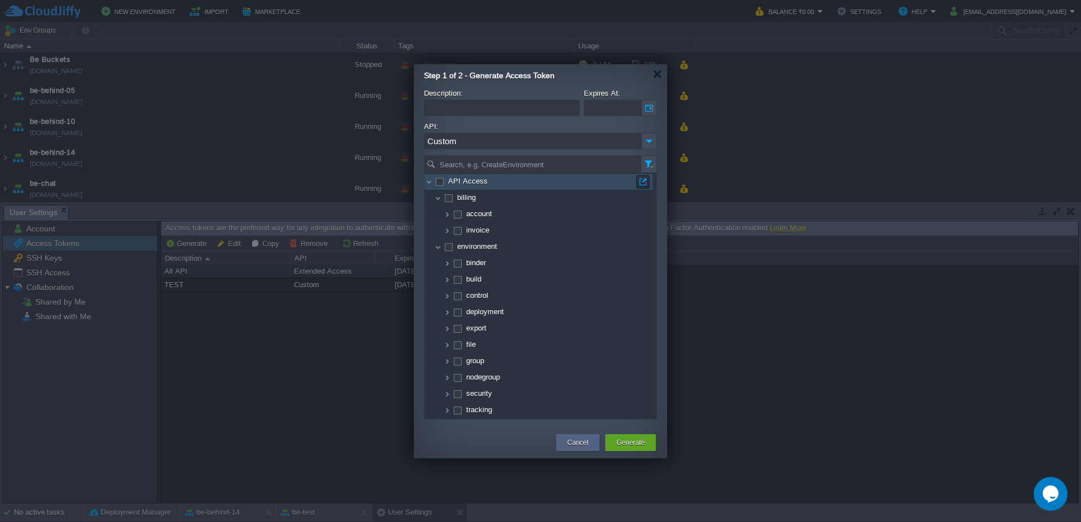
checkbox input "true"
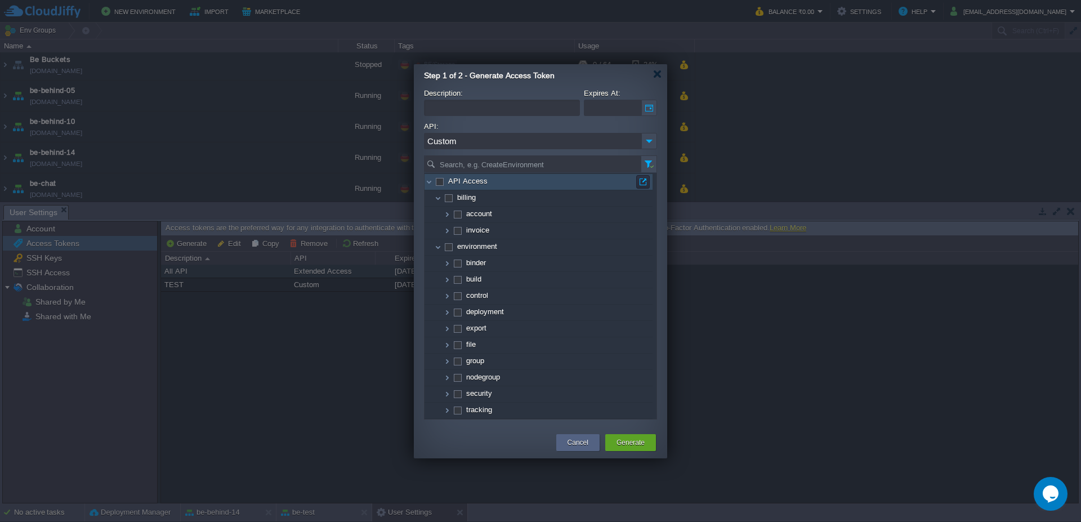
checkbox input "true"
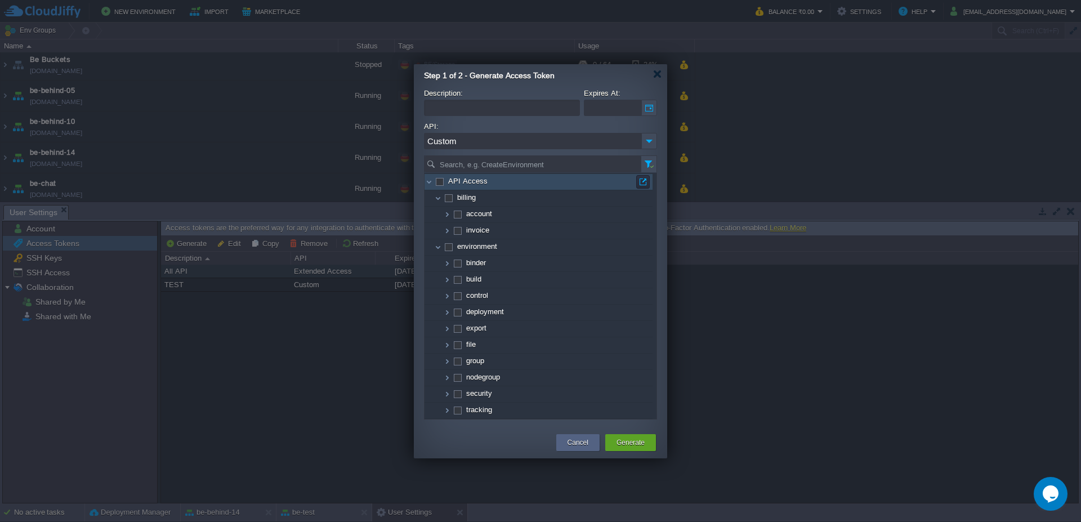
checkbox input "true"
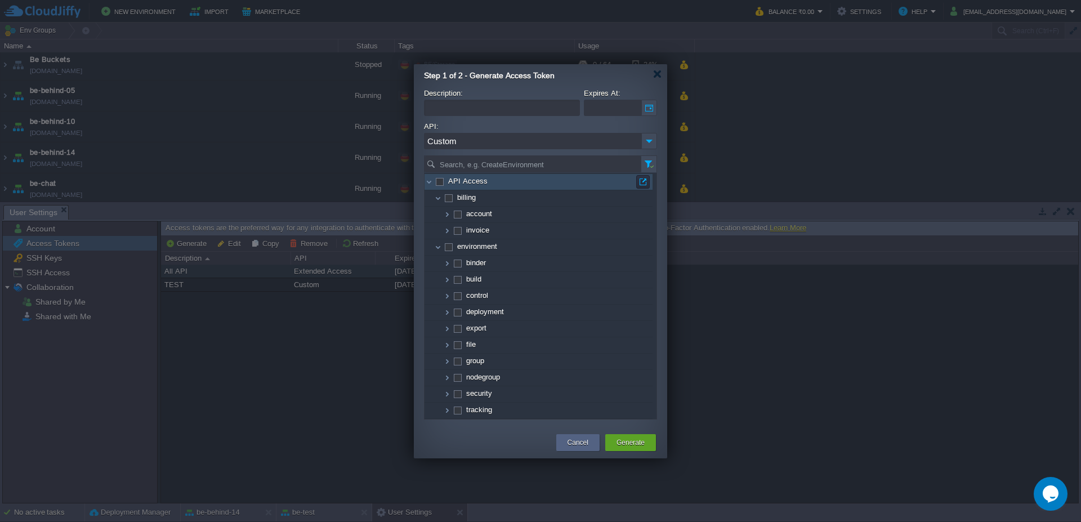
checkbox input "true"
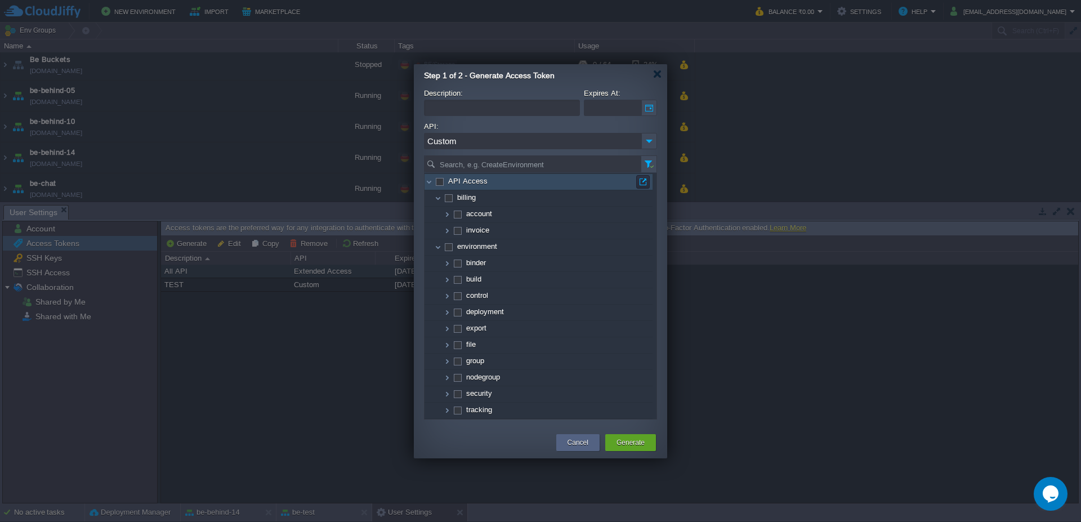
checkbox input "true"
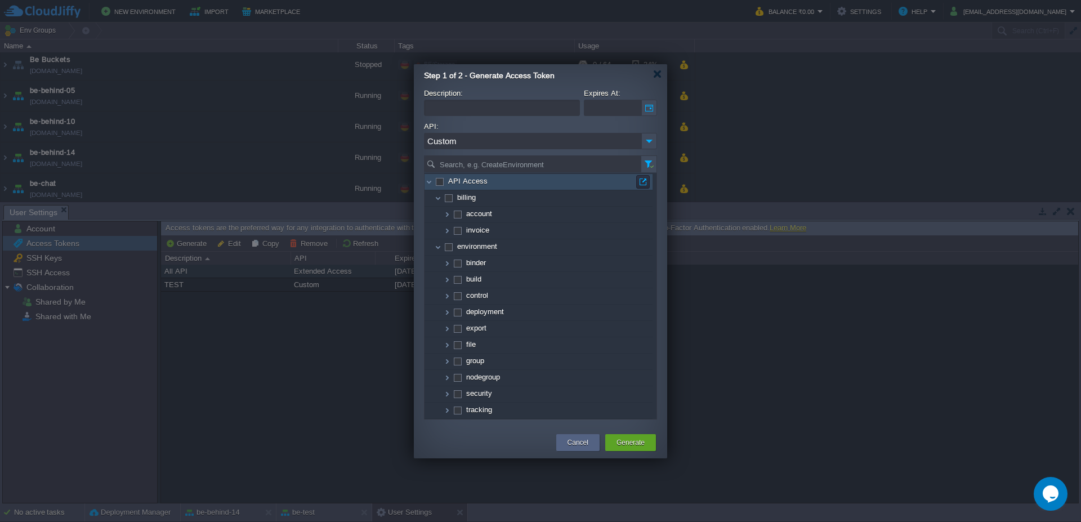
checkbox input "true"
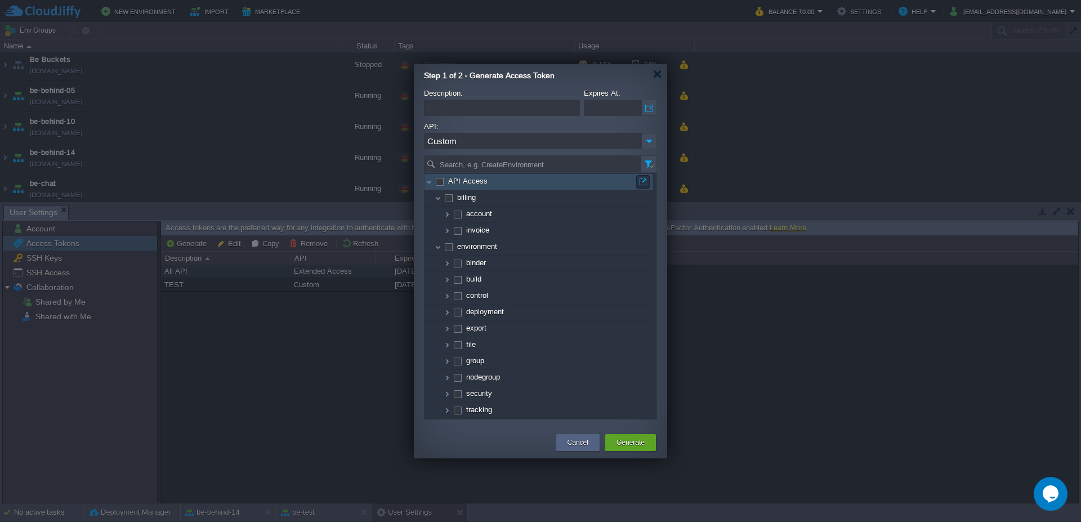
checkbox input "true"
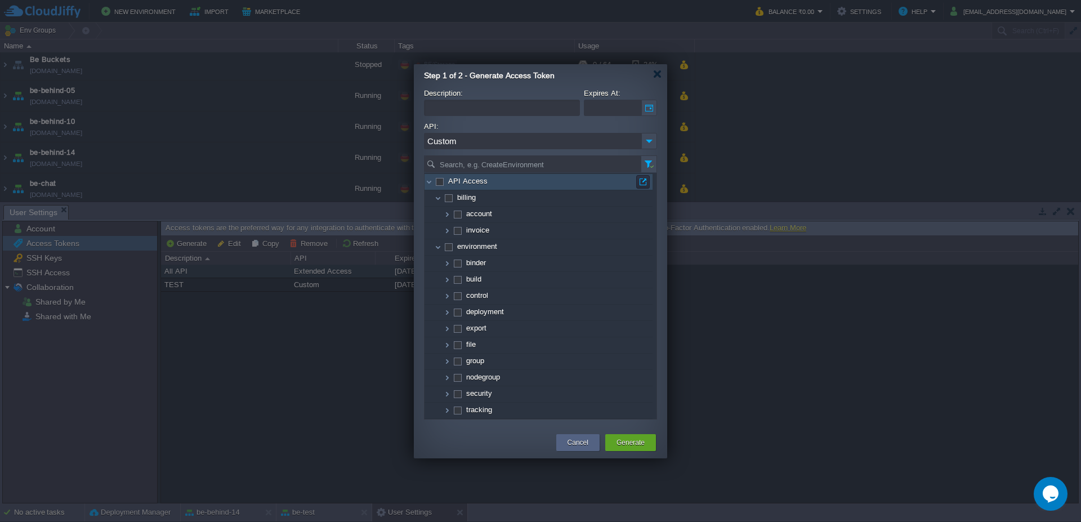
checkbox input "true"
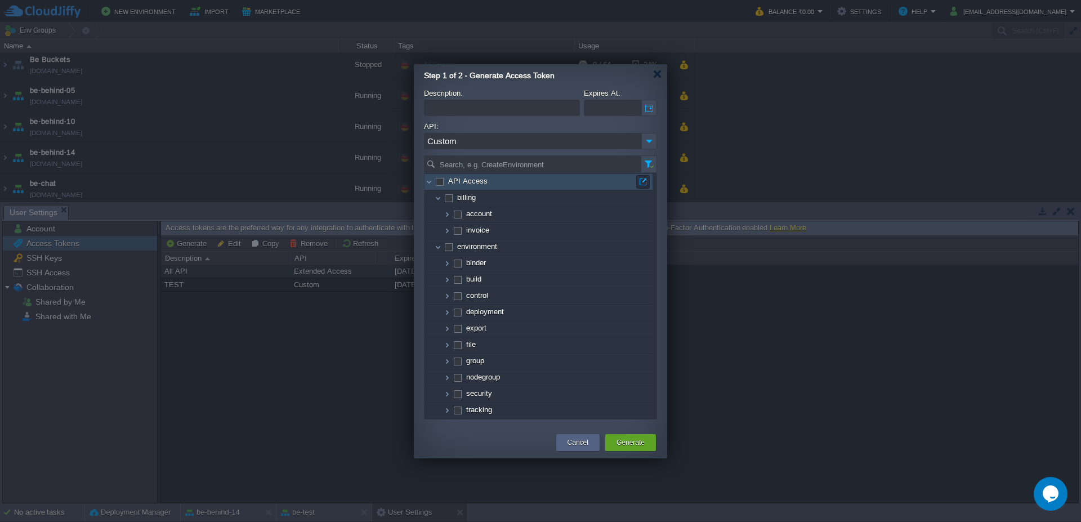
checkbox input "true"
click at [475, 102] on input "Description:" at bounding box center [502, 108] width 156 height 16
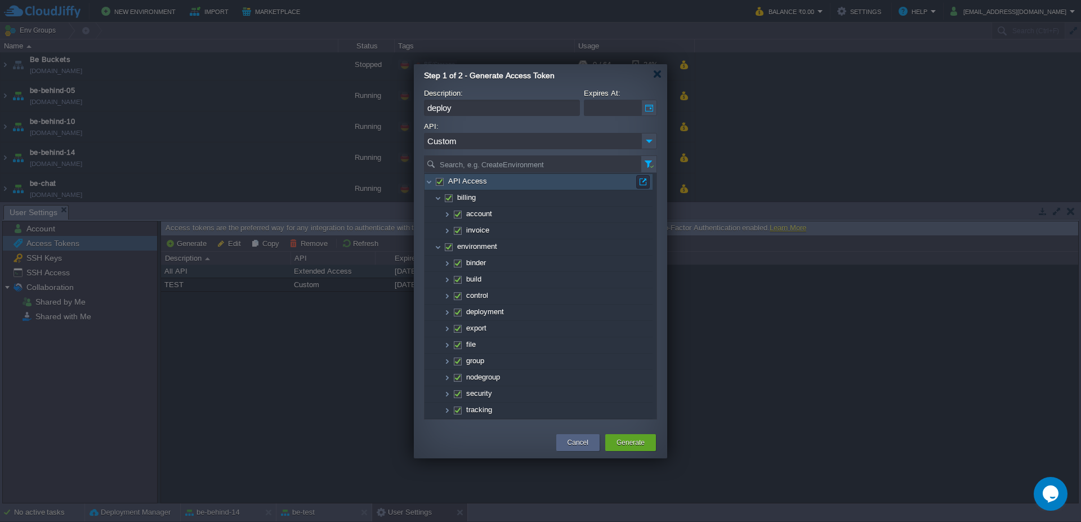
type input "deploy"
click at [440, 184] on span at bounding box center [439, 181] width 2 height 8
checkbox input "false"
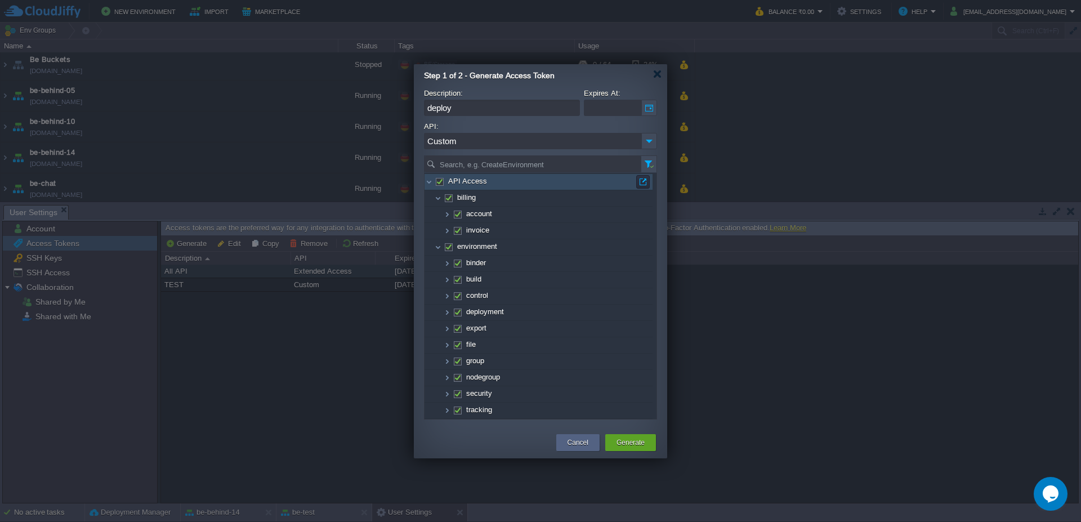
checkbox input "false"
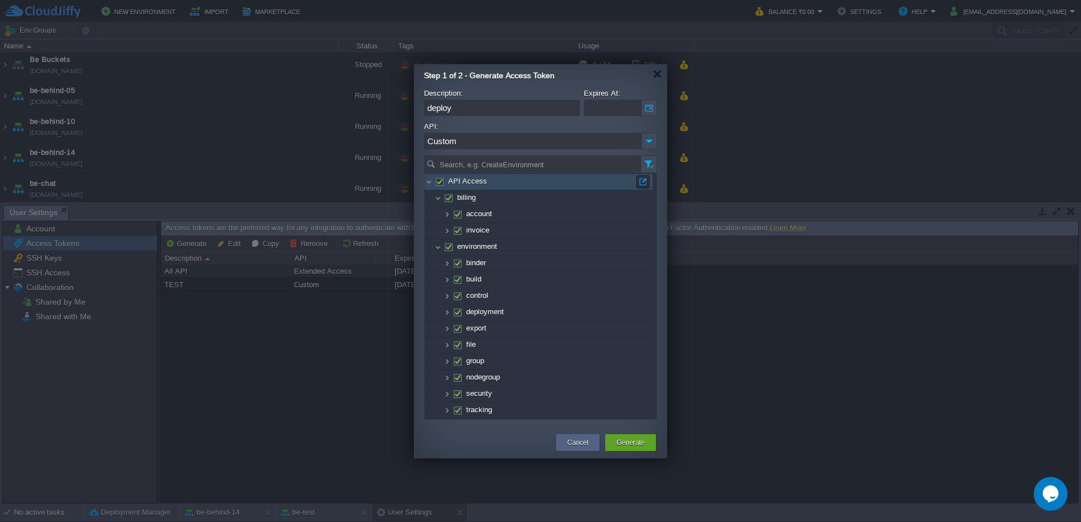
checkbox input "false"
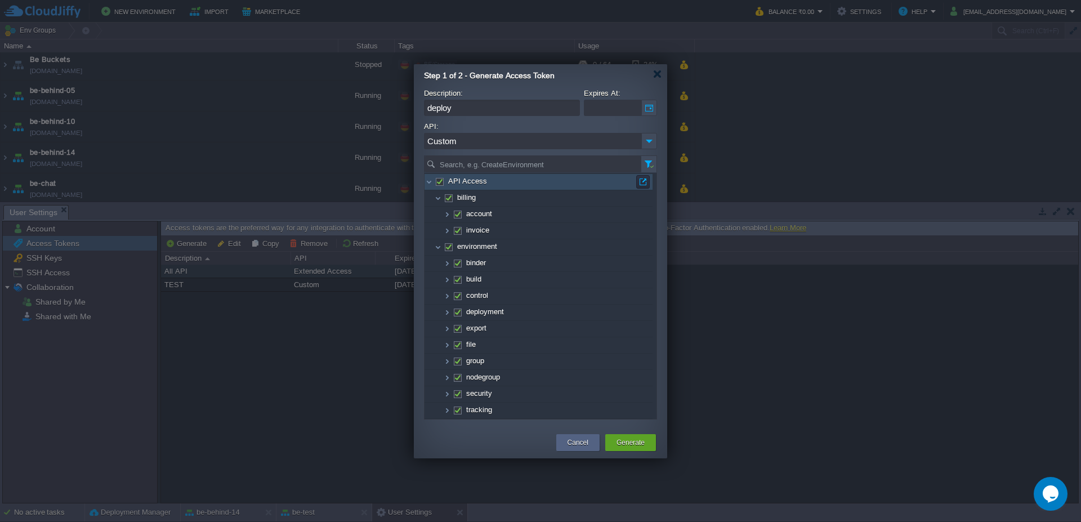
checkbox input "false"
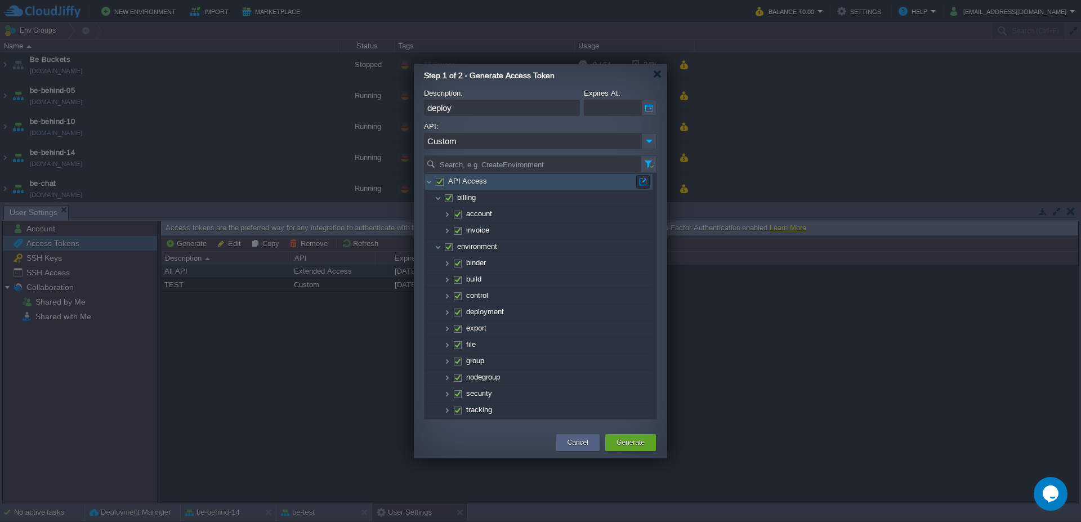
checkbox input "false"
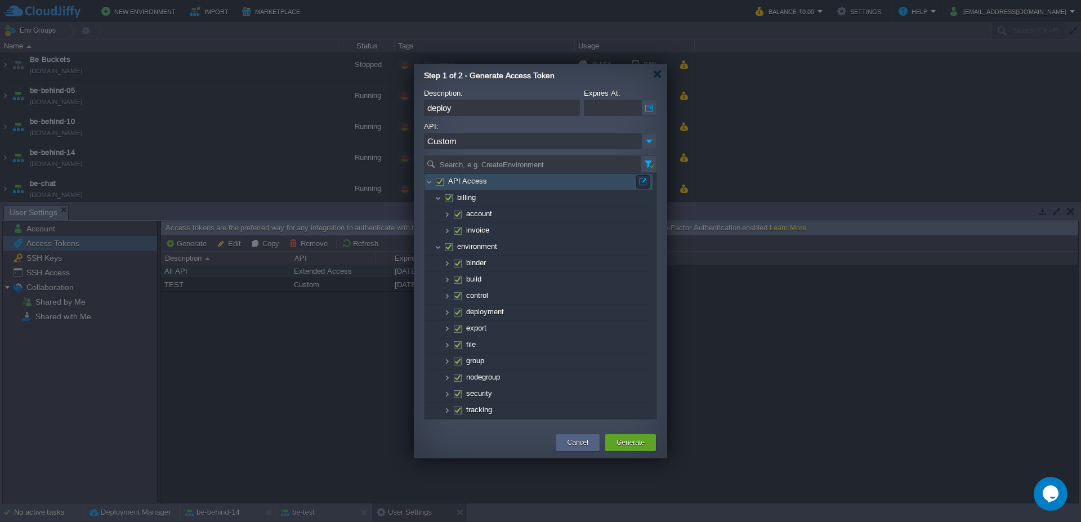
checkbox input "false"
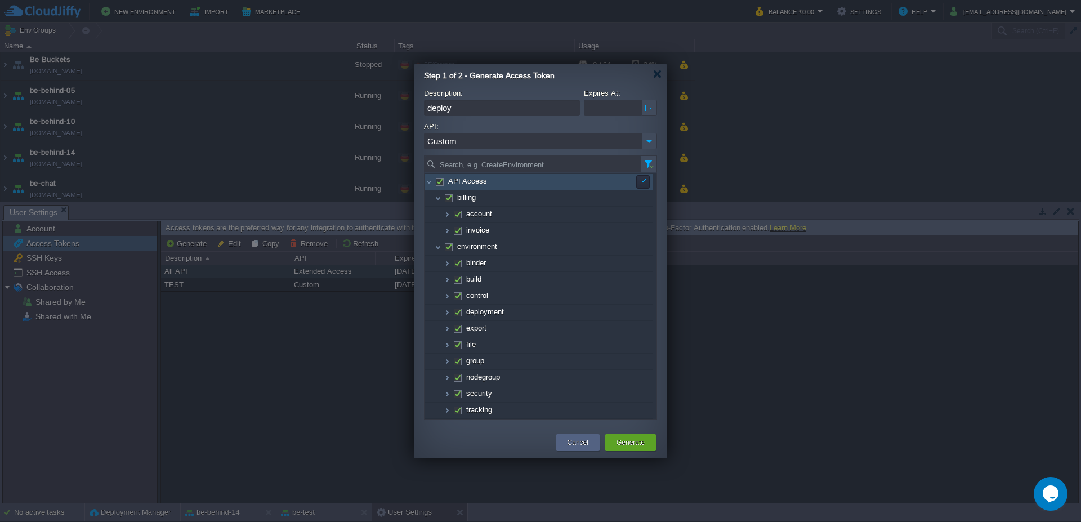
checkbox input "false"
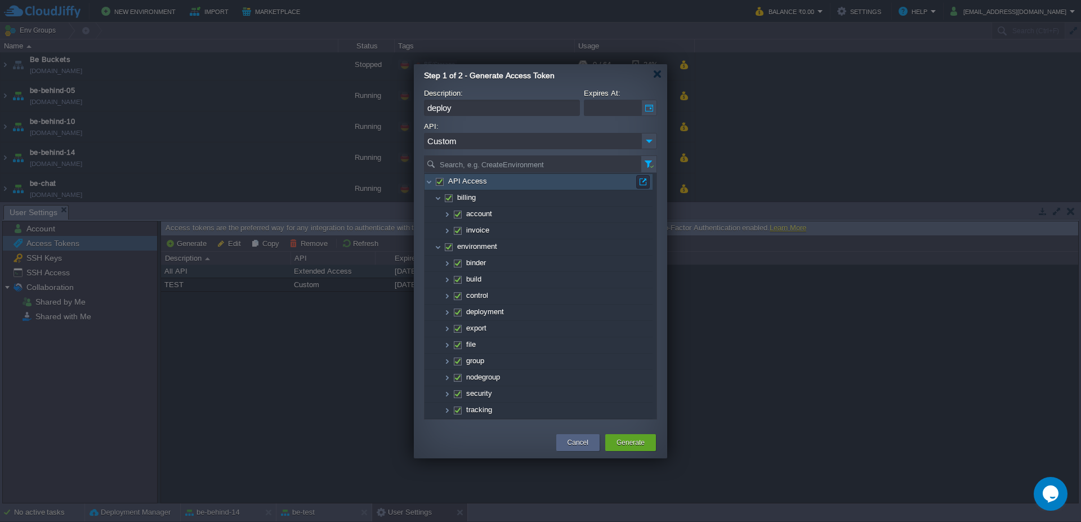
checkbox input "false"
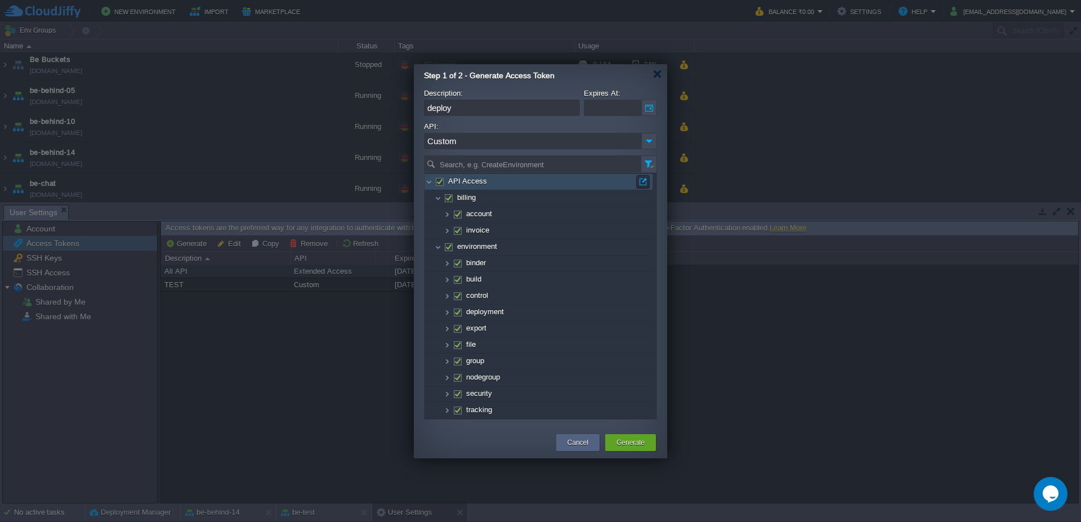
checkbox input "false"
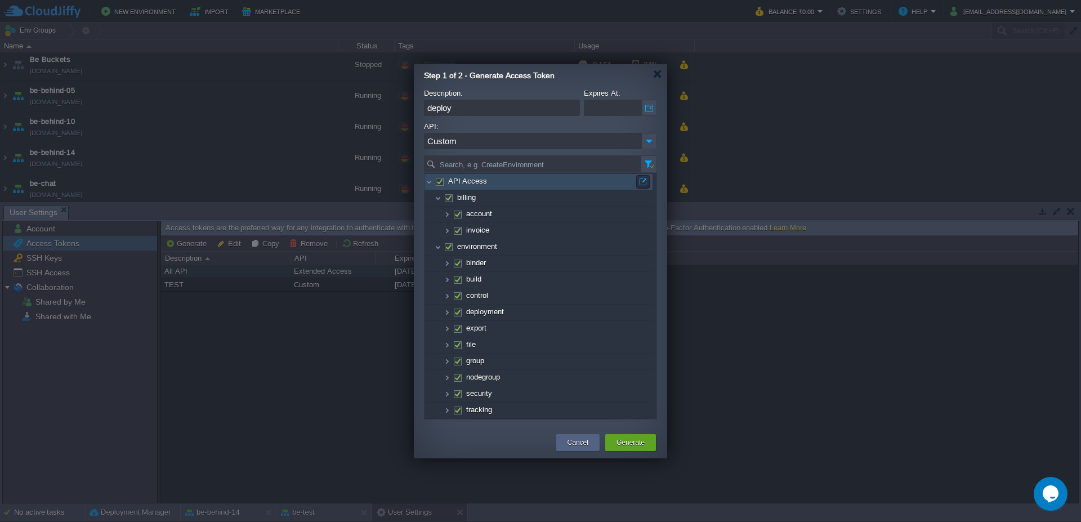
checkbox input "false"
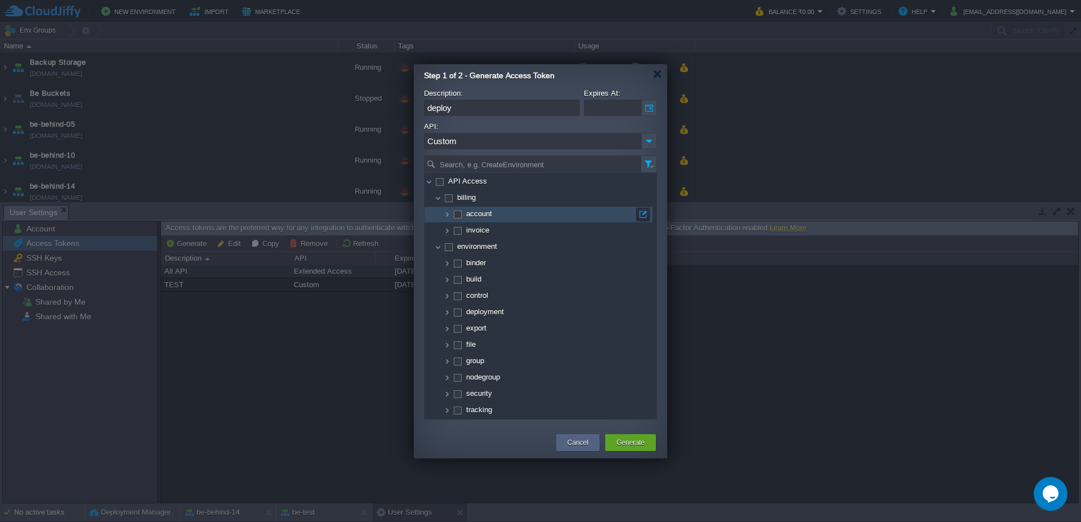
scroll to position [378, 0]
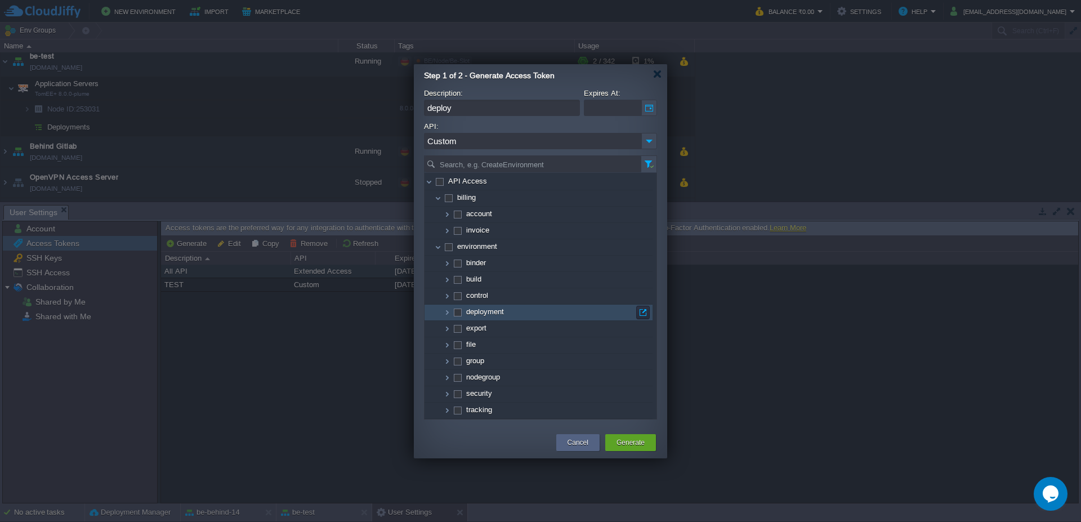
click at [458, 312] on span at bounding box center [457, 311] width 2 height 8
checkbox input "true"
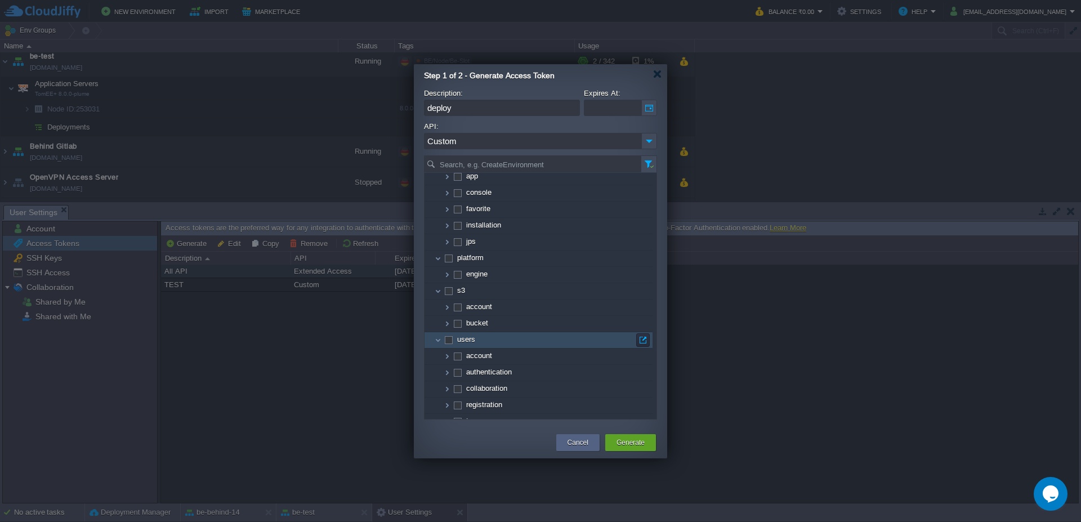
scroll to position [539, 0]
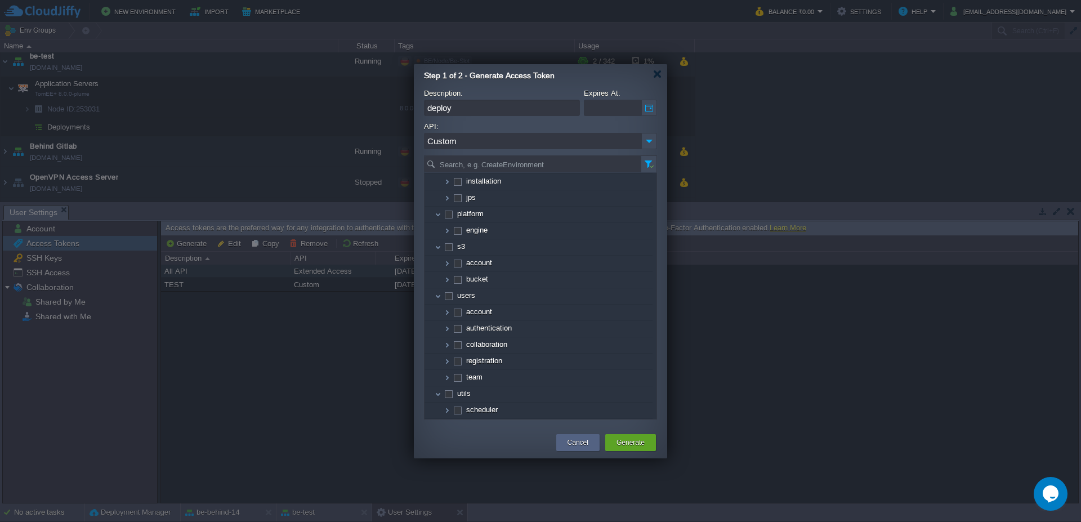
click at [536, 106] on input "deploy" at bounding box center [502, 108] width 156 height 16
click at [635, 440] on button "Generate" at bounding box center [630, 442] width 28 height 11
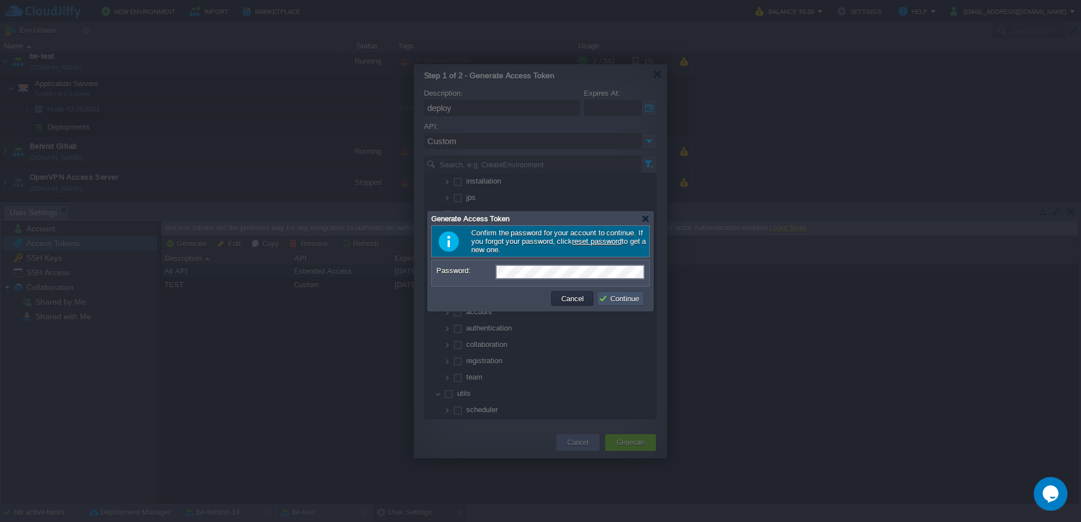
click at [619, 300] on button "Continue" at bounding box center [620, 298] width 44 height 10
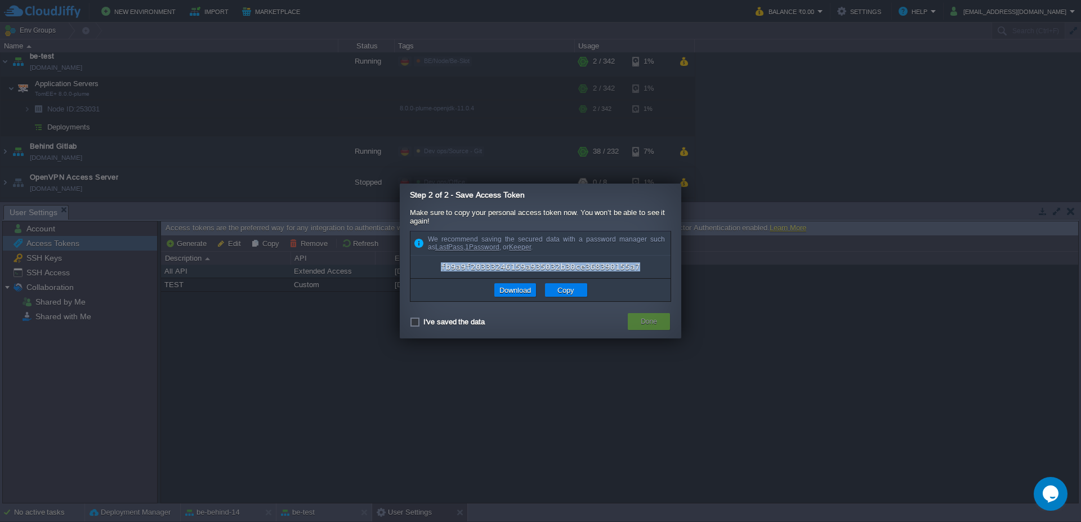
drag, startPoint x: 440, startPoint y: 263, endPoint x: 644, endPoint y: 268, distance: 204.4
click at [644, 268] on td "fb9a9f20333246159a935032b30ce368390155a7" at bounding box center [540, 267] width 260 height 12
click at [558, 290] on button "Copy" at bounding box center [566, 290] width 24 height 10
checkbox input "true"
click at [507, 293] on button "Download" at bounding box center [515, 290] width 38 height 10
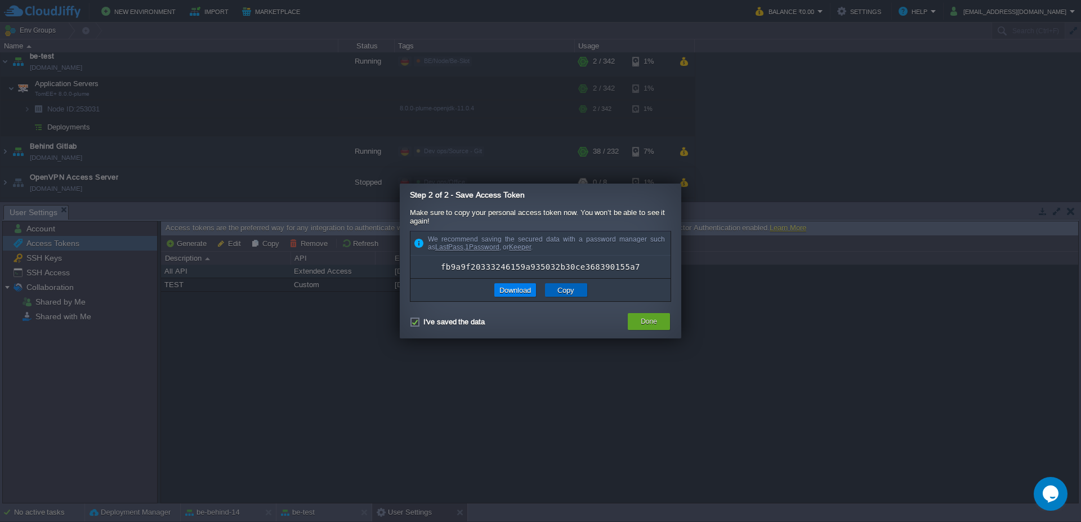
click at [579, 289] on td "Copy" at bounding box center [566, 290] width 42 height 14
click at [655, 325] on button "Done" at bounding box center [649, 321] width 16 height 11
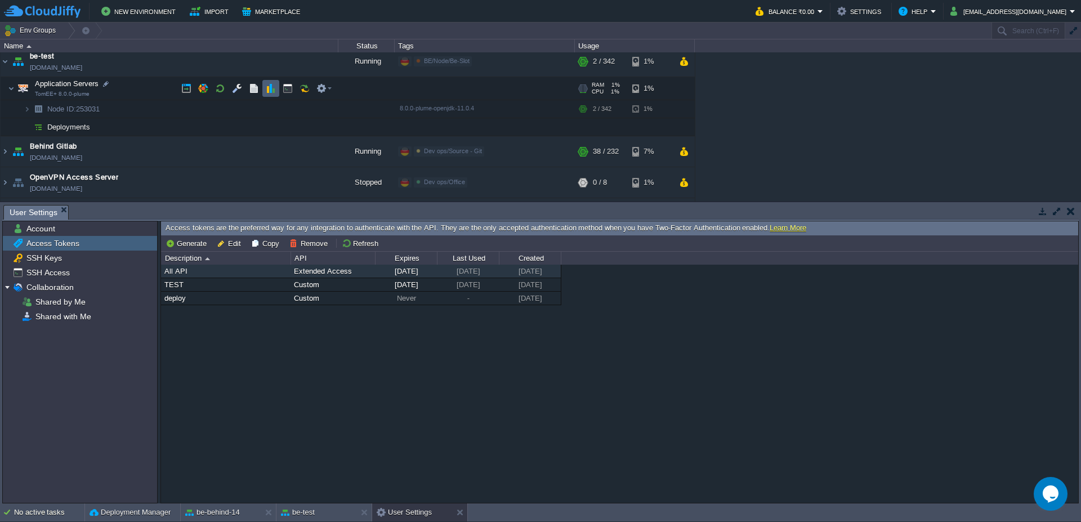
click at [265, 92] on td at bounding box center [270, 88] width 17 height 17
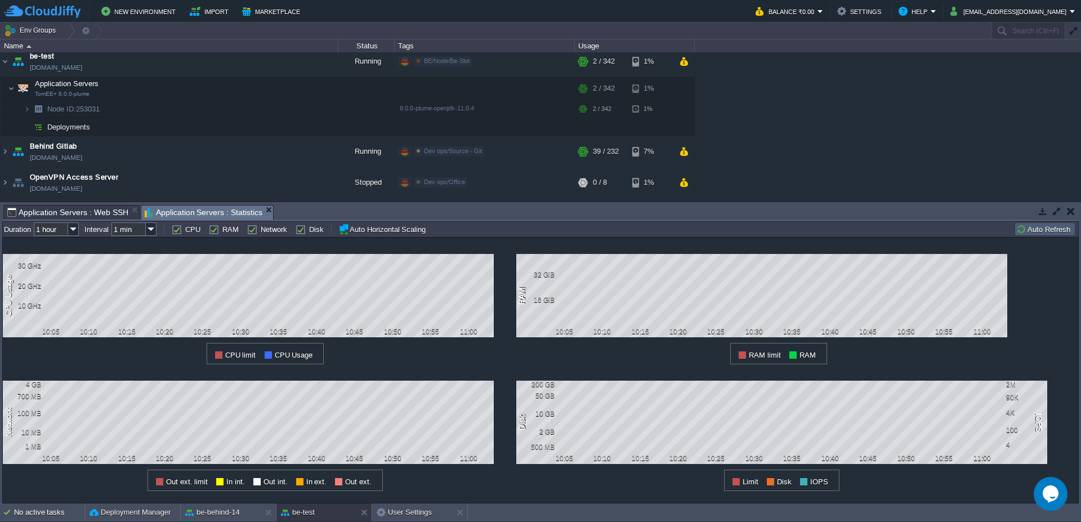
click at [1041, 230] on button "Auto Refresh" at bounding box center [1044, 229] width 57 height 10
click at [78, 213] on span "Application Servers : Web SSH" at bounding box center [67, 212] width 121 height 14
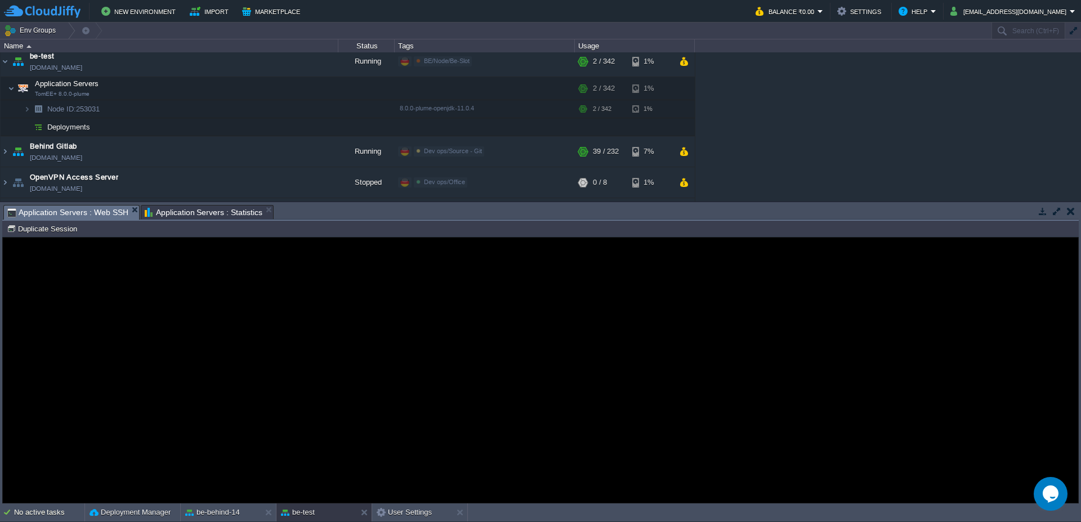
click at [245, 284] on guac-modal "Error An error has occurred and this action cannot be completed. If the problem…" at bounding box center [540, 370] width 1075 height 265
click at [234, 512] on button "be-behind-14" at bounding box center [212, 512] width 55 height 11
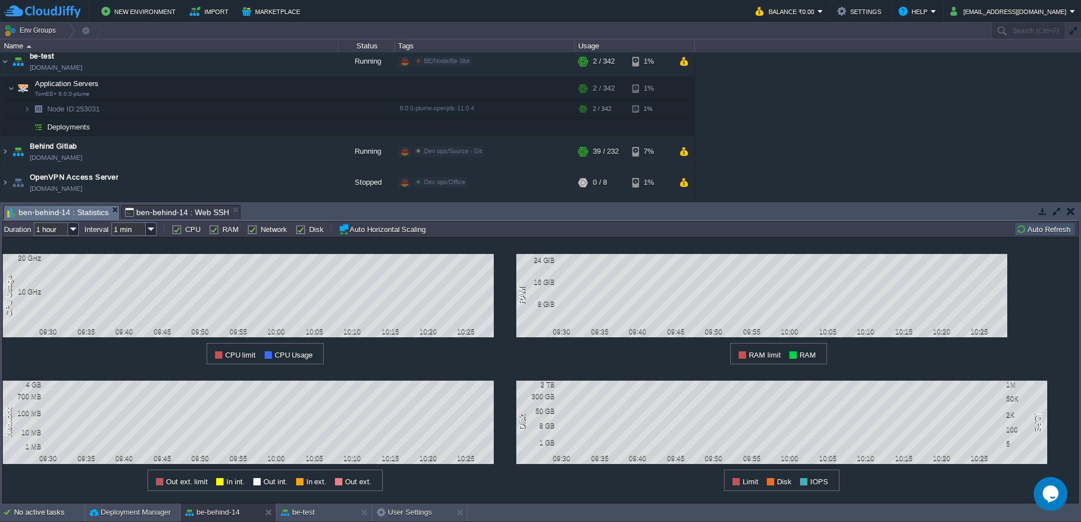
click at [1032, 232] on button "Auto Refresh" at bounding box center [1044, 229] width 57 height 10
click at [324, 516] on div "be-test" at bounding box center [316, 512] width 80 height 18
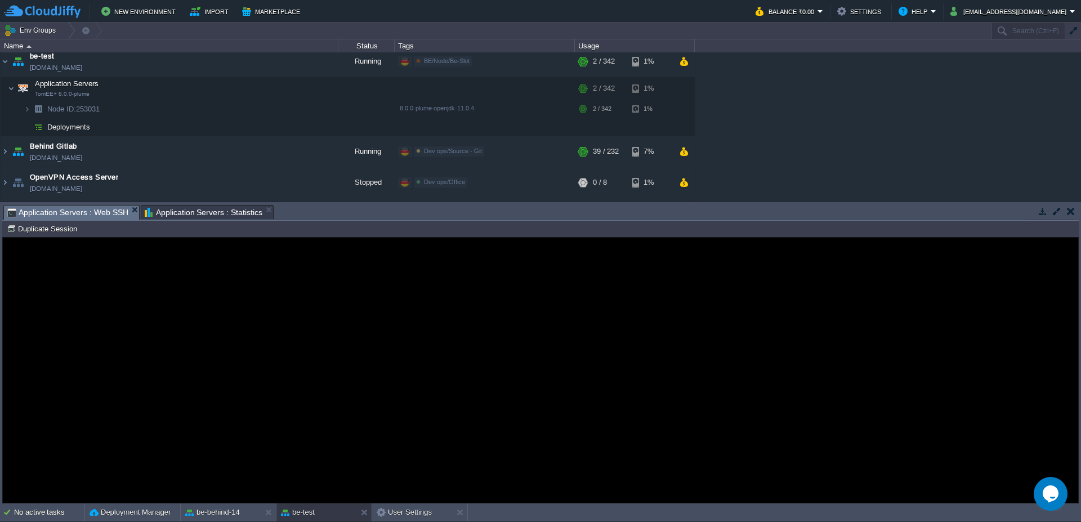
click at [57, 229] on button "Duplicate Session" at bounding box center [44, 228] width 74 height 10
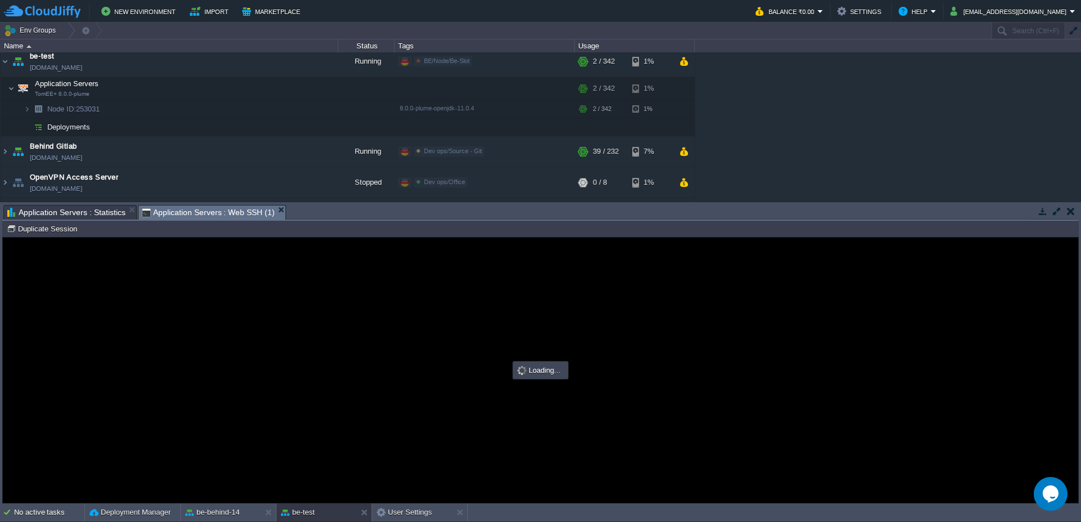
scroll to position [0, 0]
